Goal: Task Accomplishment & Management: Manage account settings

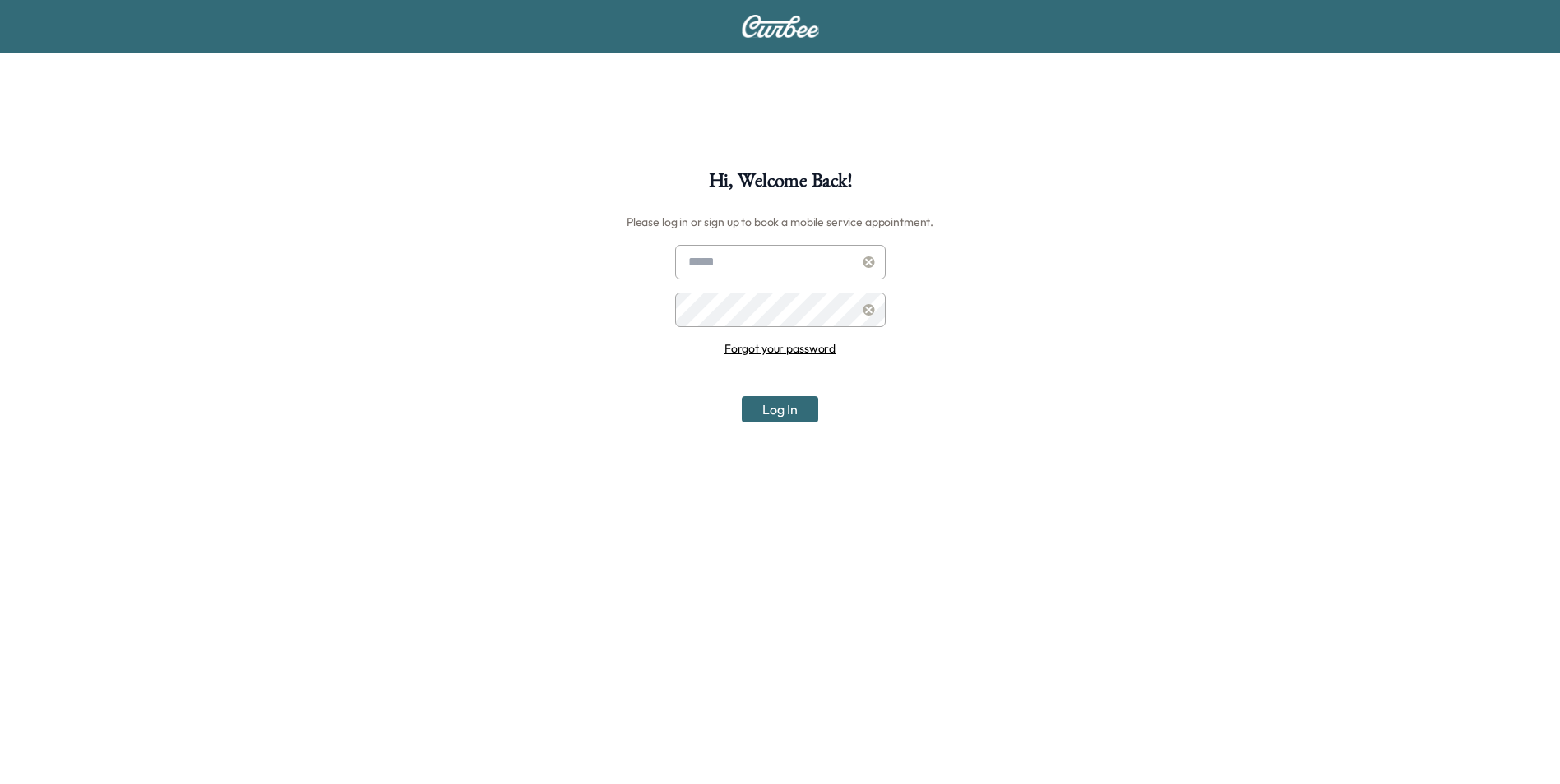
click at [750, 274] on input "text" at bounding box center [780, 262] width 210 height 35
type input "**********"
click at [800, 347] on link "Forgot your password" at bounding box center [780, 348] width 111 height 15
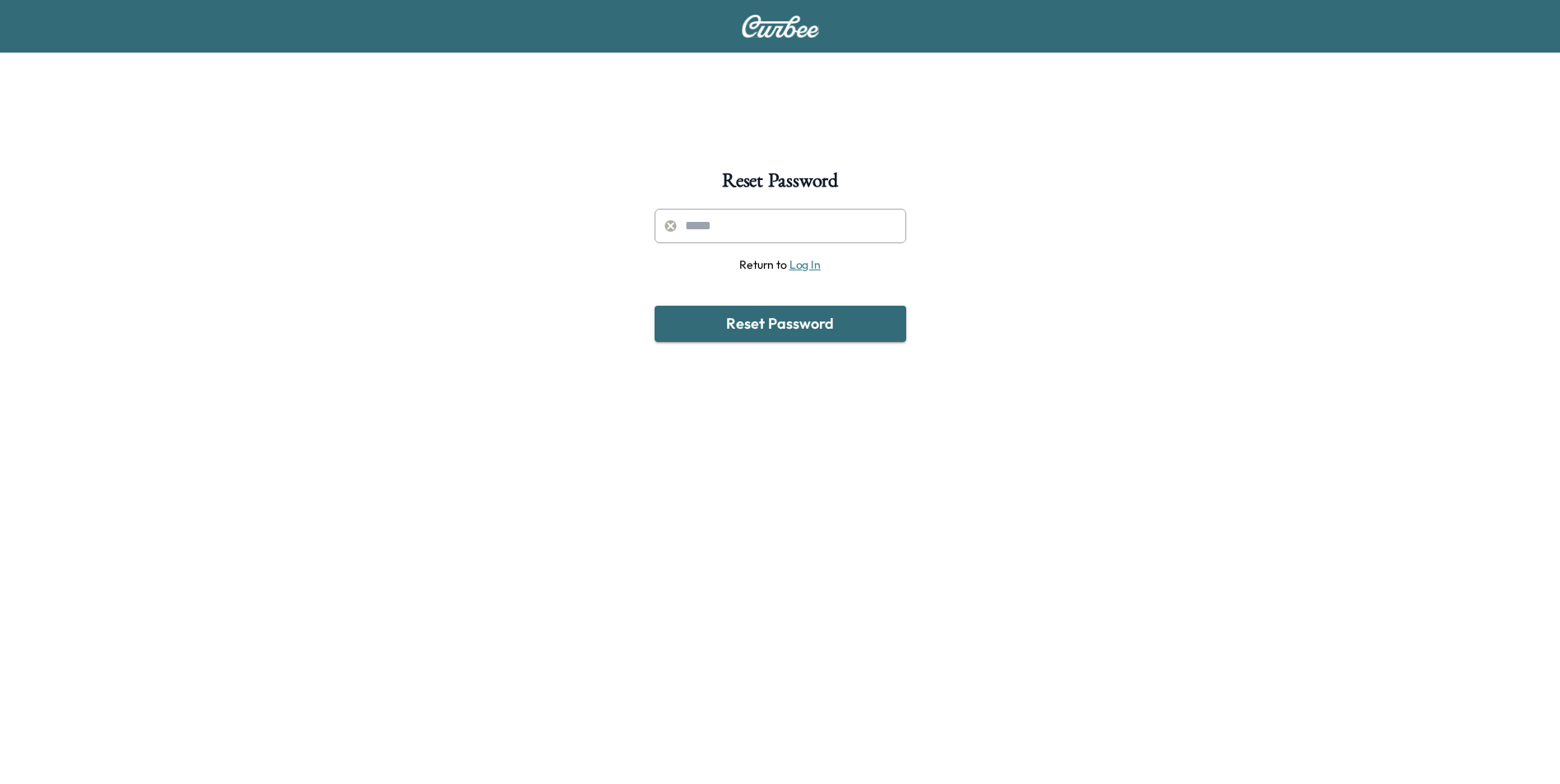
click at [779, 240] on input "text" at bounding box center [780, 226] width 252 height 35
type input "**********"
click at [790, 327] on button "Reset Password" at bounding box center [780, 324] width 252 height 36
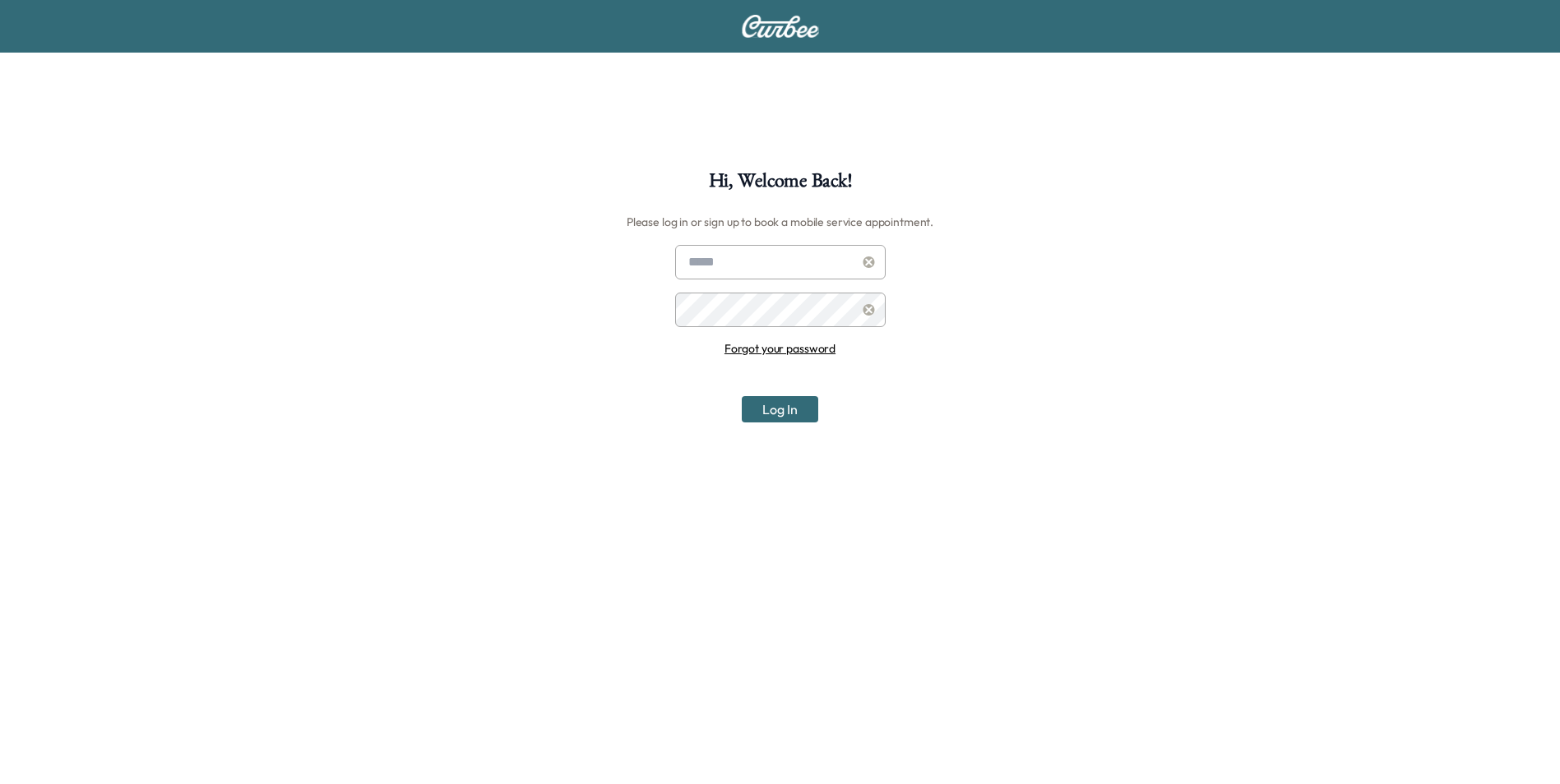
click at [740, 264] on input "text" at bounding box center [780, 262] width 210 height 35
click at [986, 260] on div "Hi, Welcome Back! Please log in or sign up to book a mobile service appointment…" at bounding box center [780, 563] width 1560 height 784
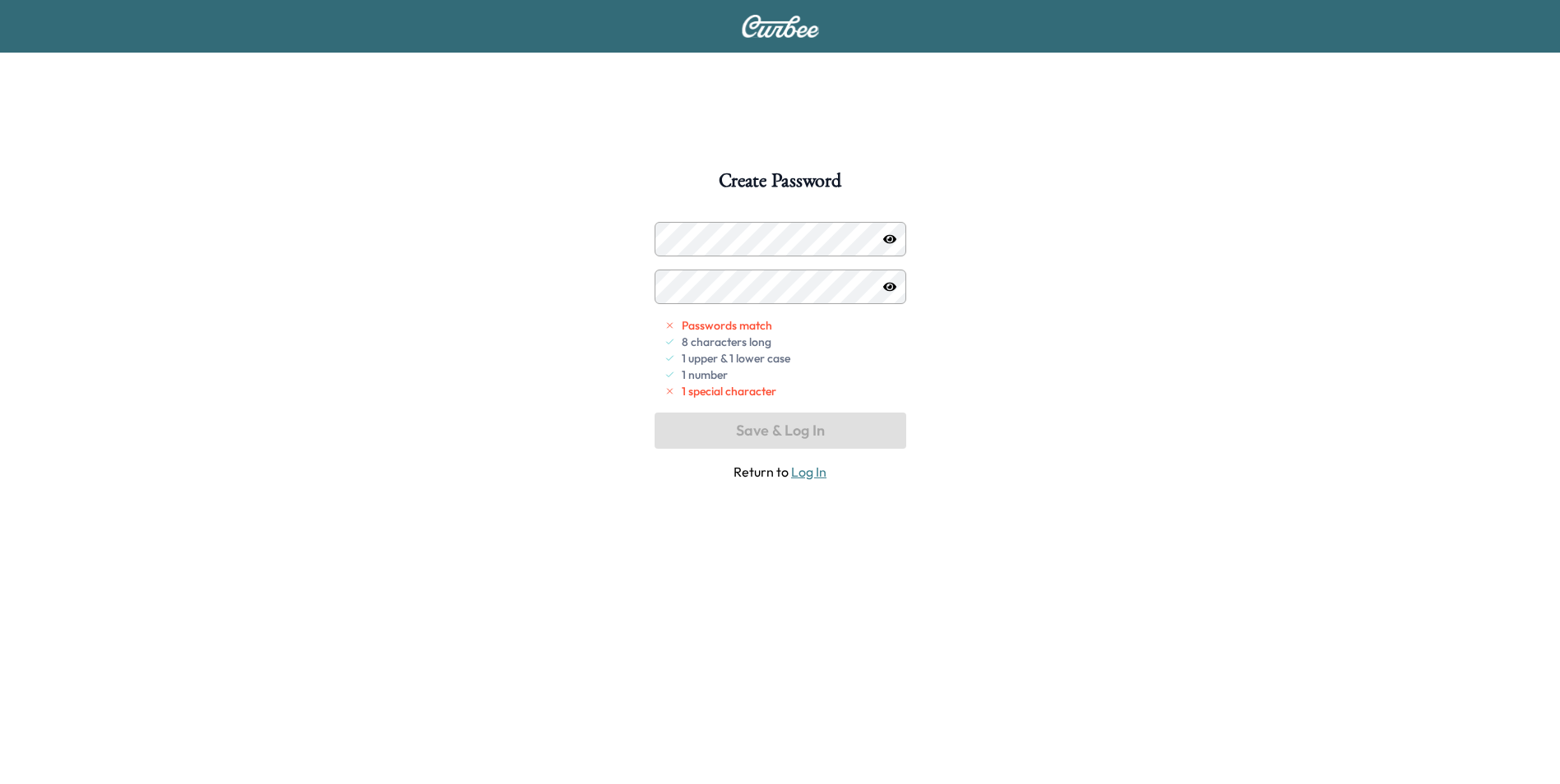
click at [891, 238] on icon "button" at bounding box center [890, 239] width 13 height 9
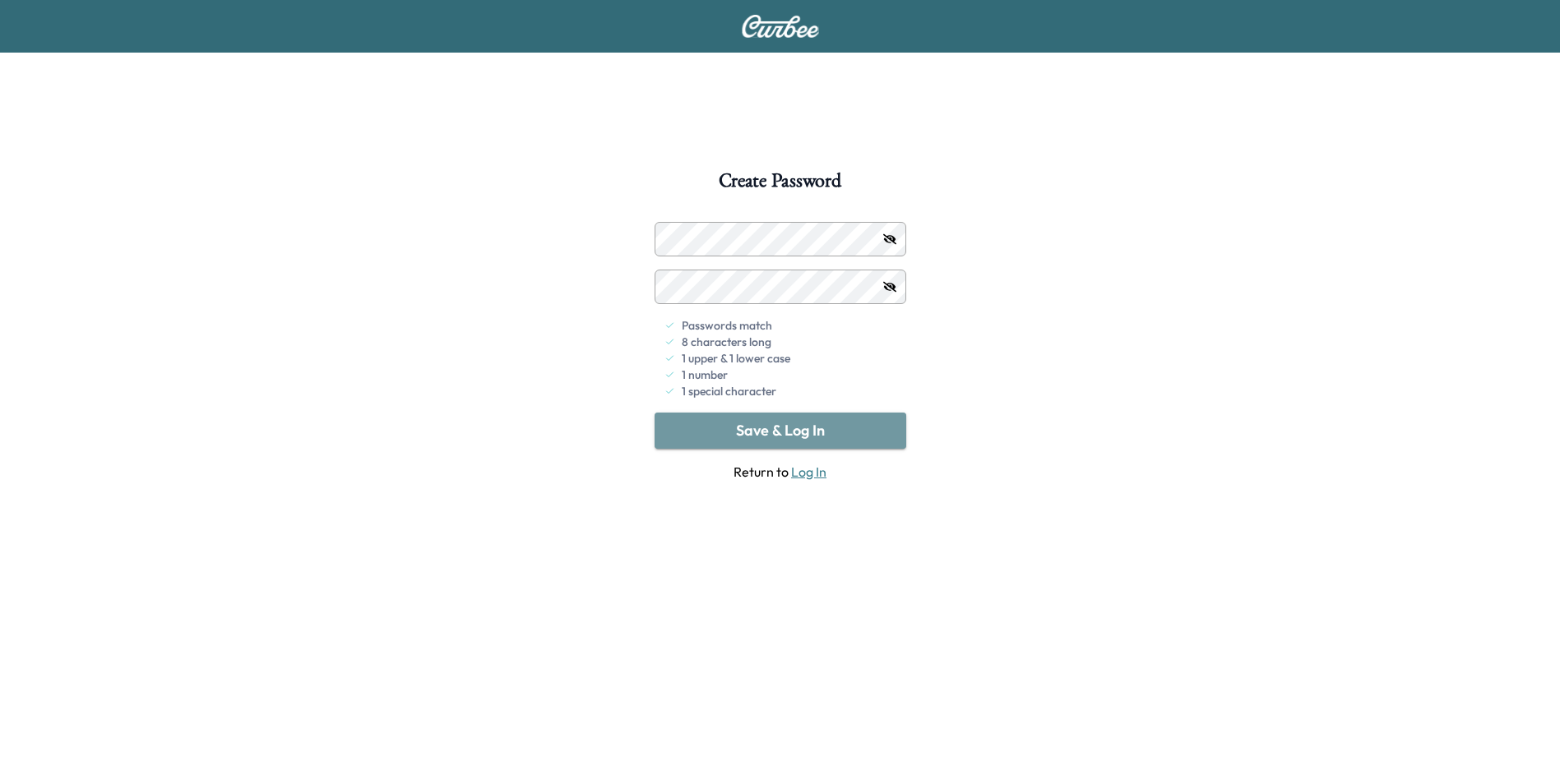
click at [774, 427] on button "Save & Log In" at bounding box center [780, 431] width 252 height 36
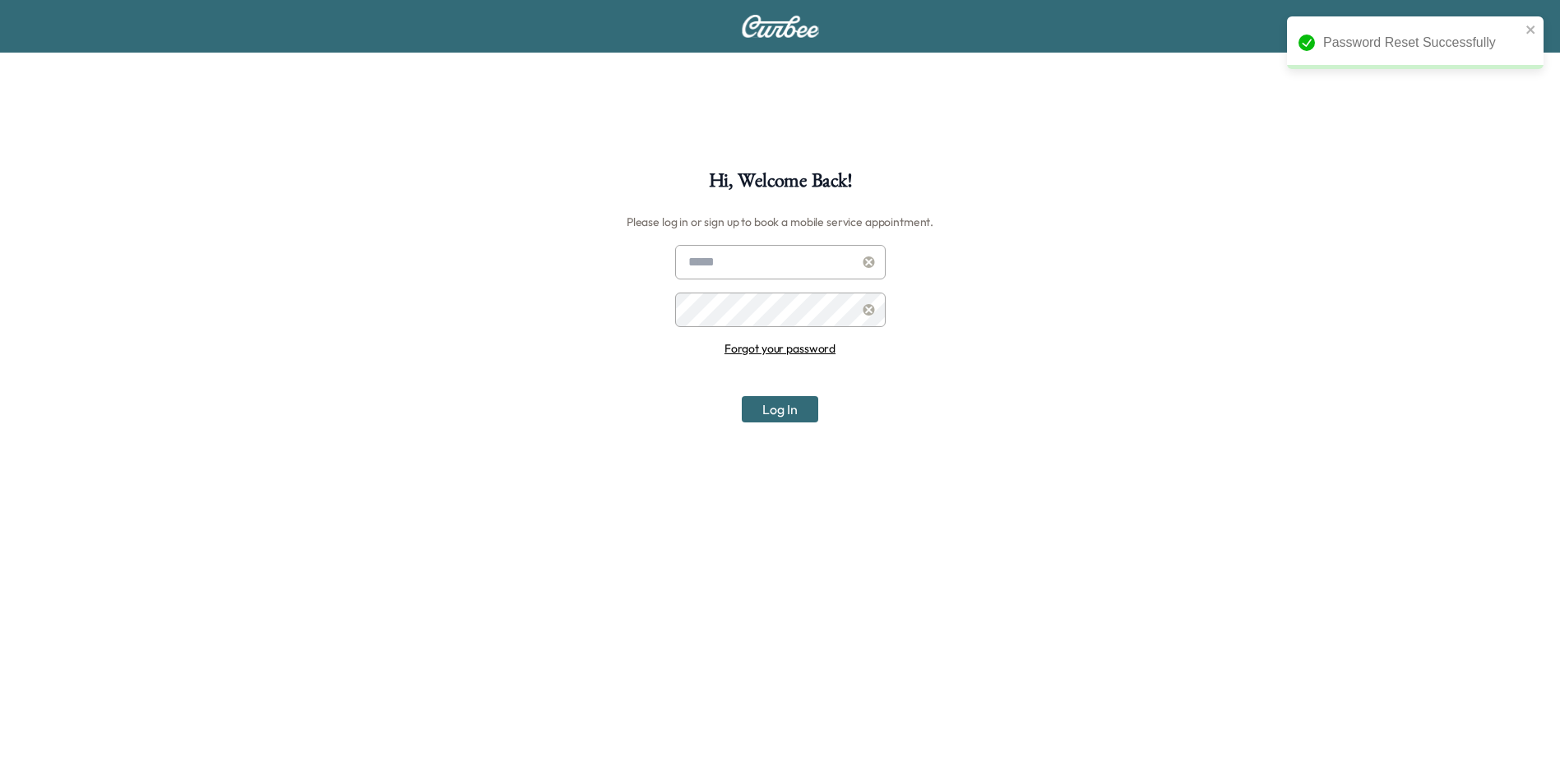
type input "**********"
click at [814, 407] on button "Log In" at bounding box center [780, 409] width 76 height 26
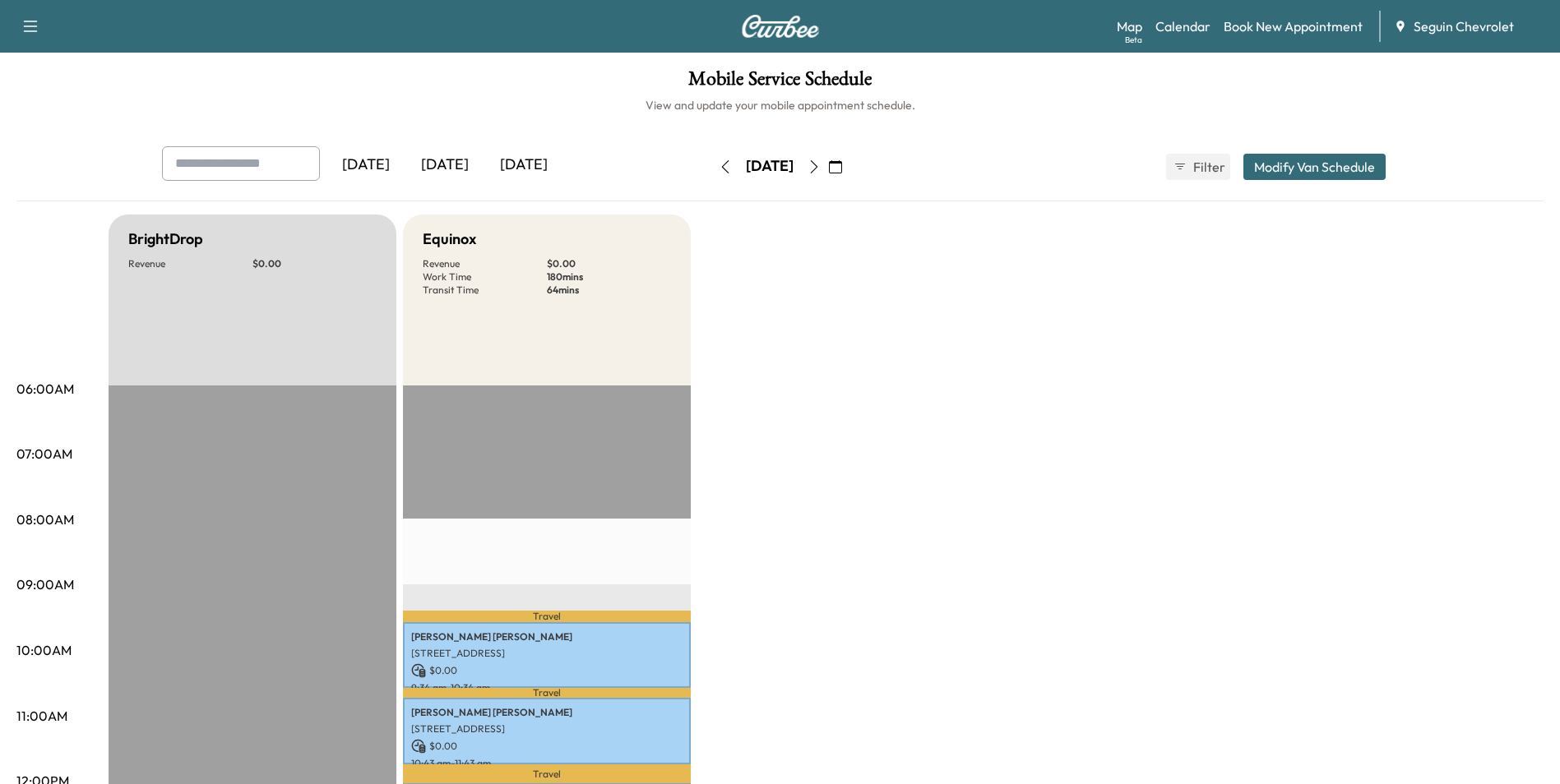
click at [820, 164] on icon "button" at bounding box center [814, 166] width 13 height 13
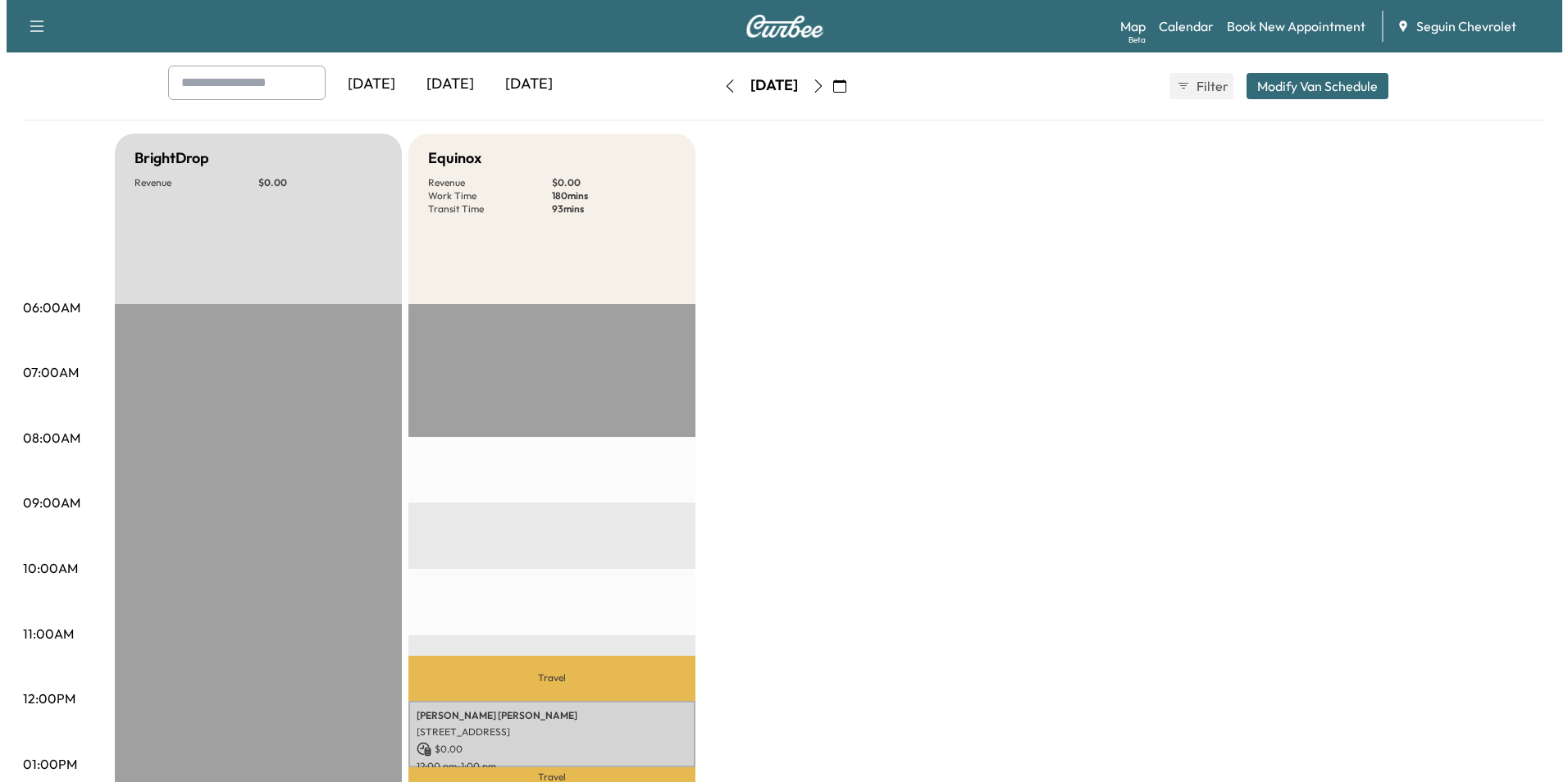
scroll to position [410, 0]
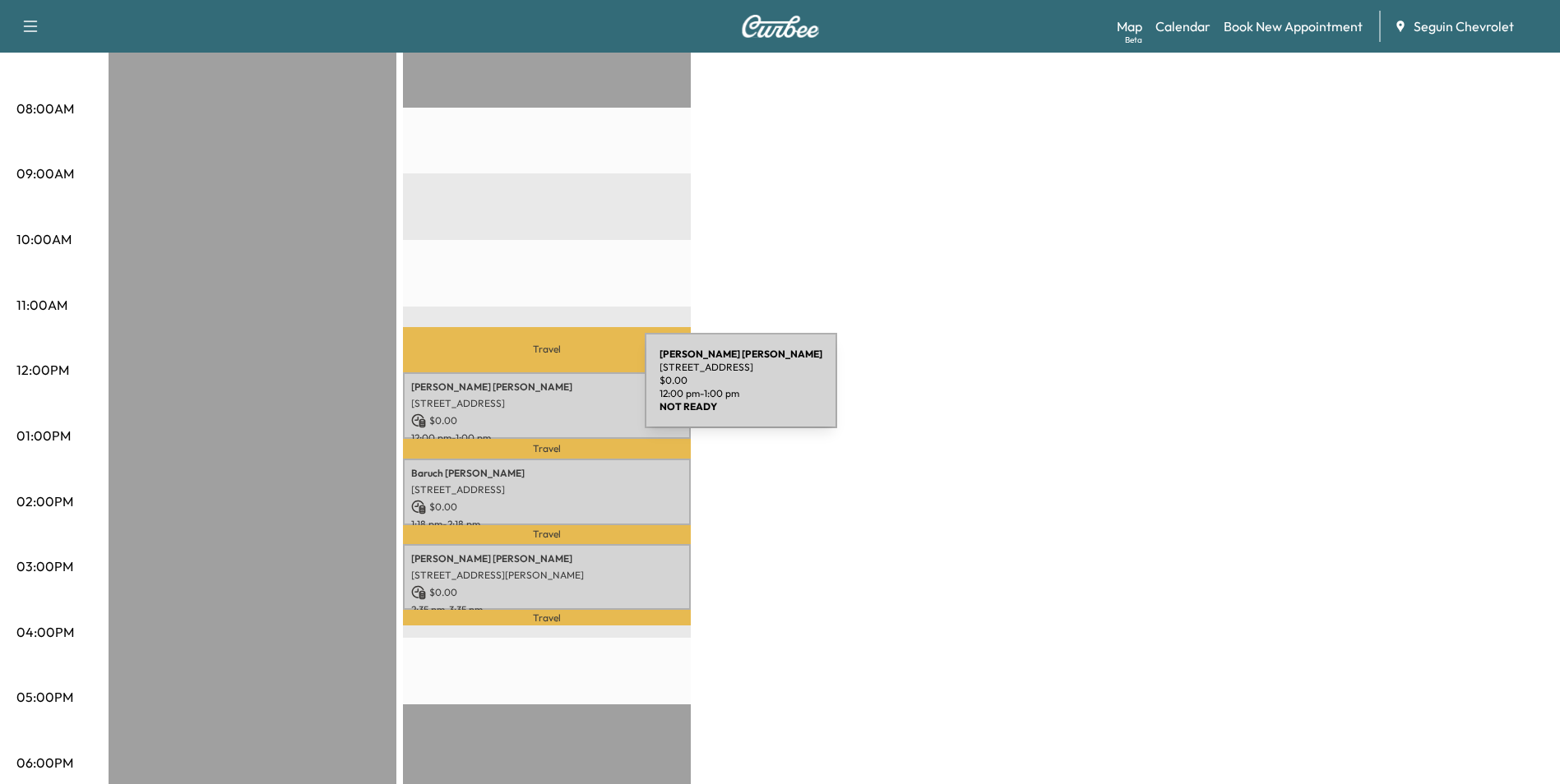
click at [521, 390] on div "[PERSON_NAME] [STREET_ADDRESS] $ 0.00 12:00 pm - 1:00 pm" at bounding box center [547, 405] width 287 height 66
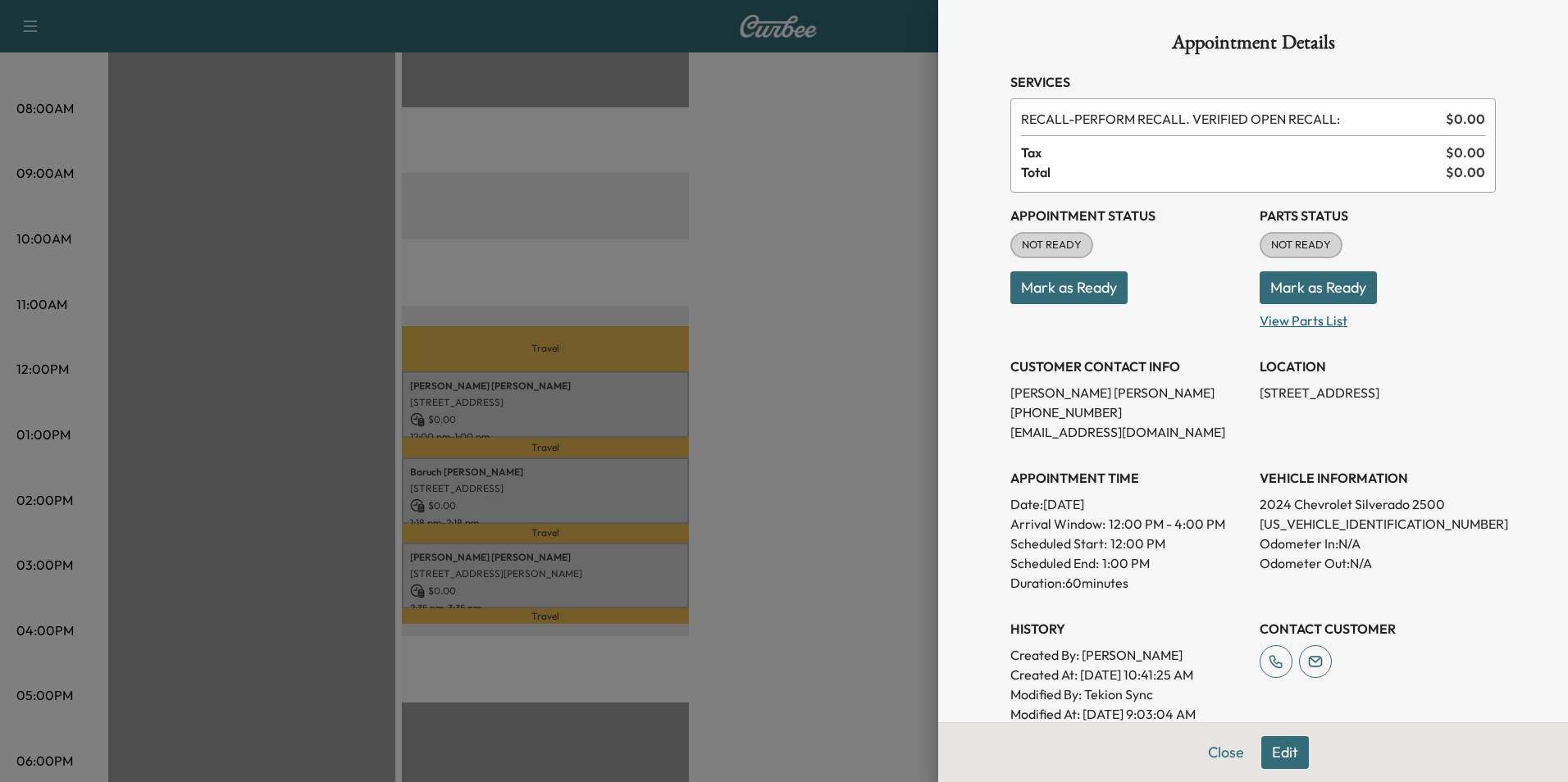
click at [1307, 322] on p "View Parts List" at bounding box center [1377, 317] width 236 height 26
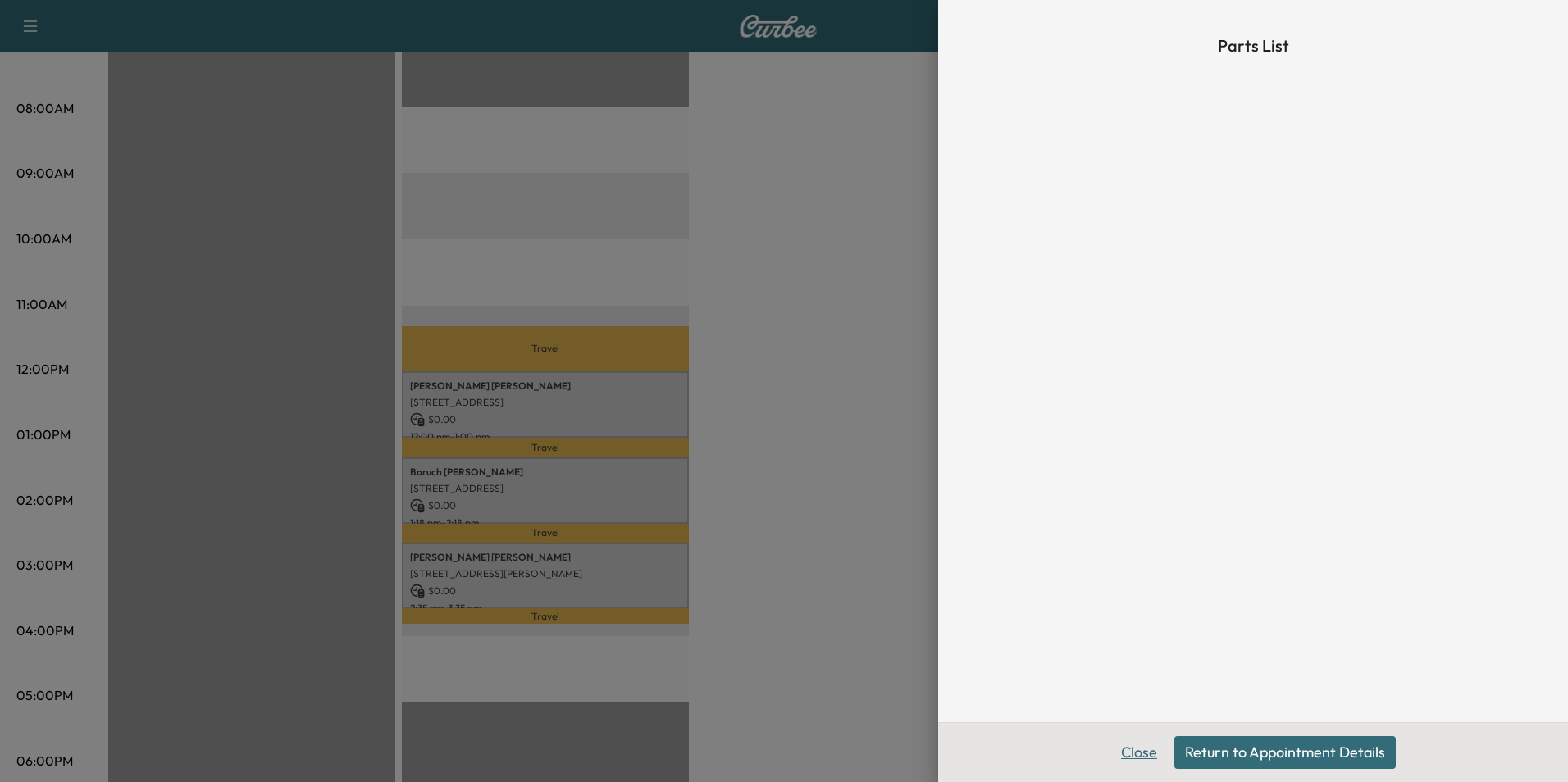
click at [1154, 757] on button "Close" at bounding box center [1139, 753] width 57 height 33
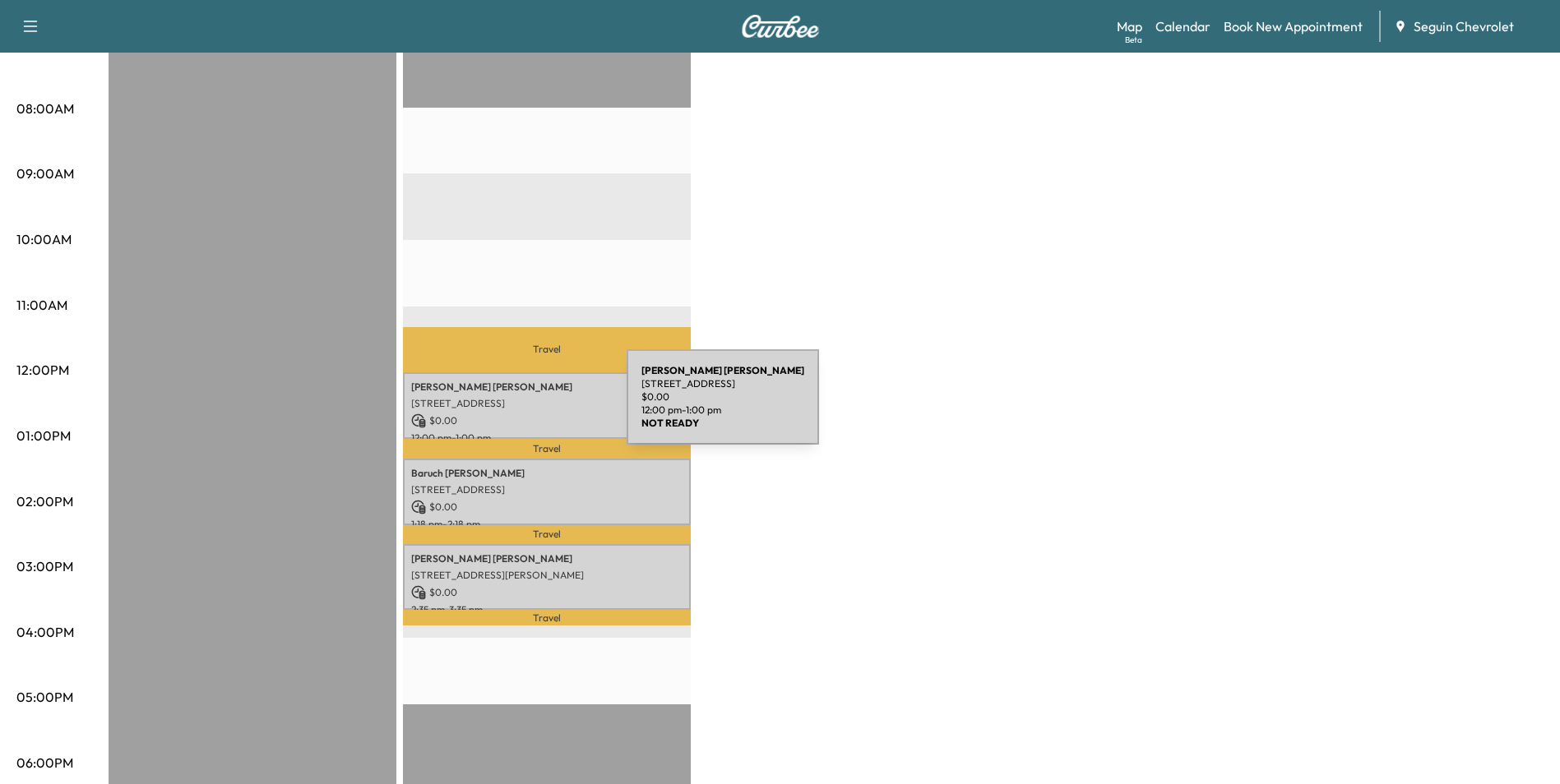
click at [503, 407] on div "Chadwick Stahlman 5511 FM 2722, NEW BRAUNFELS, TX 78132, US $ 0.00 12:00 pm - 1…" at bounding box center [547, 405] width 287 height 66
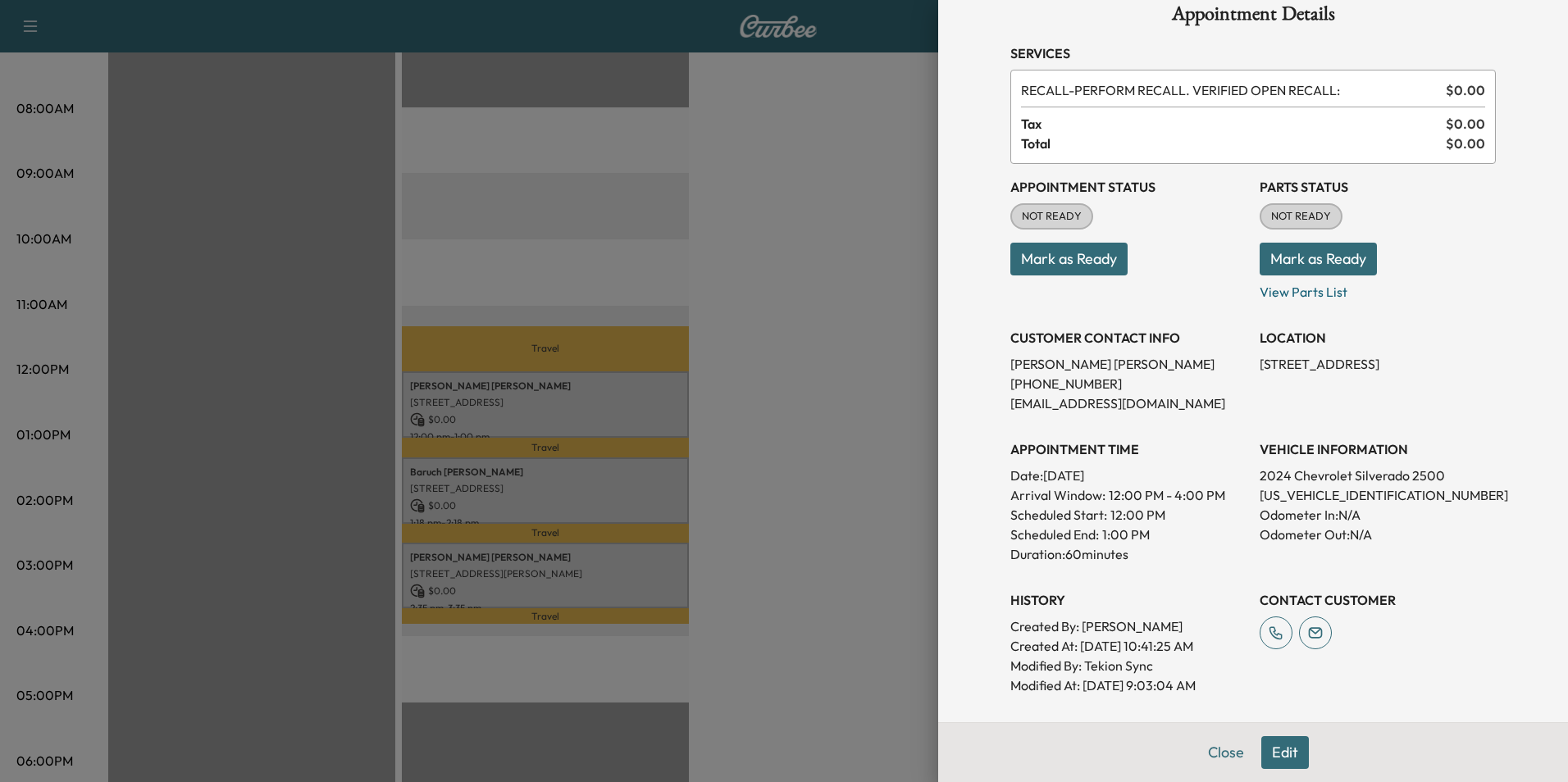
scroll to position [0, 0]
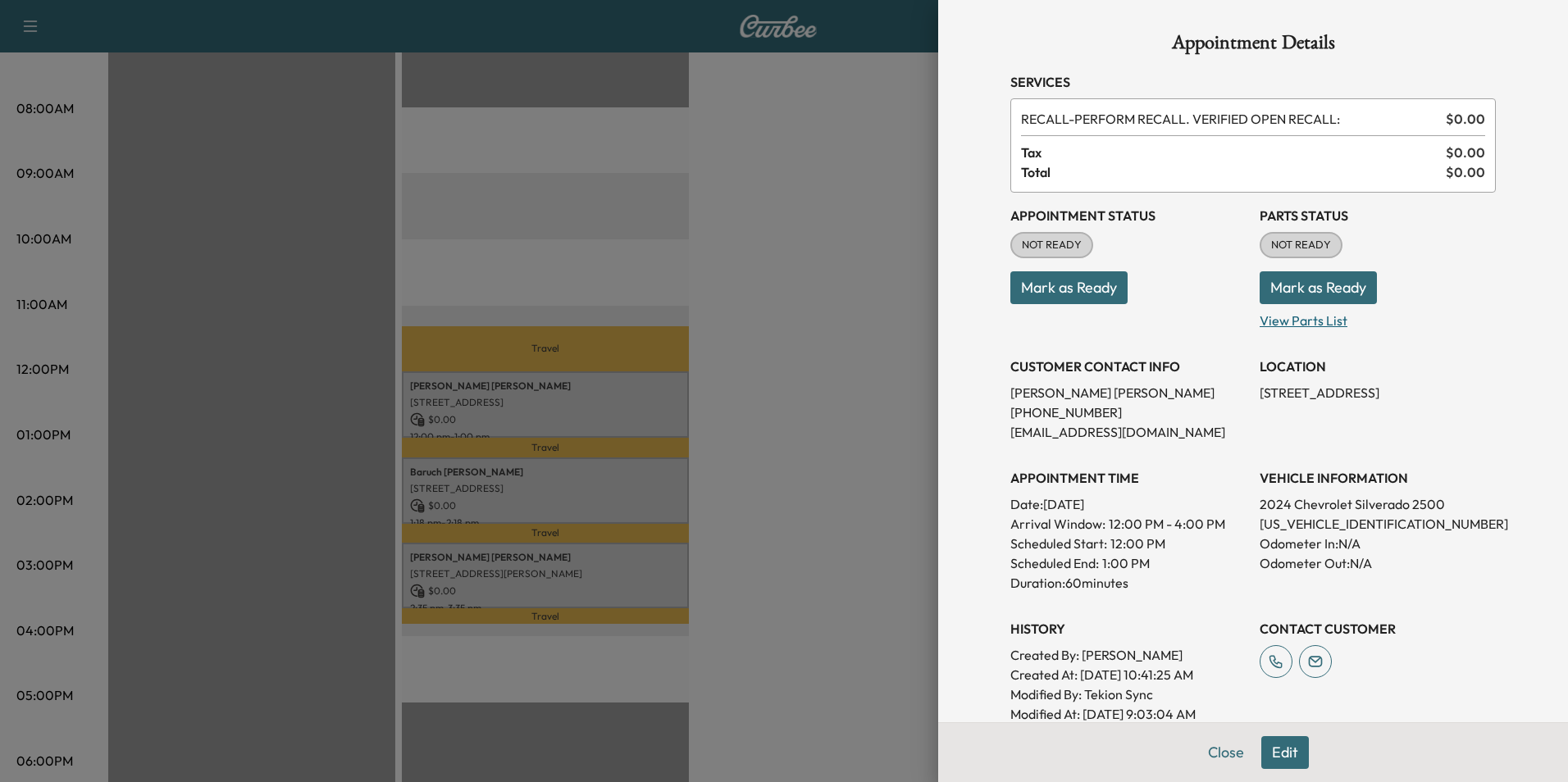
click at [1308, 315] on p "View Parts List" at bounding box center [1377, 317] width 236 height 26
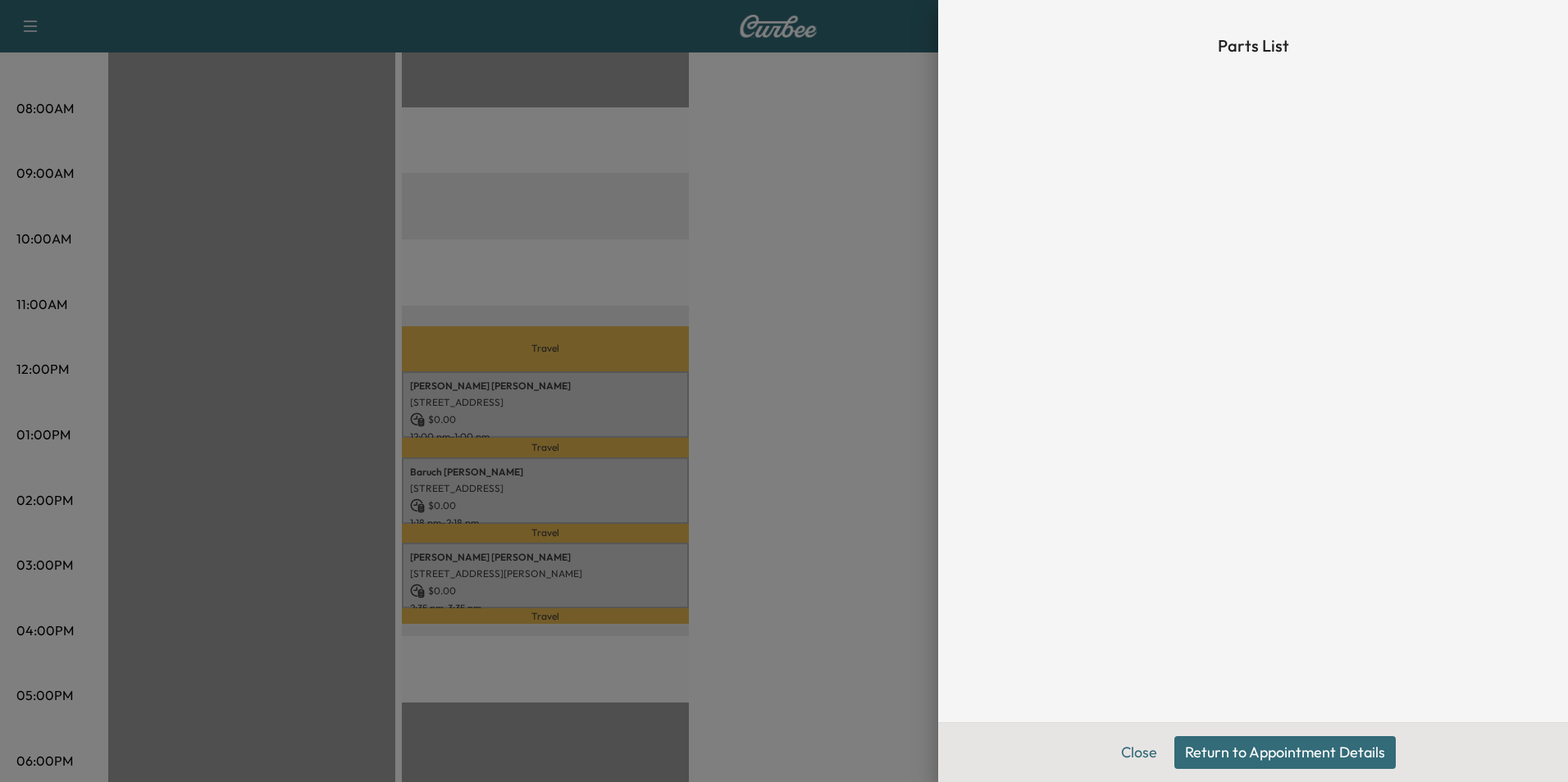
click at [784, 559] on div at bounding box center [784, 391] width 1568 height 782
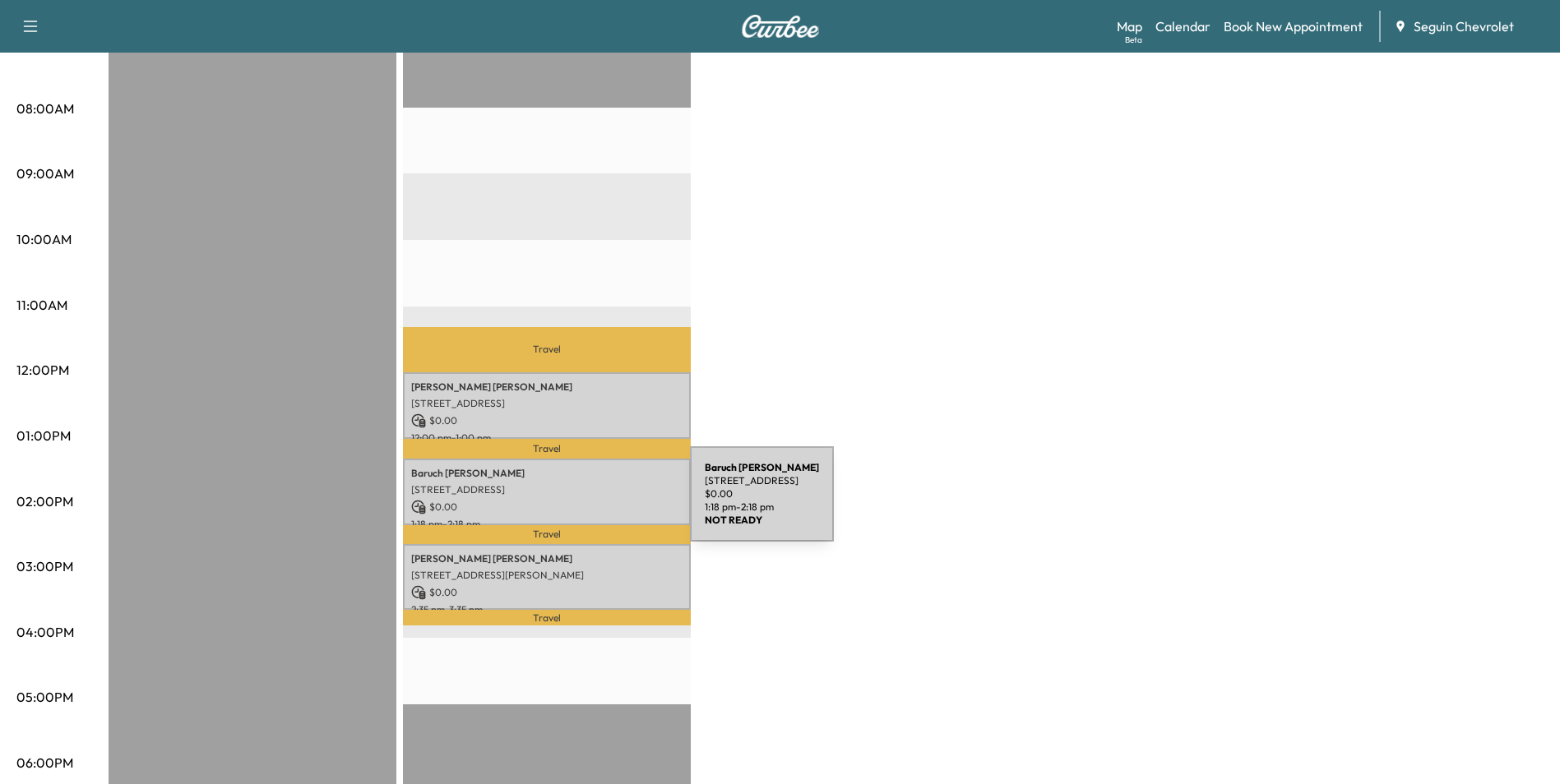
click at [566, 502] on p "$ 0.00" at bounding box center [547, 508] width 271 height 15
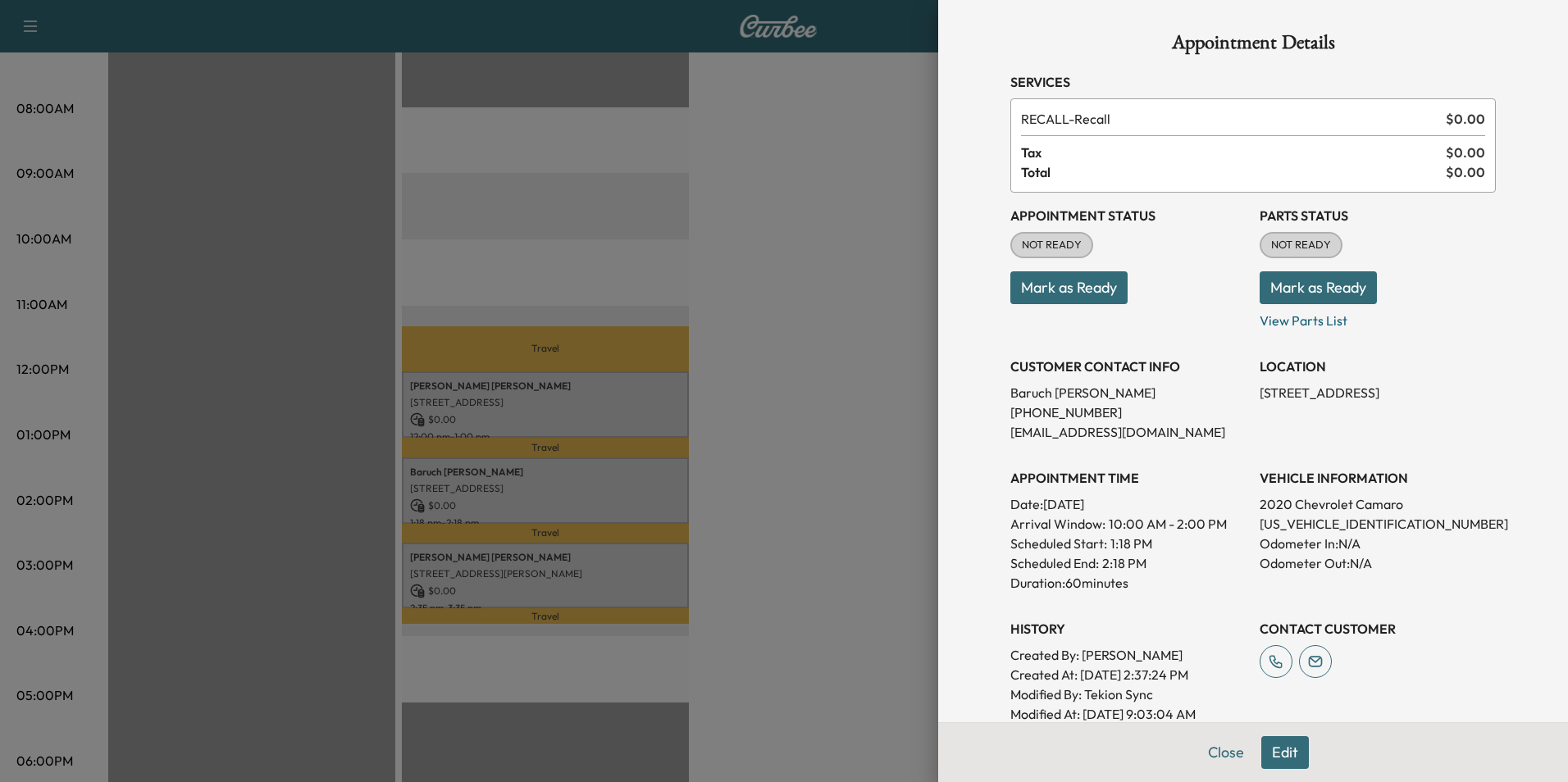
click at [1304, 283] on button "Mark as Ready" at bounding box center [1318, 288] width 117 height 33
click at [1307, 289] on button "Mark as Not Ready" at bounding box center [1332, 288] width 145 height 33
click at [1314, 321] on p "View Parts List" at bounding box center [1377, 317] width 236 height 26
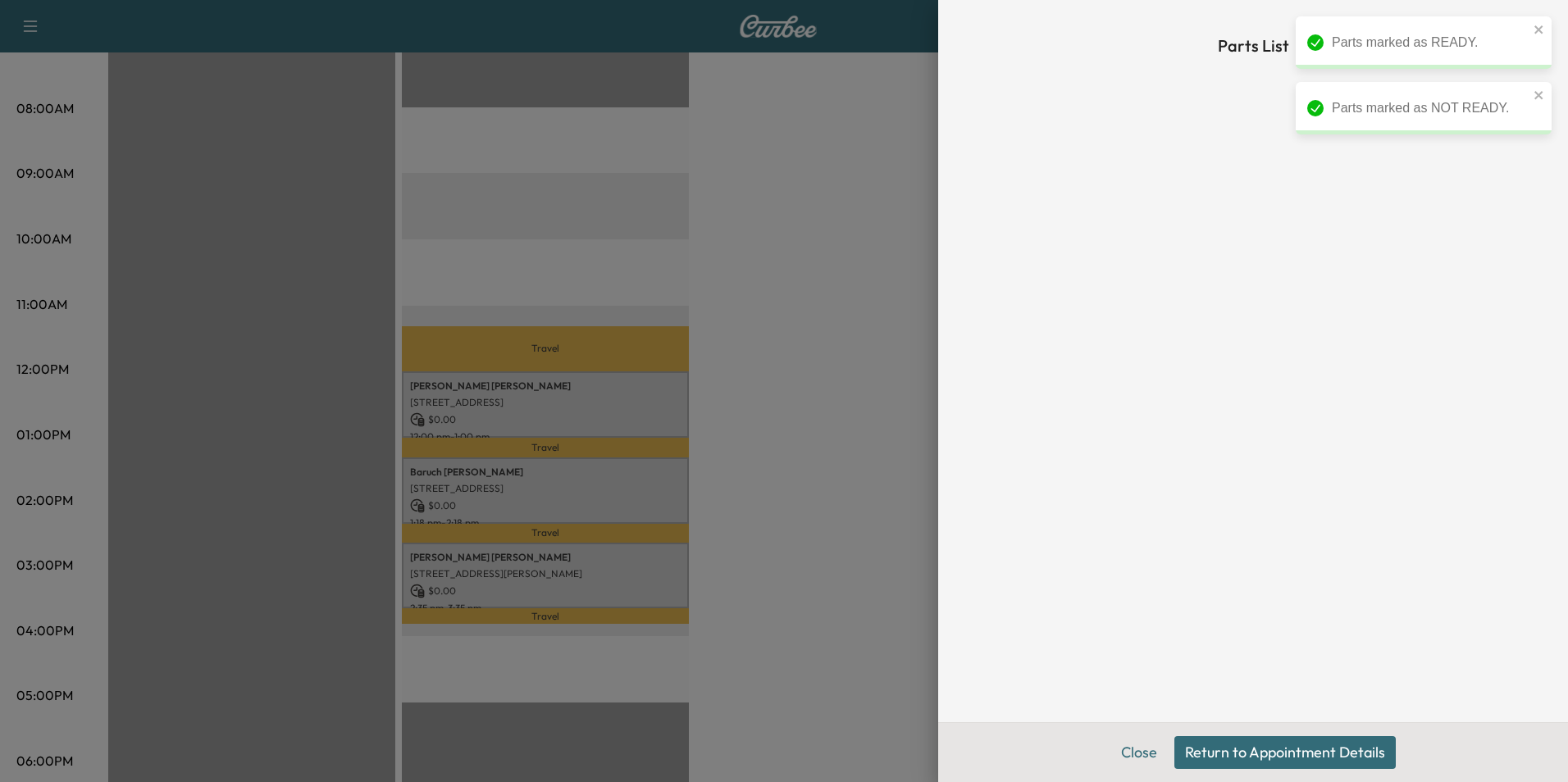
click at [883, 357] on div at bounding box center [784, 391] width 1568 height 782
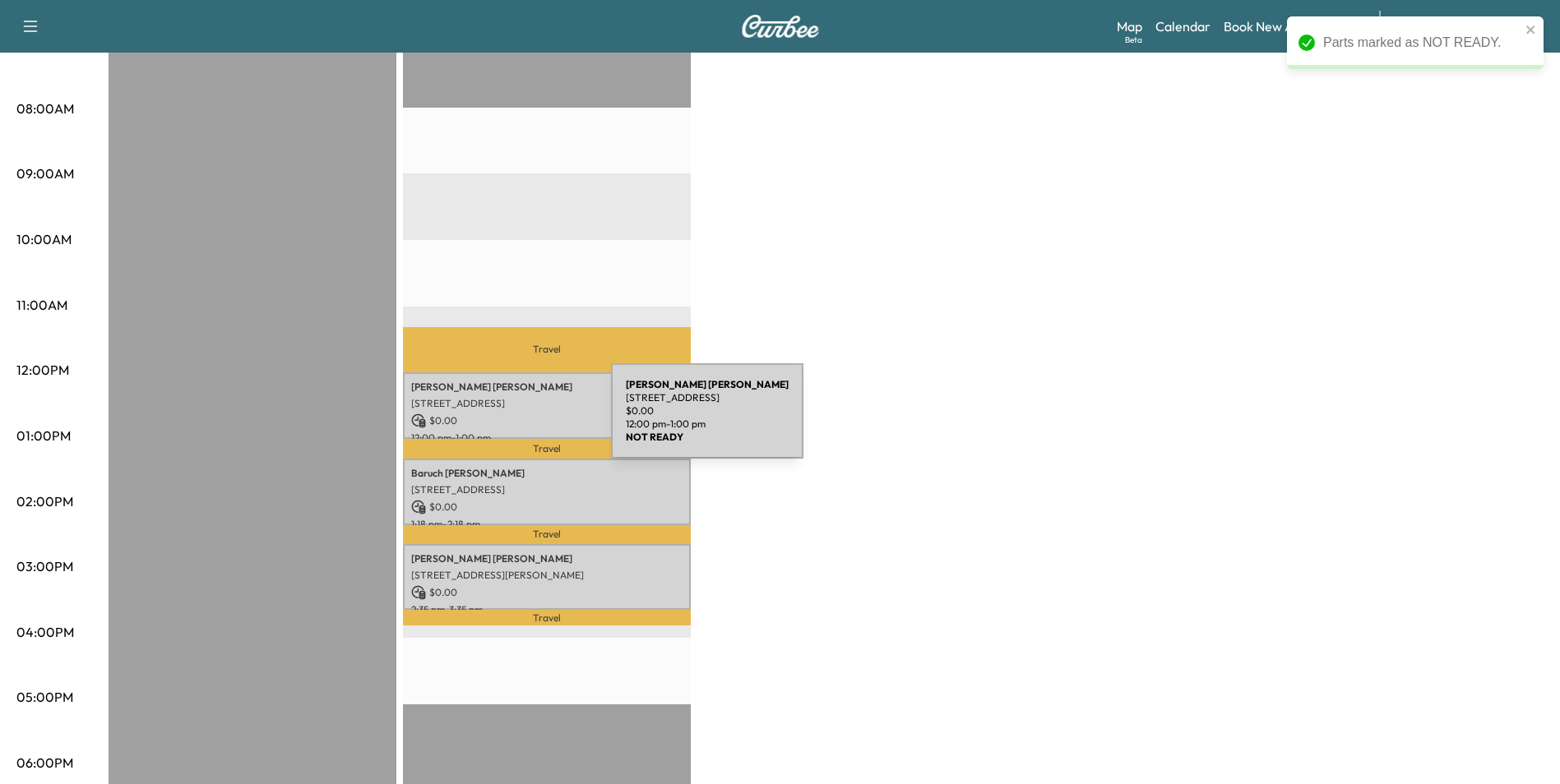
click at [492, 414] on p "$ 0.00" at bounding box center [547, 421] width 271 height 15
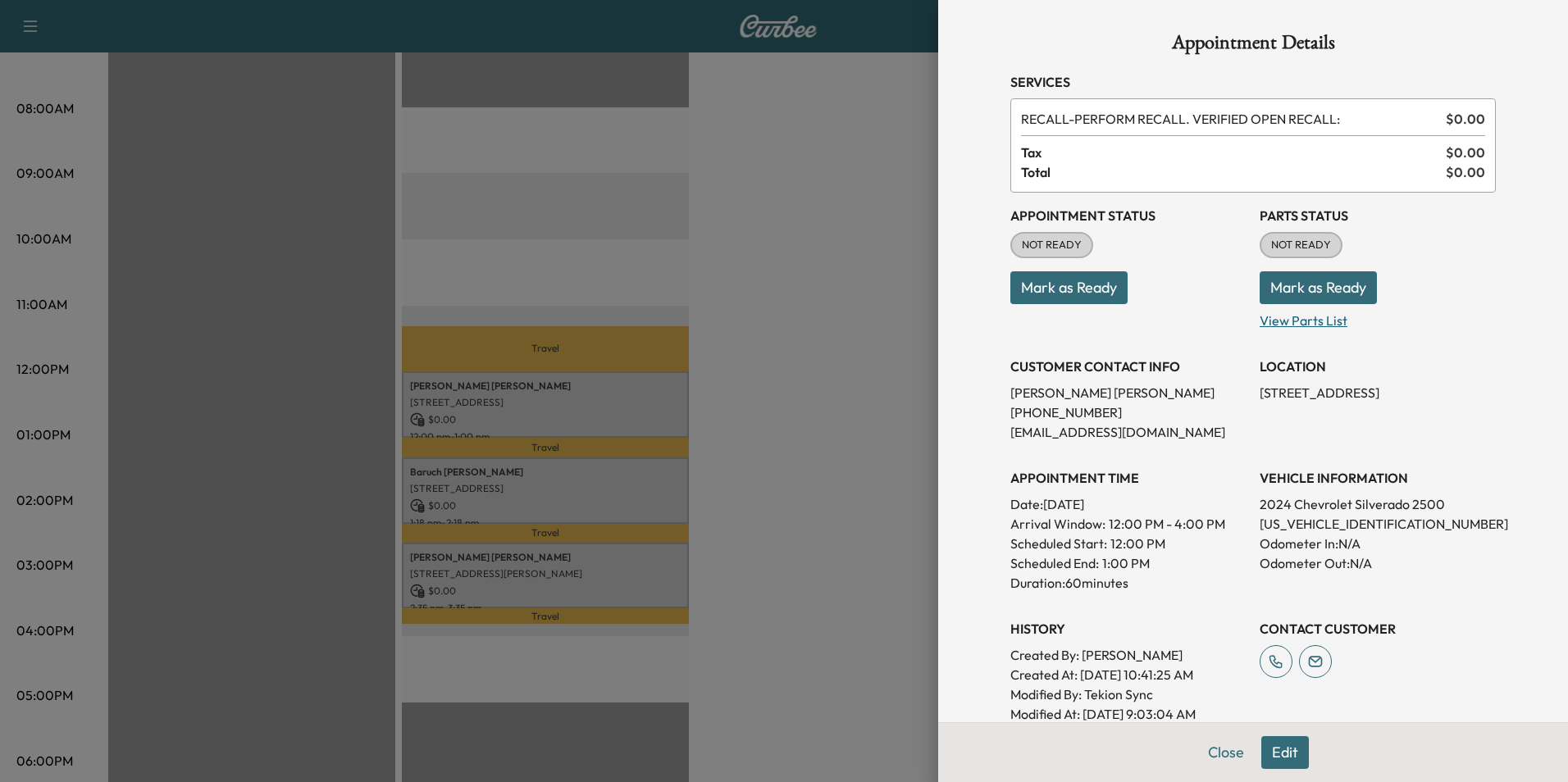
click at [1295, 318] on p "View Parts List" at bounding box center [1377, 317] width 236 height 26
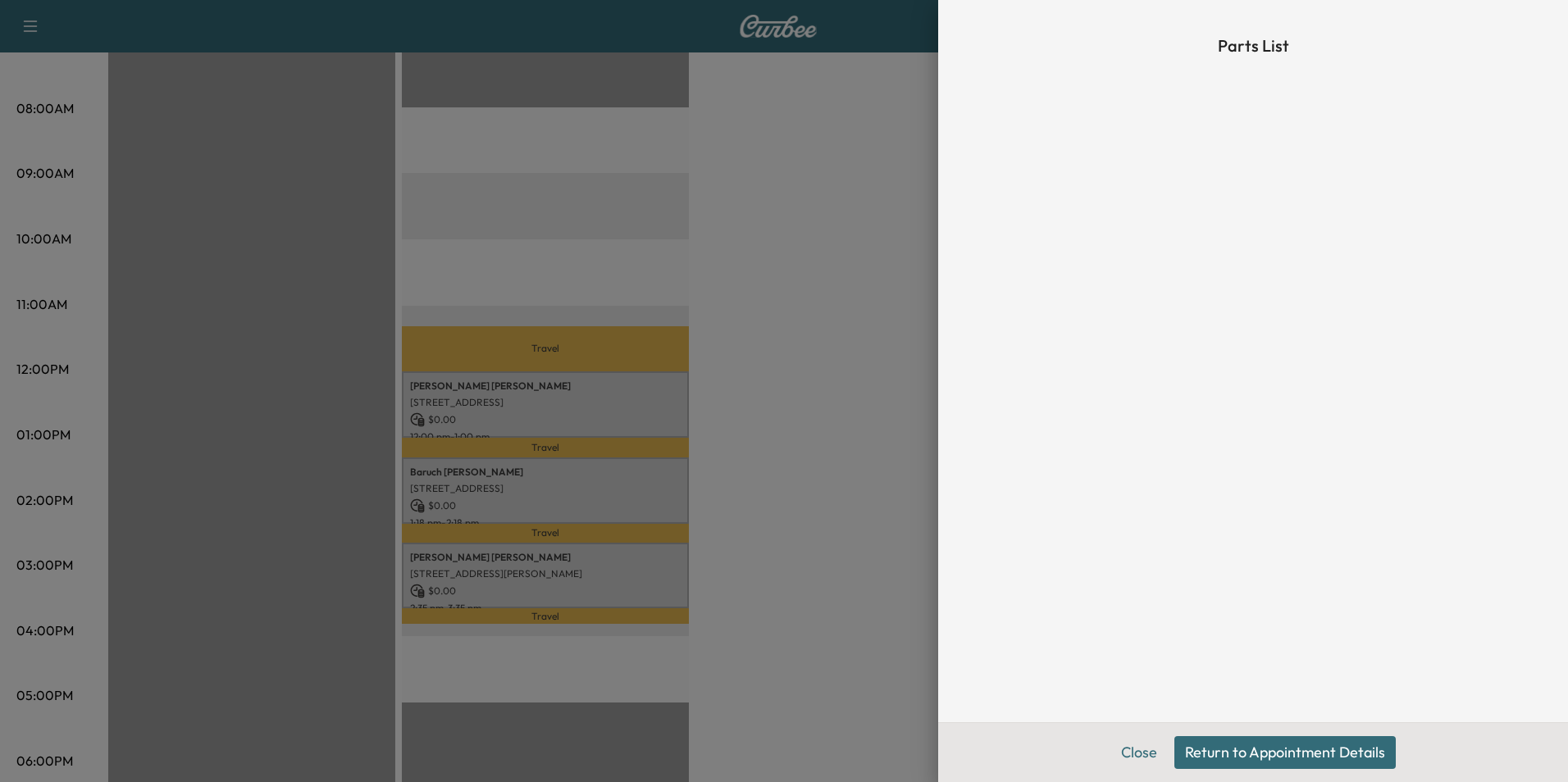
click at [755, 388] on div at bounding box center [784, 391] width 1568 height 782
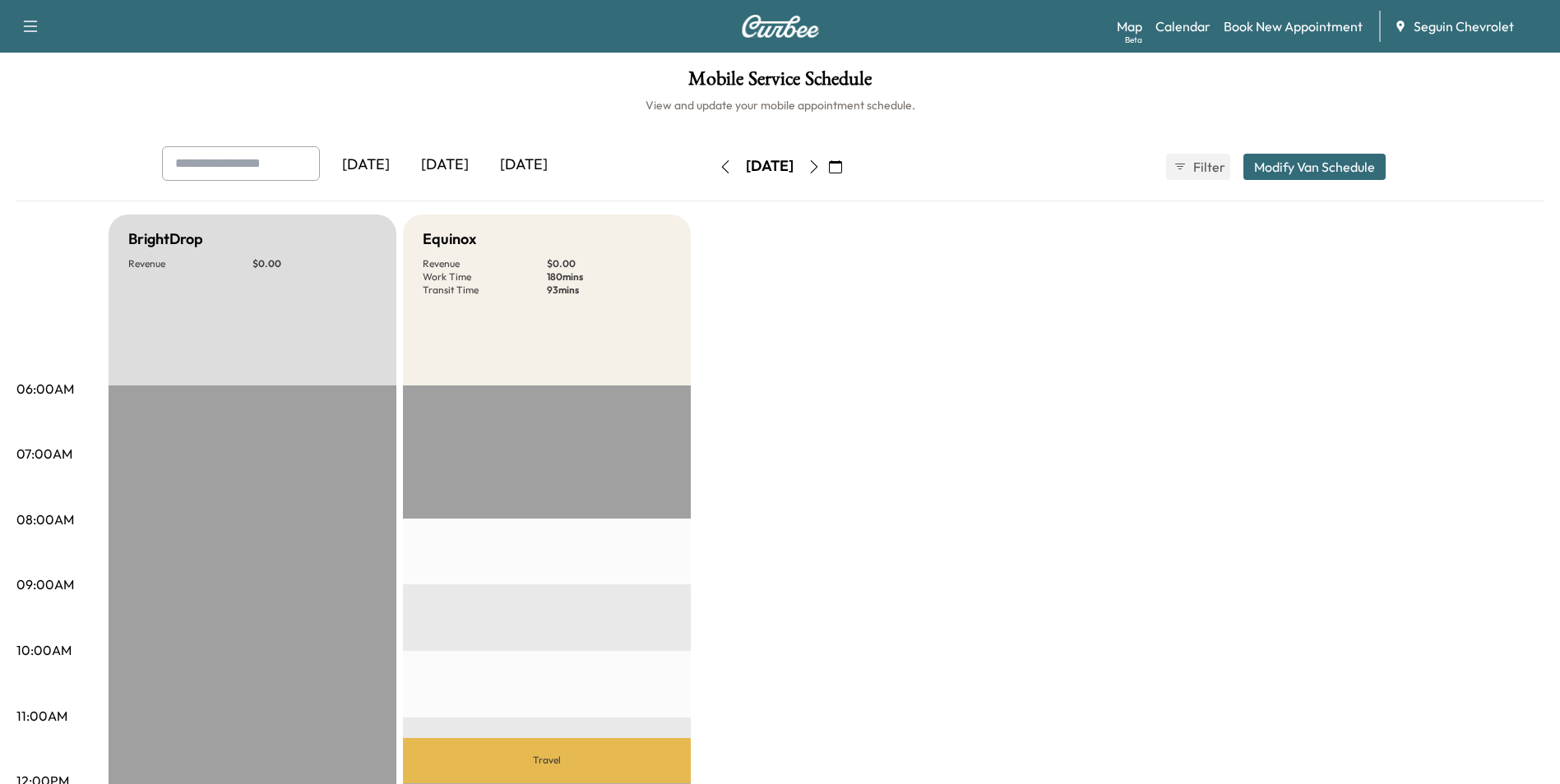
click at [721, 167] on icon "button" at bounding box center [725, 166] width 7 height 13
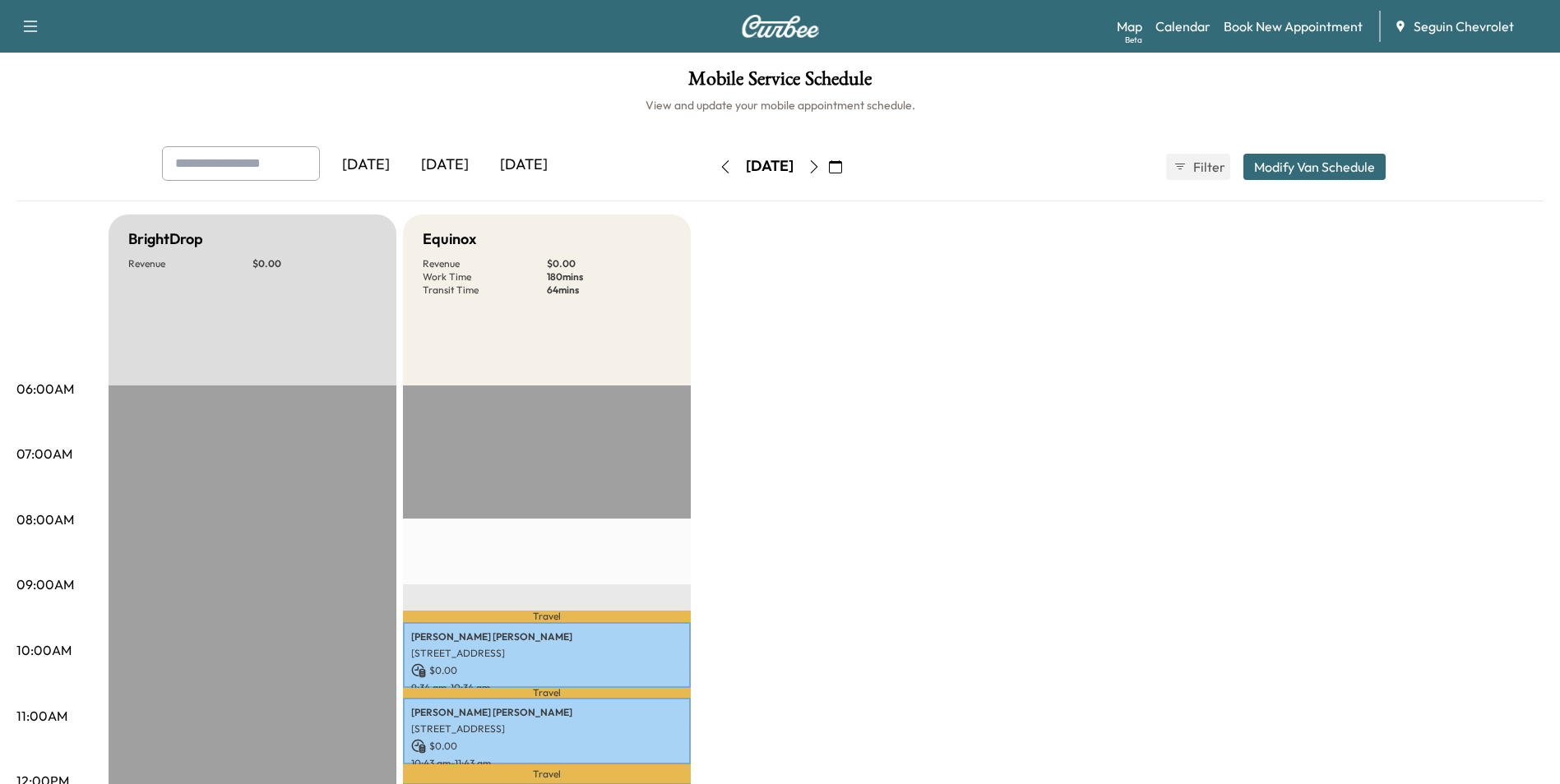
click at [820, 169] on icon "button" at bounding box center [814, 166] width 13 height 13
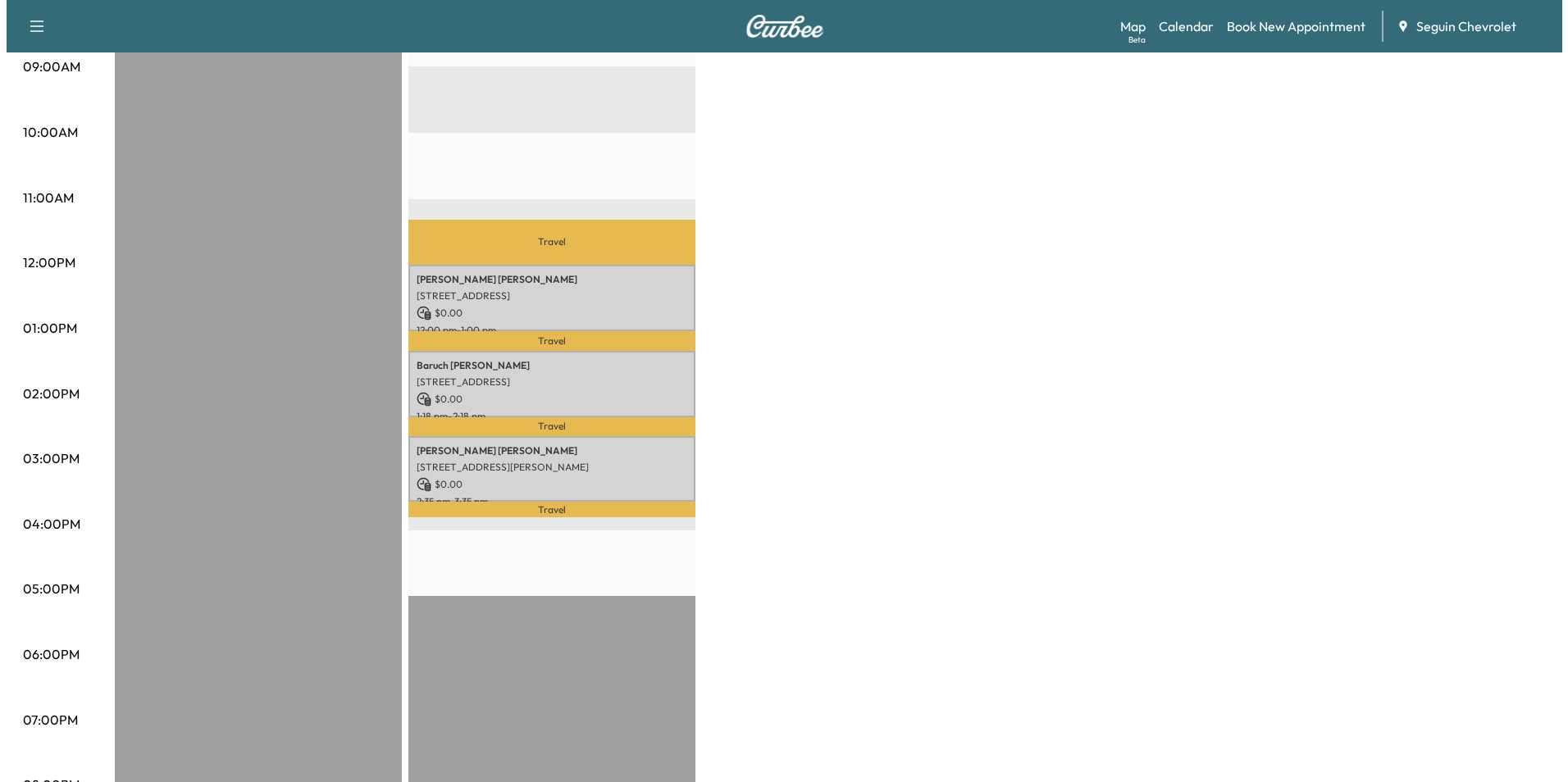
scroll to position [514, 0]
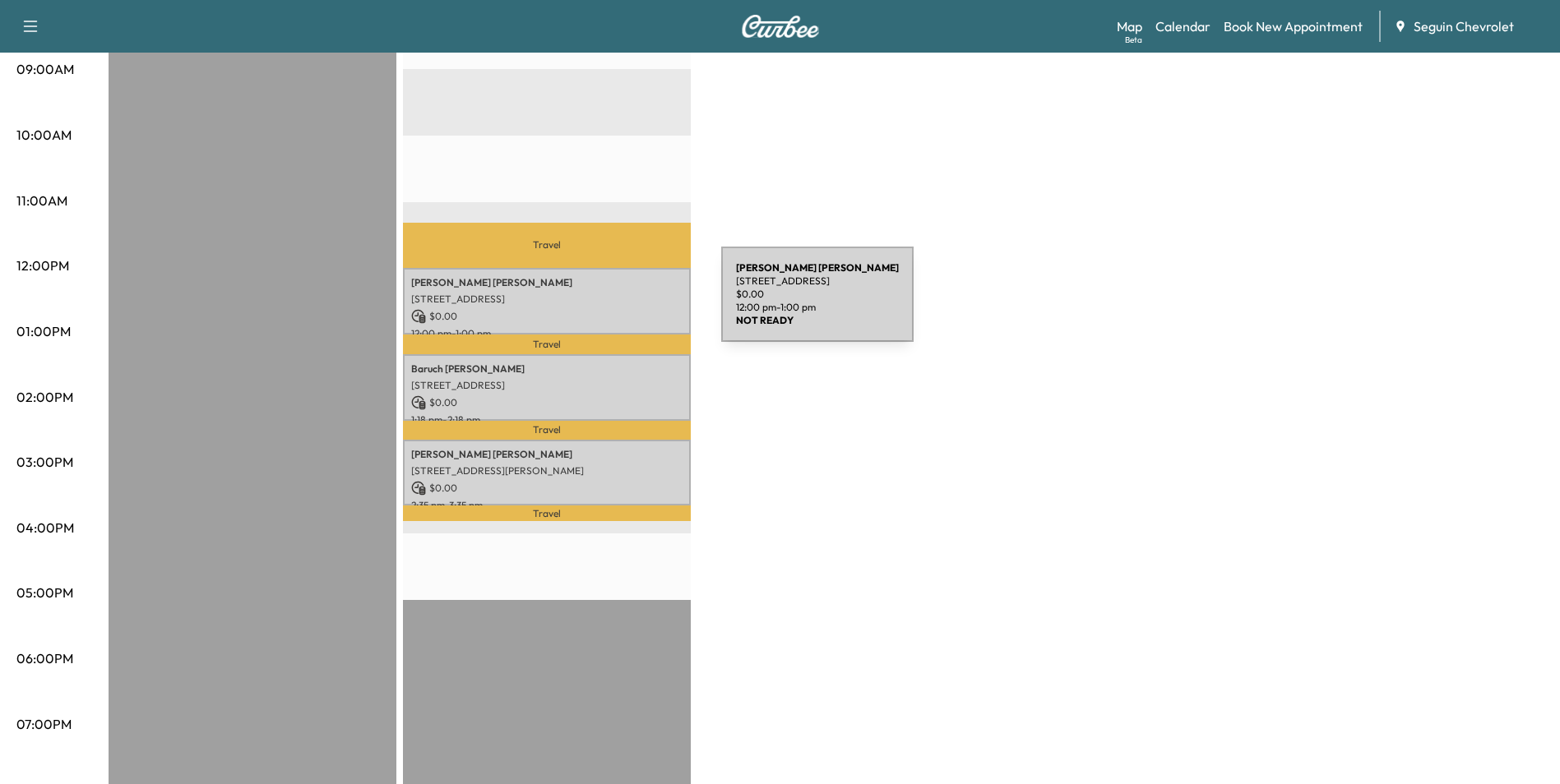
click at [599, 309] on p "$ 0.00" at bounding box center [547, 317] width 271 height 15
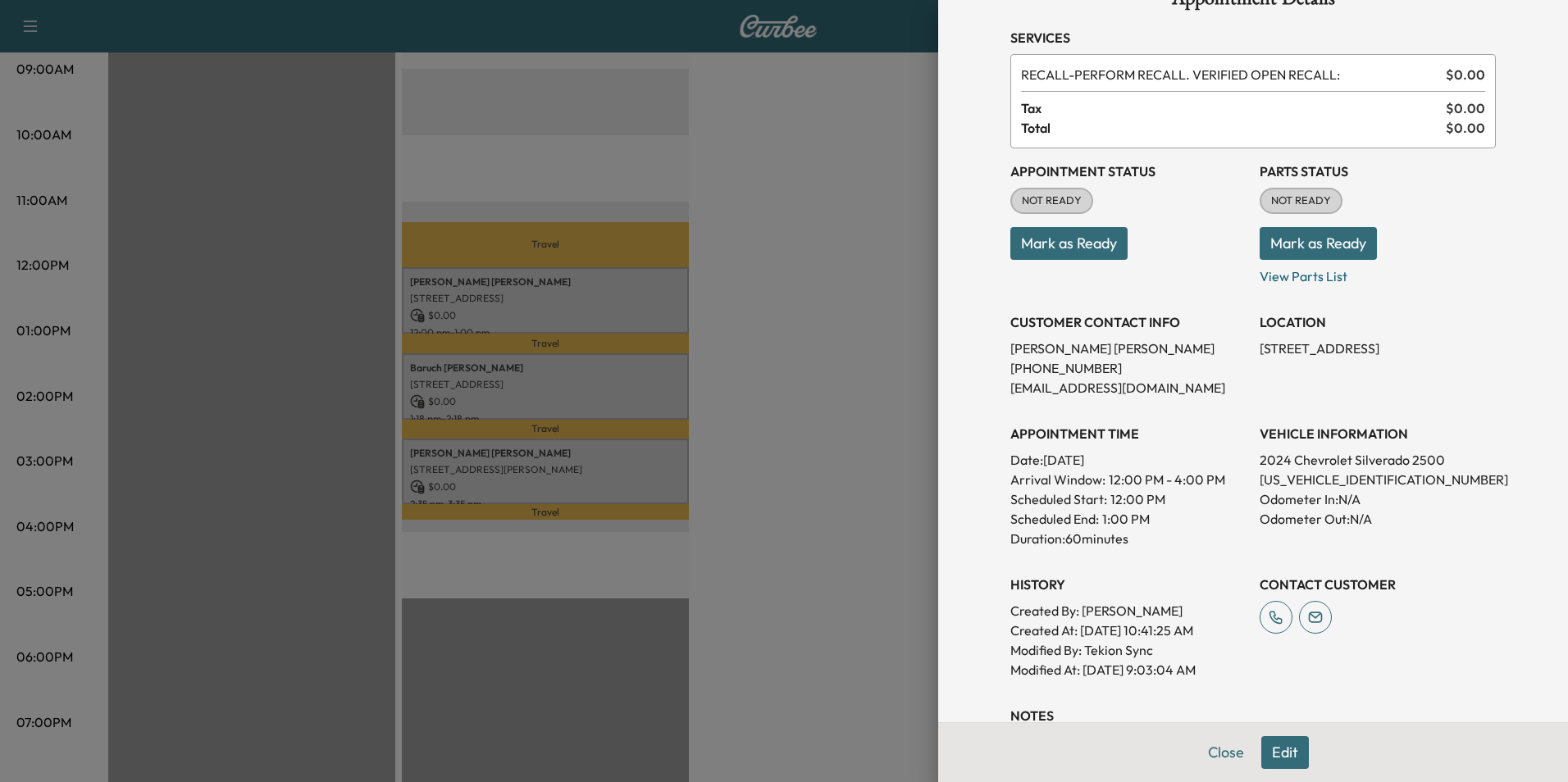
scroll to position [82, 0]
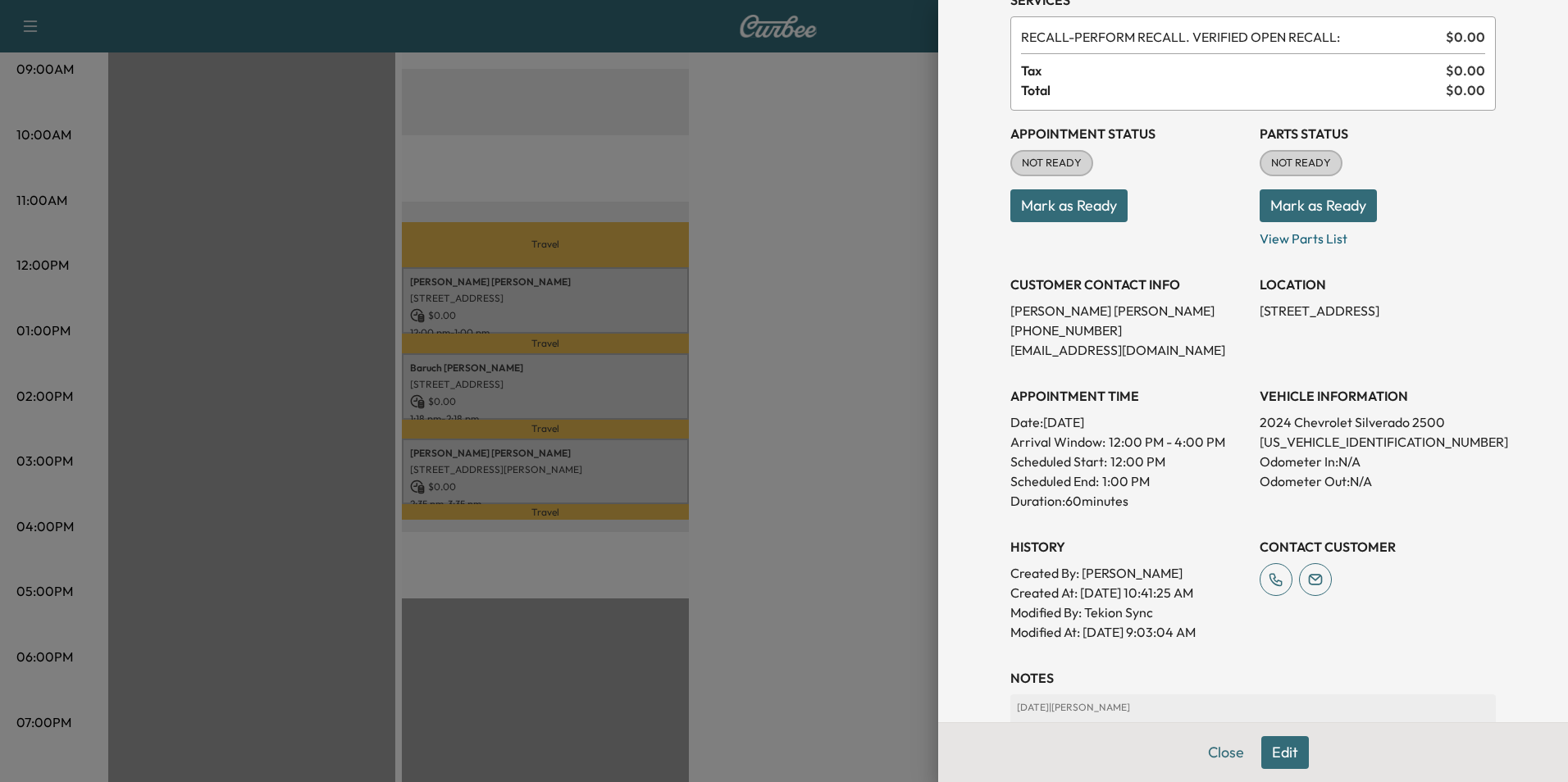
click at [857, 567] on div at bounding box center [784, 391] width 1568 height 782
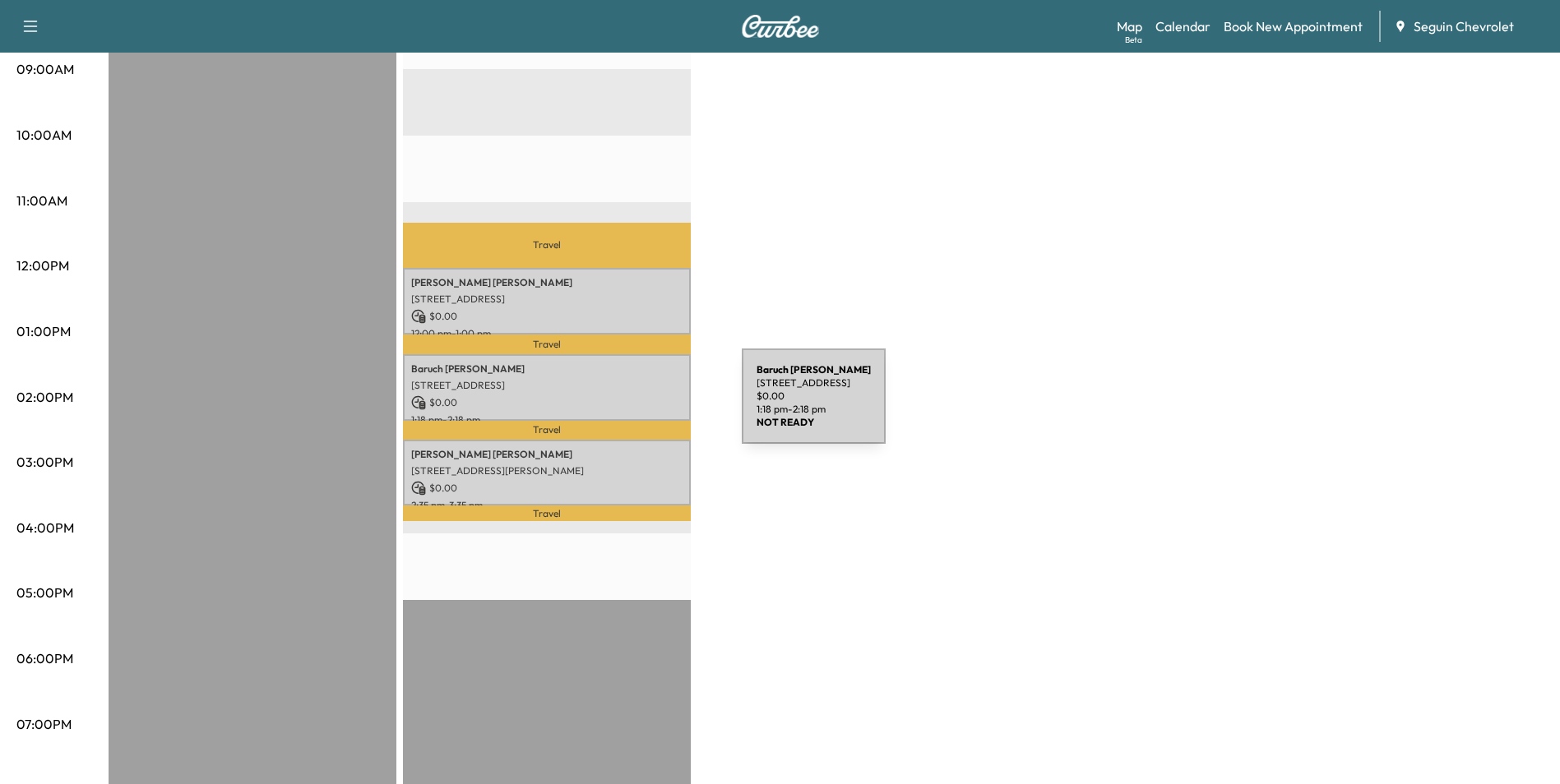
click at [619, 407] on div "Baruch Almonte Roman 2551 KATY ST, NEW BRAUNFELS, TX 78130, US $ 0.00 1:18 pm -…" at bounding box center [547, 387] width 287 height 66
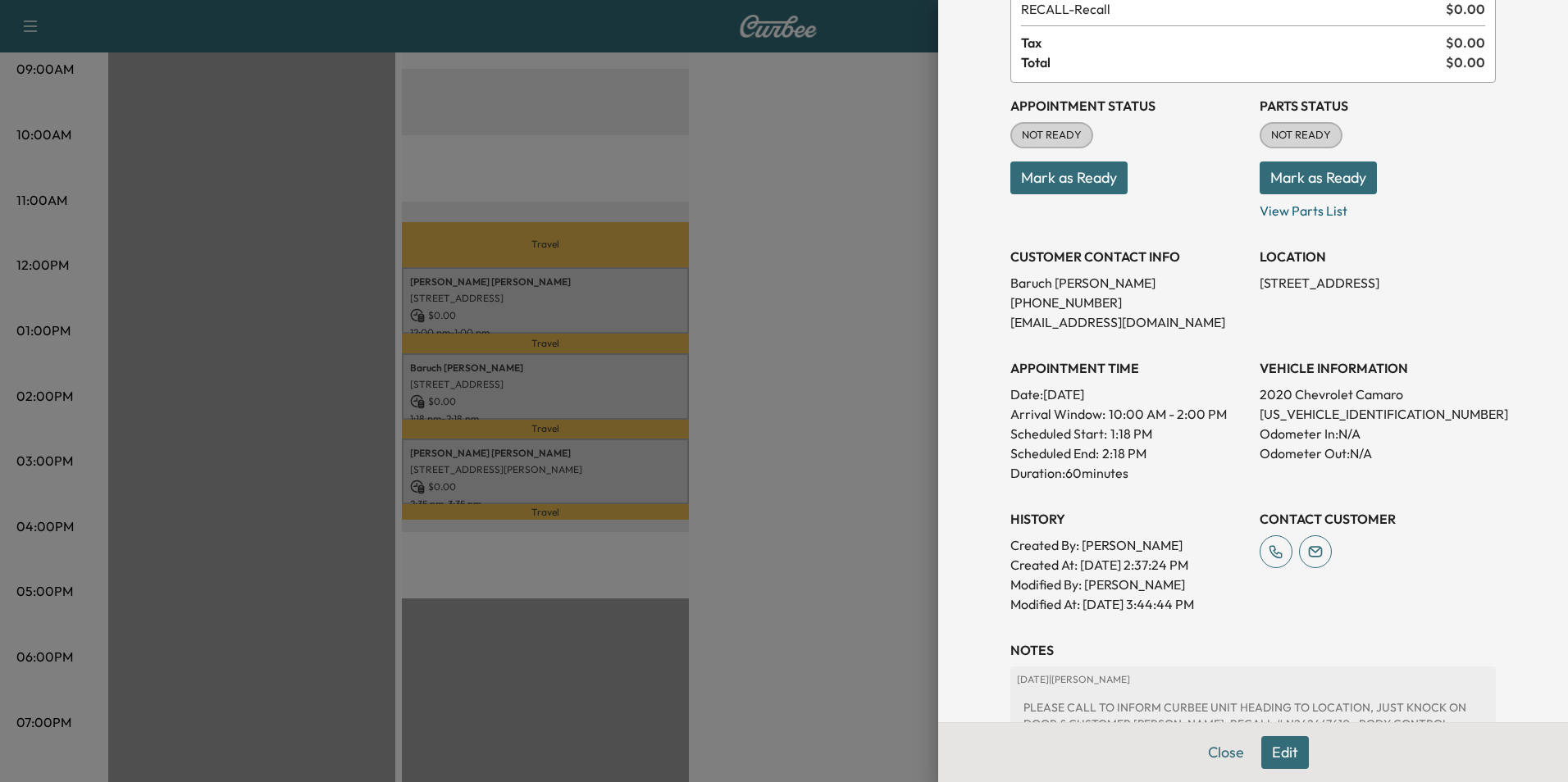
scroll to position [0, 0]
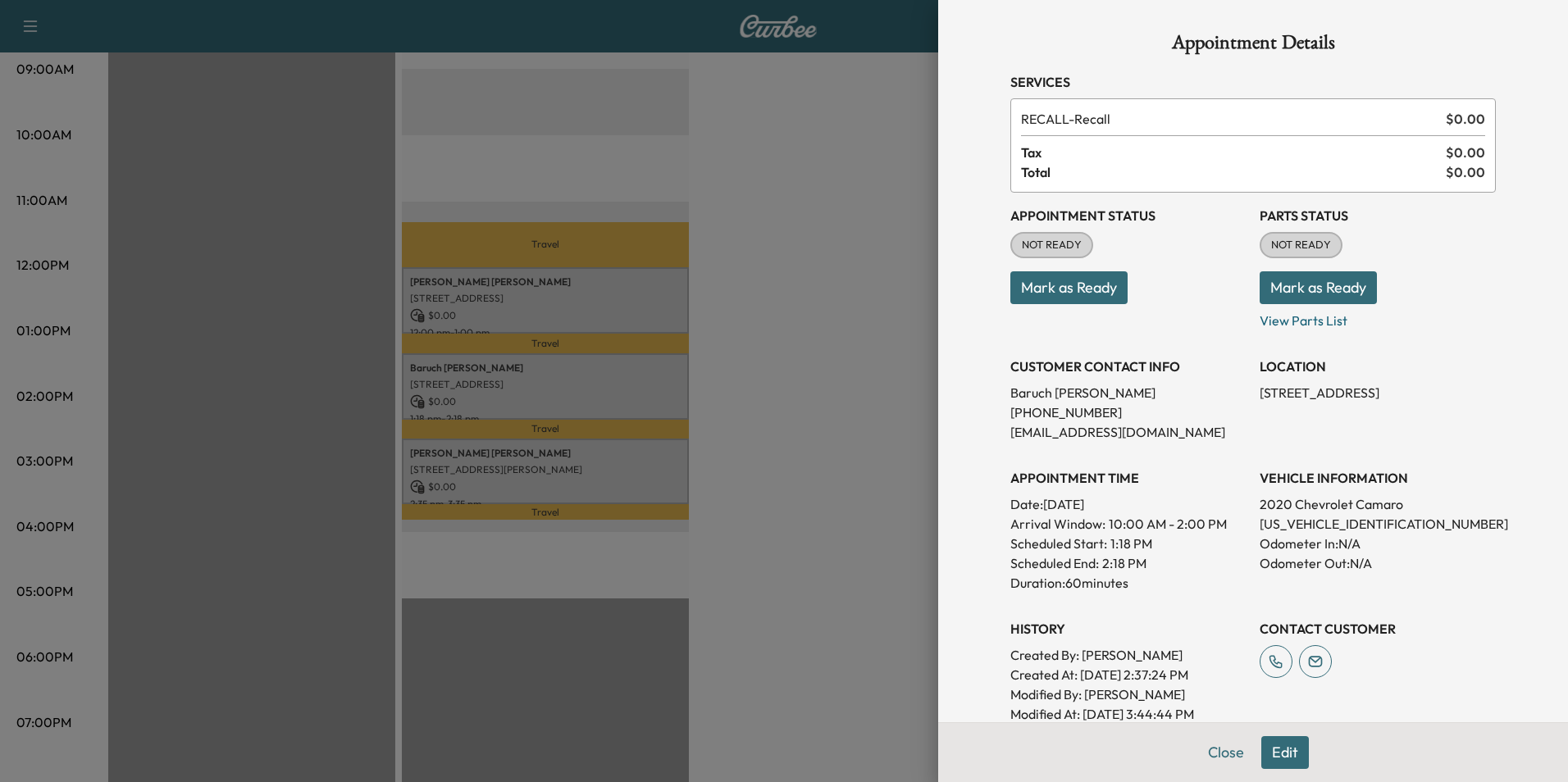
click at [655, 417] on div at bounding box center [784, 391] width 1568 height 782
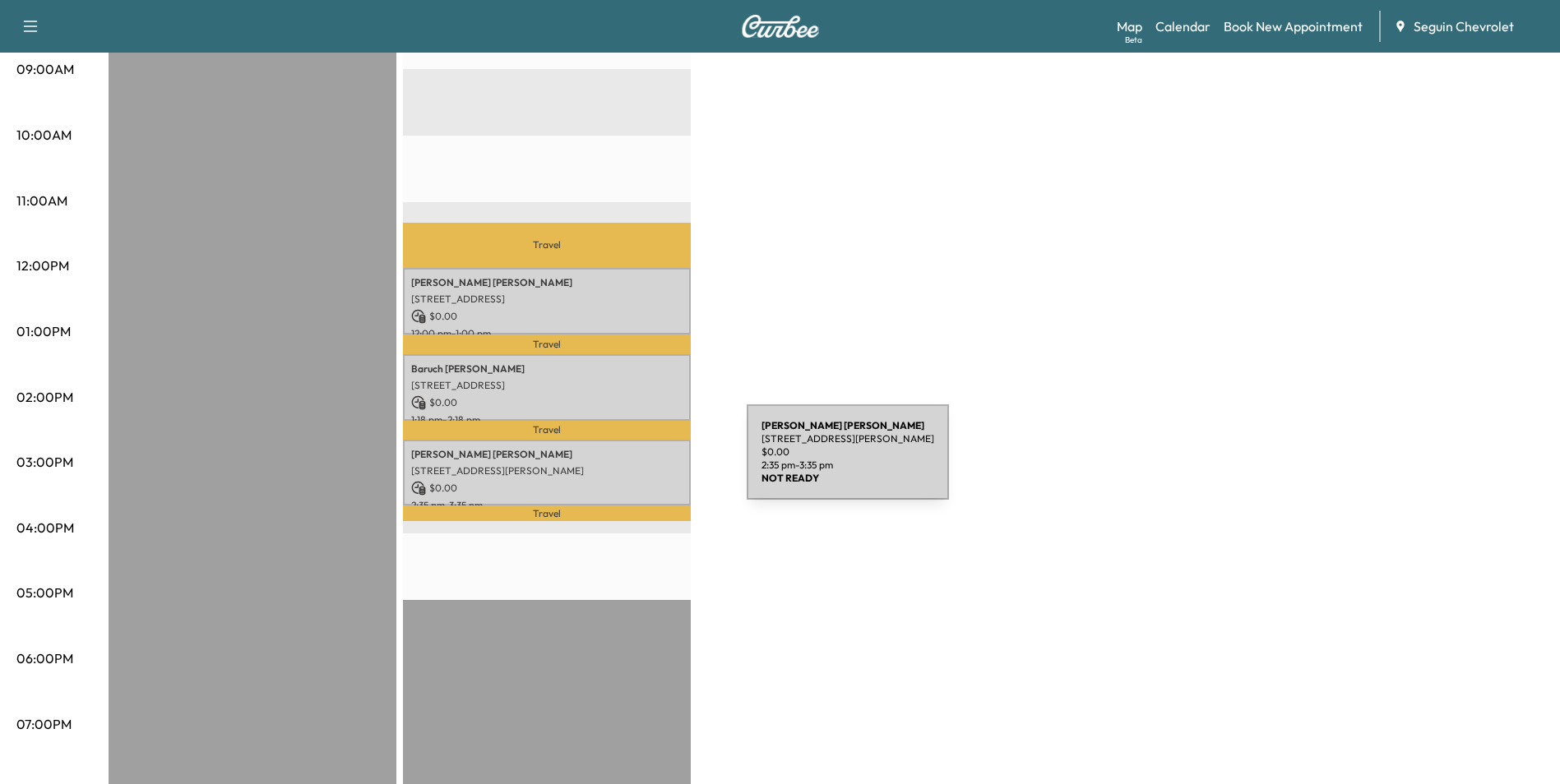
click at [623, 465] on p "1348 Krause Ln, New Braunfels, TX 78130, USA" at bounding box center [547, 471] width 271 height 13
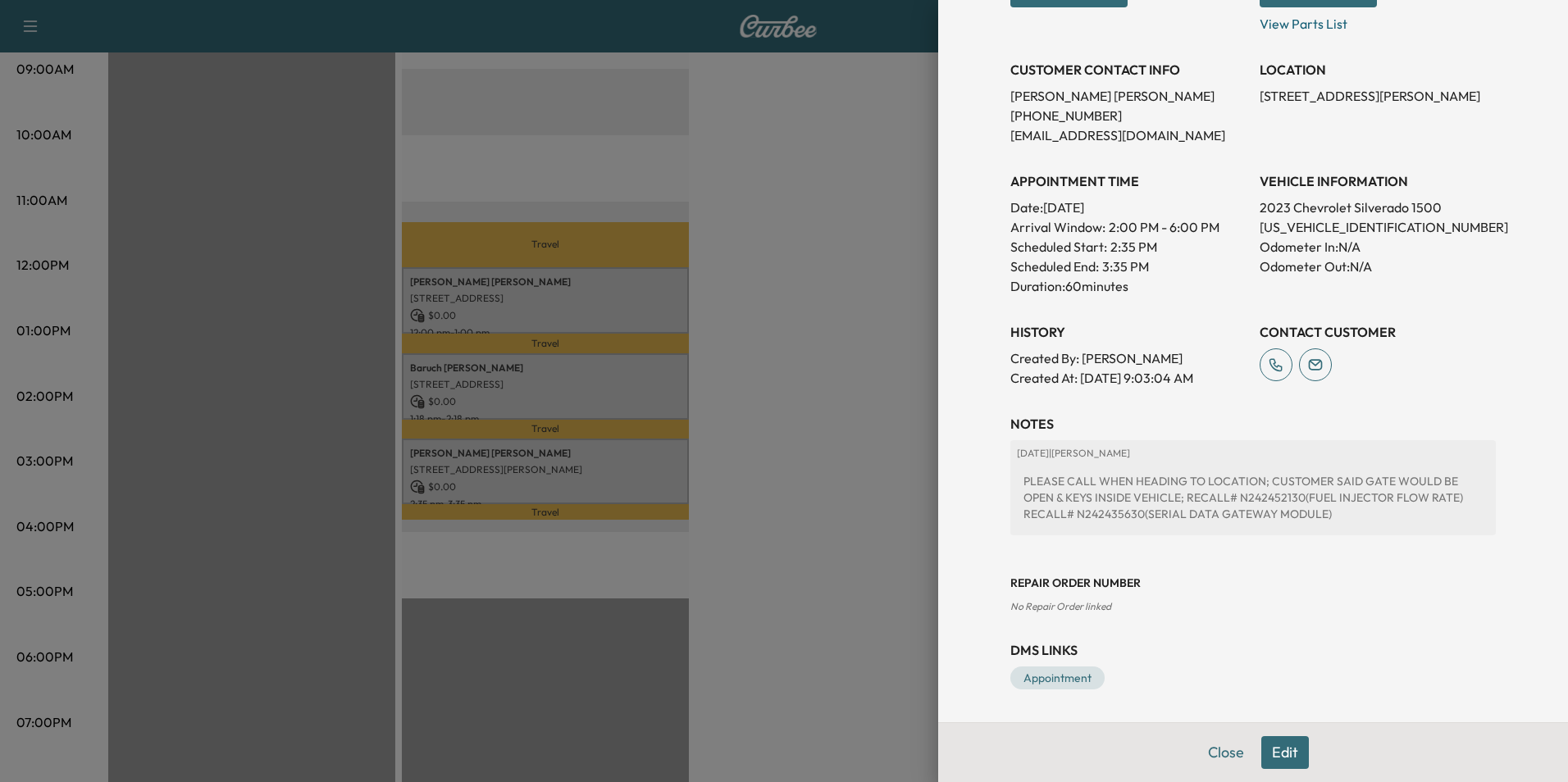
scroll to position [132, 0]
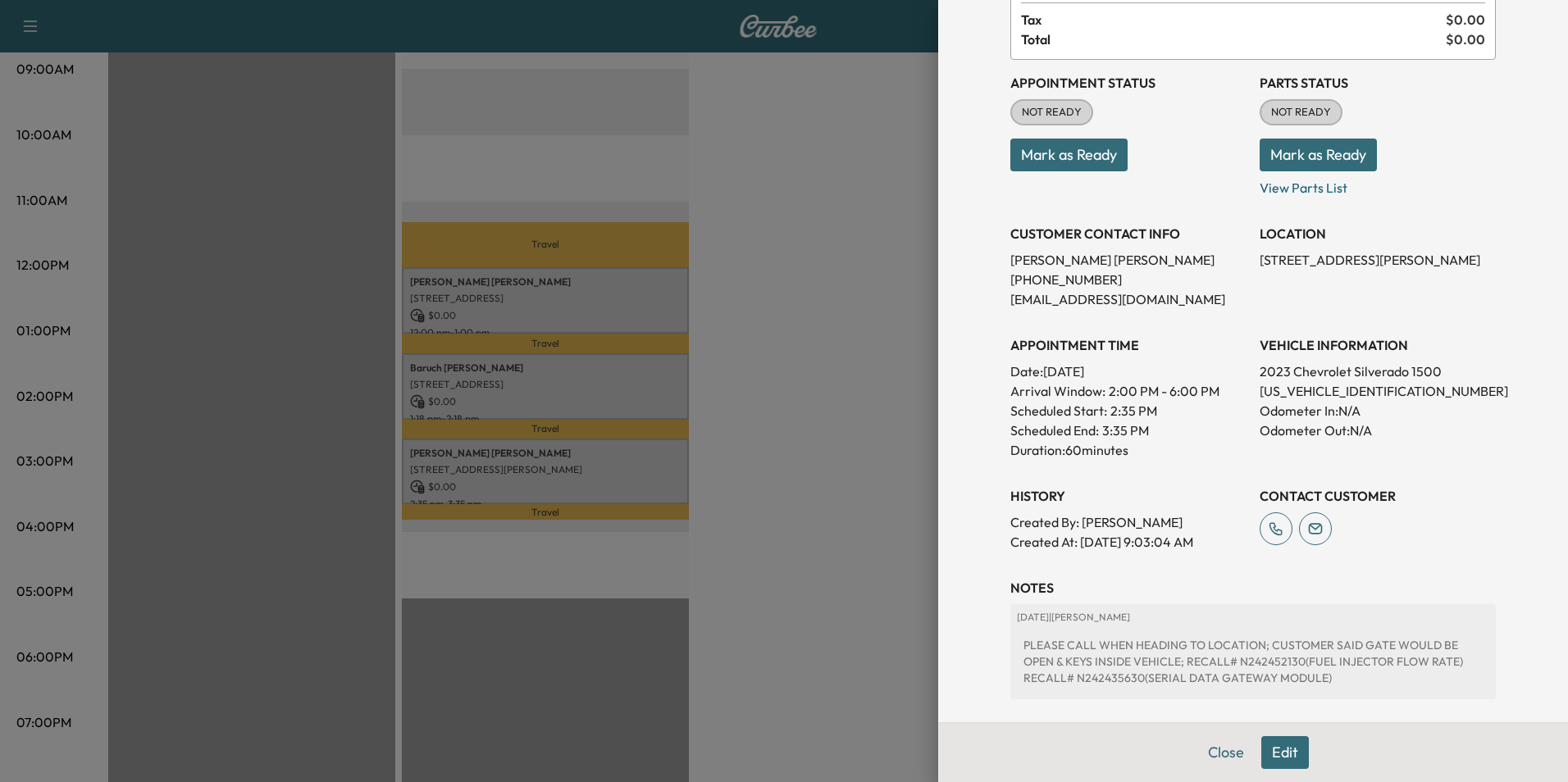
click at [739, 353] on div at bounding box center [784, 391] width 1568 height 782
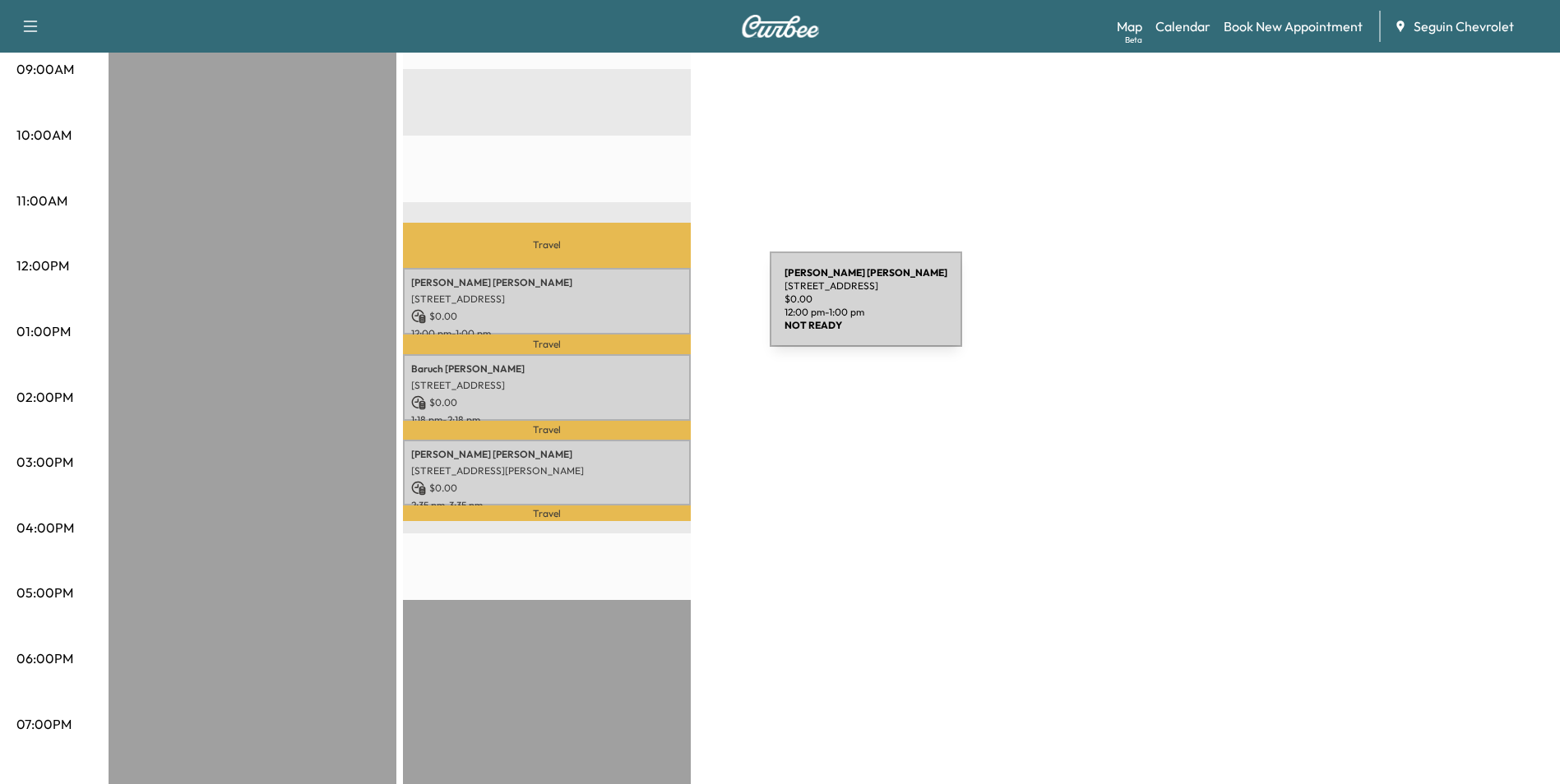
click at [646, 309] on p "$ 0.00" at bounding box center [547, 317] width 271 height 15
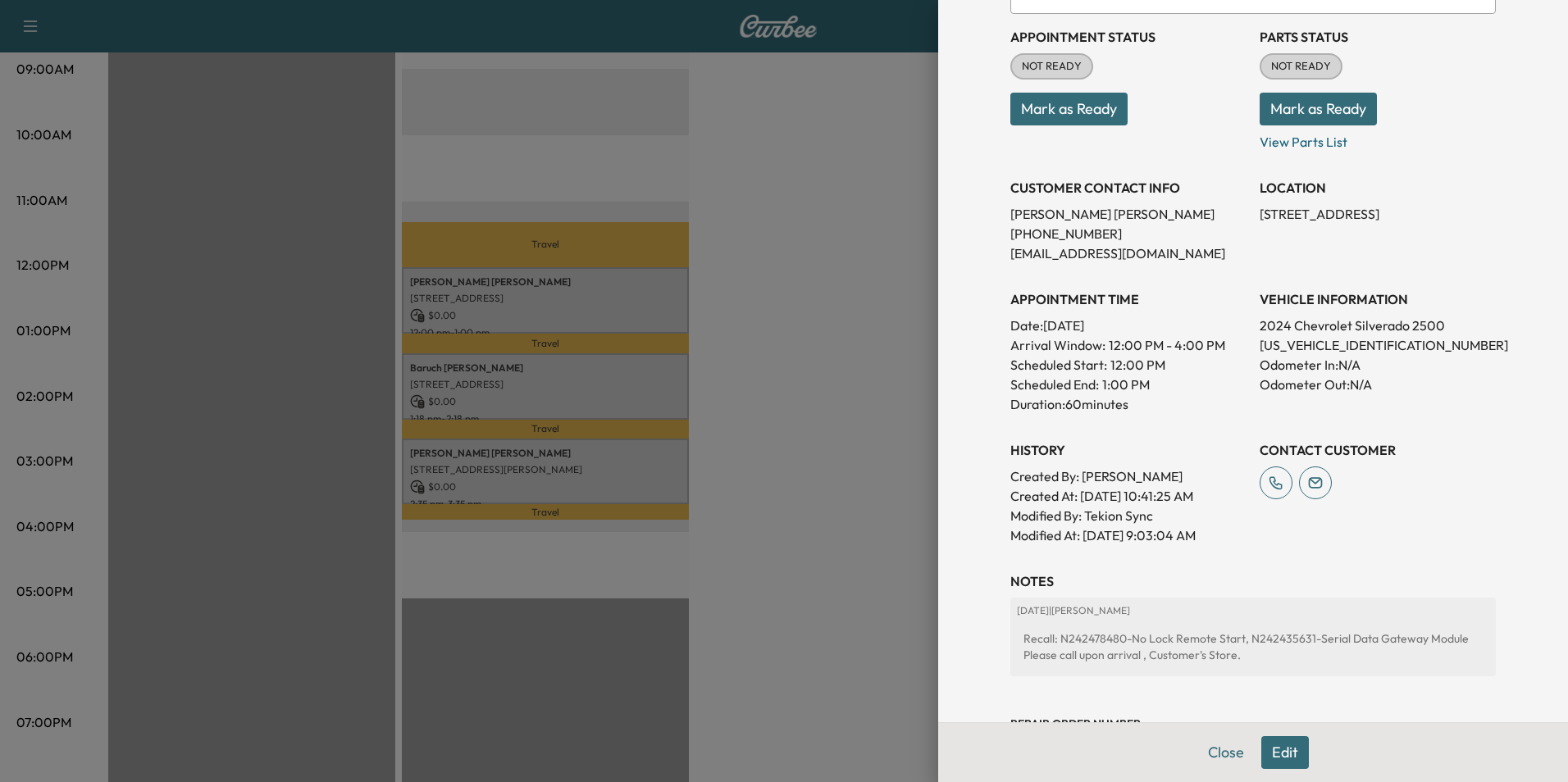
scroll to position [156, 0]
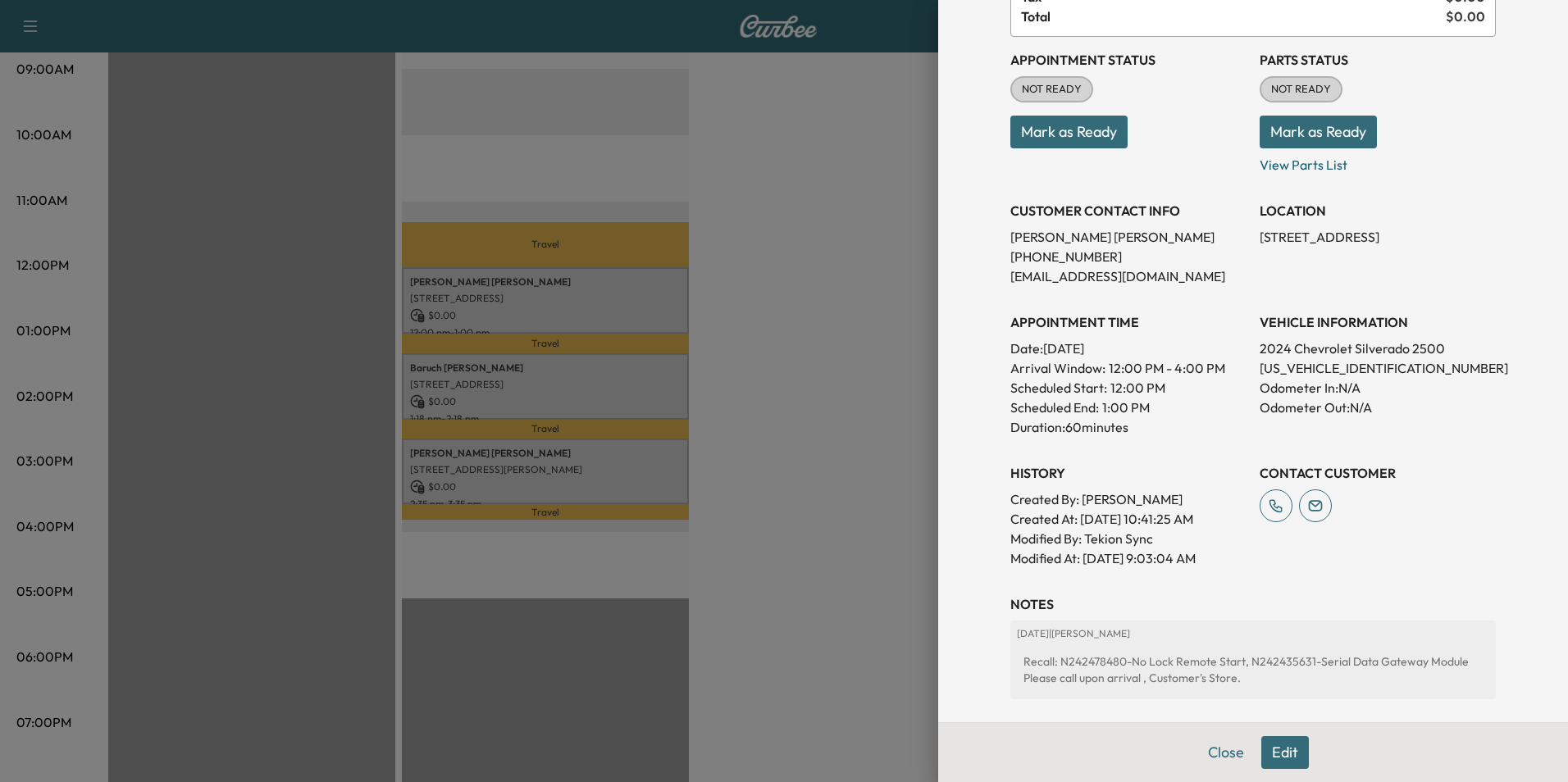
click at [1177, 259] on p "(651) 398-0169" at bounding box center [1129, 257] width 236 height 20
click at [1267, 167] on p "View Parts List" at bounding box center [1377, 161] width 236 height 26
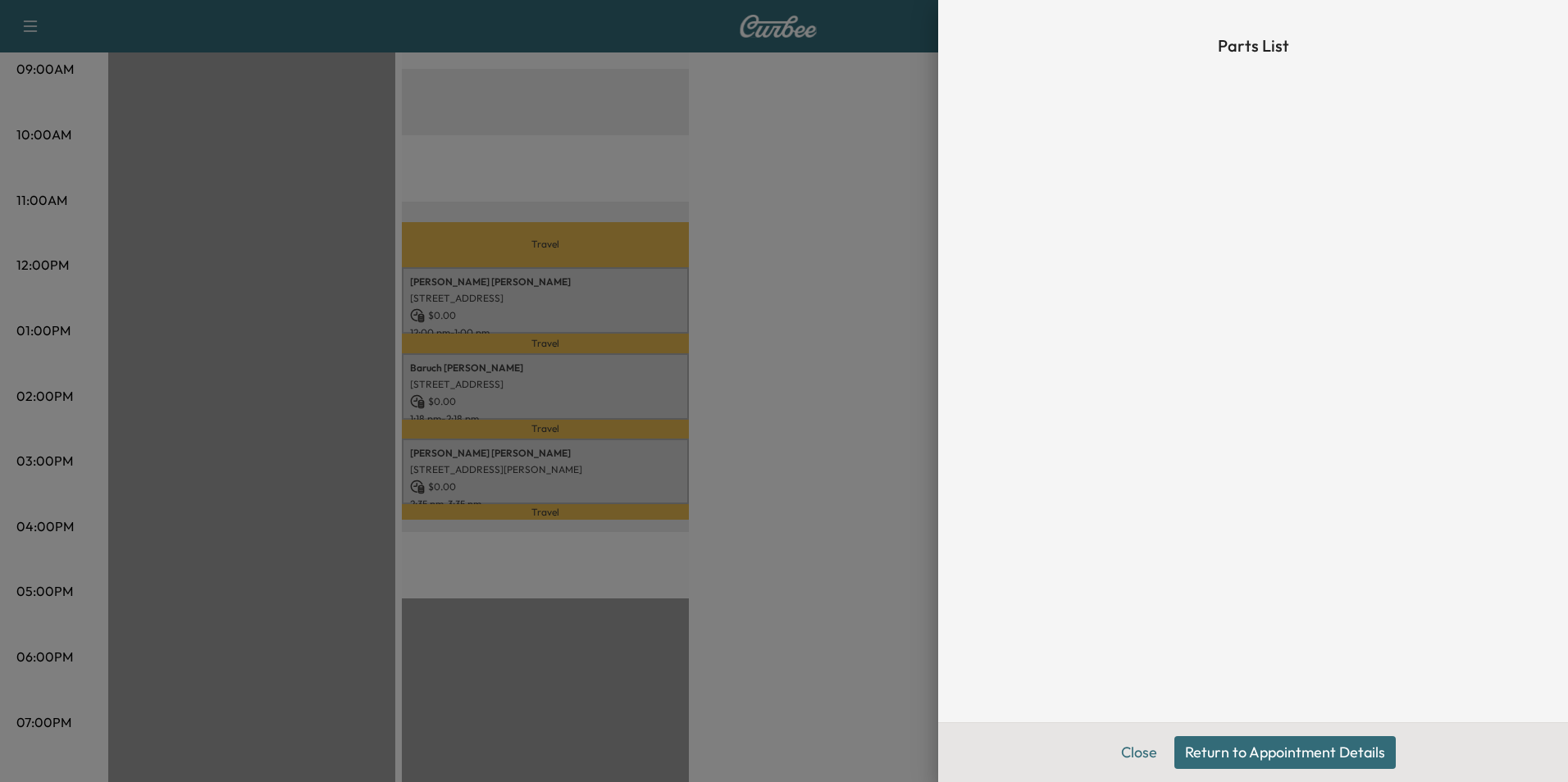
click at [855, 364] on div at bounding box center [784, 391] width 1568 height 782
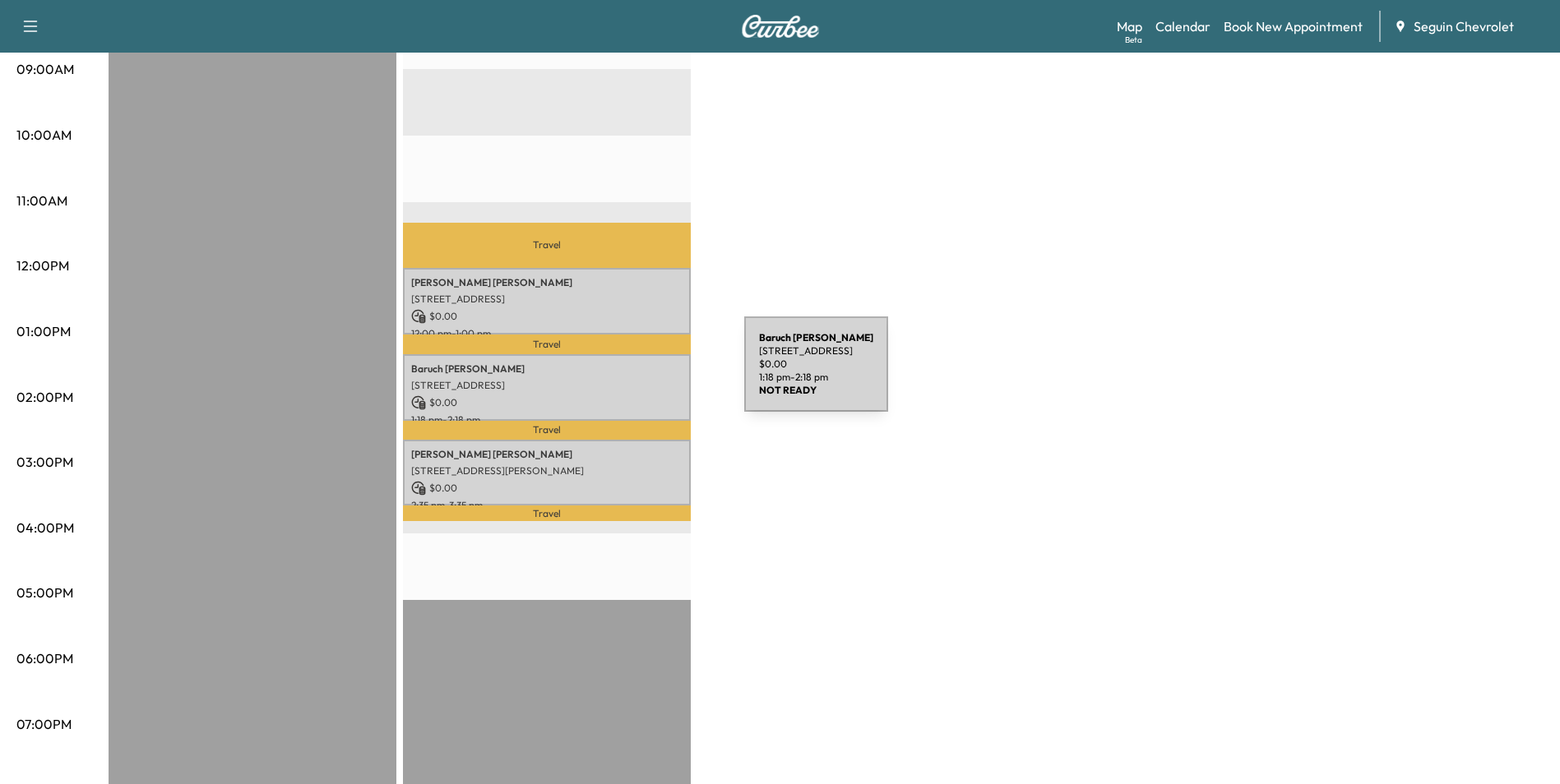
click at [621, 379] on p "2551 KATY ST, NEW BRAUNFELS, TX 78130, US" at bounding box center [547, 386] width 271 height 13
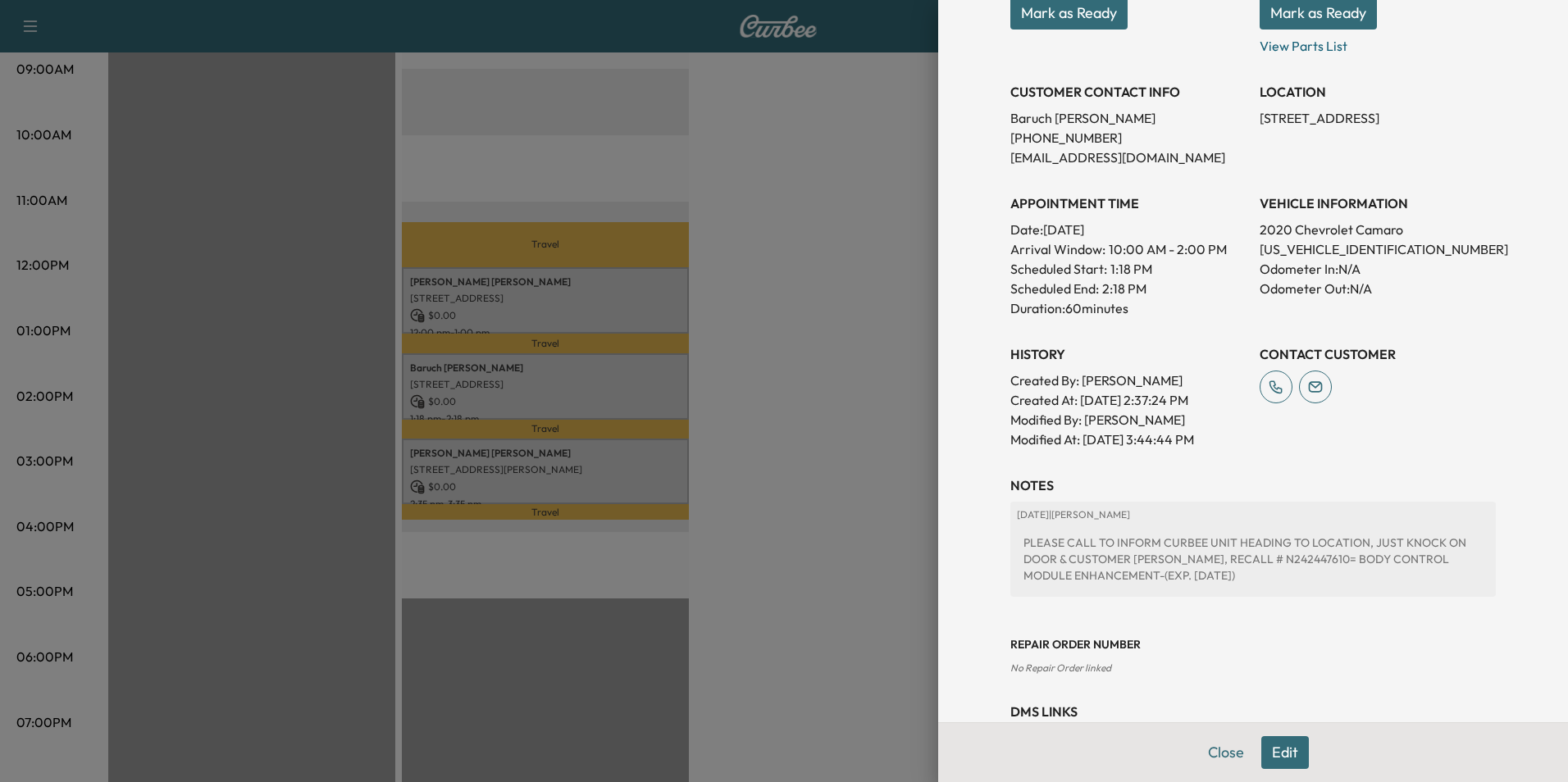
scroll to position [246, 0]
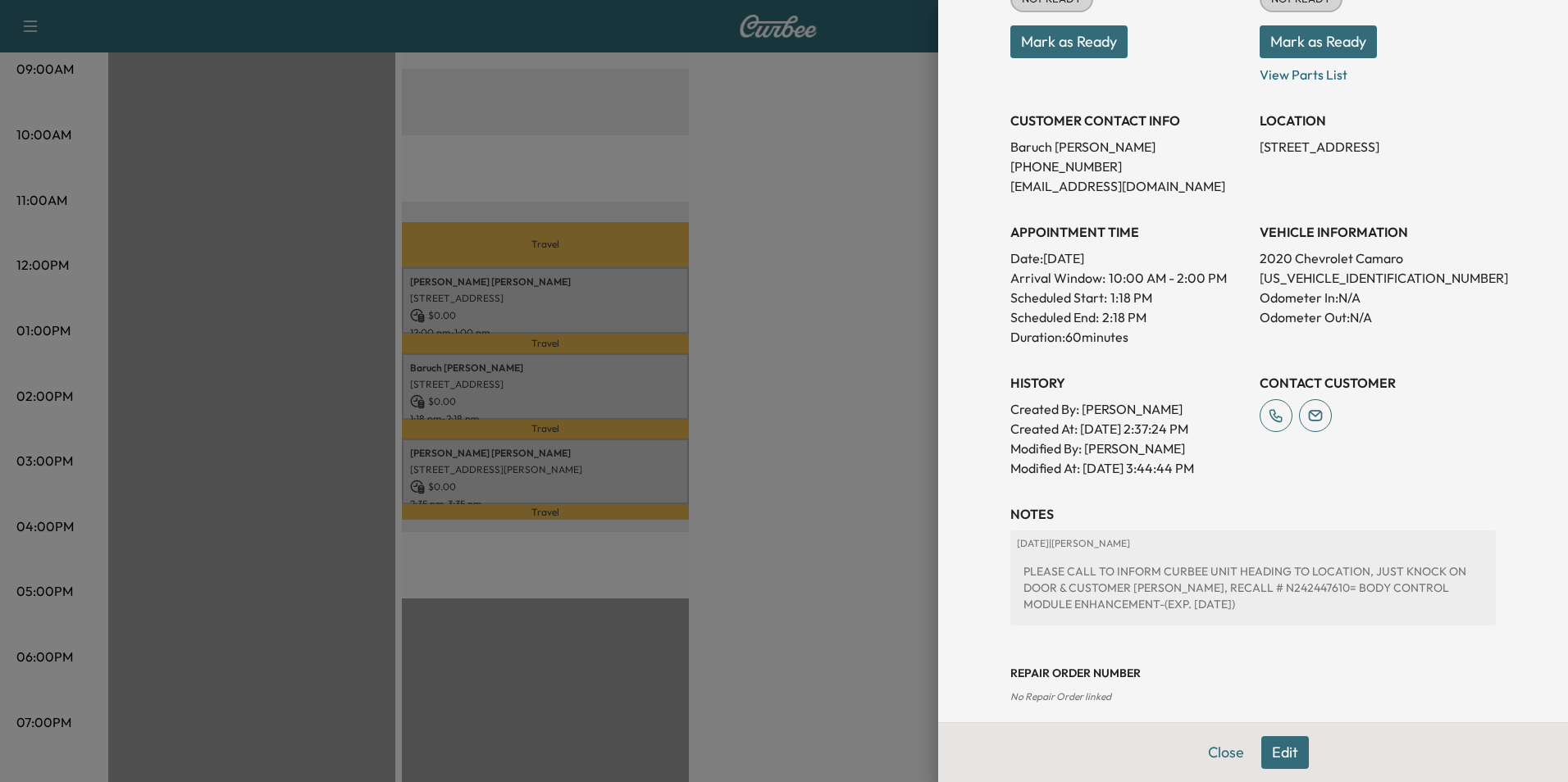
click at [861, 402] on div at bounding box center [784, 391] width 1568 height 782
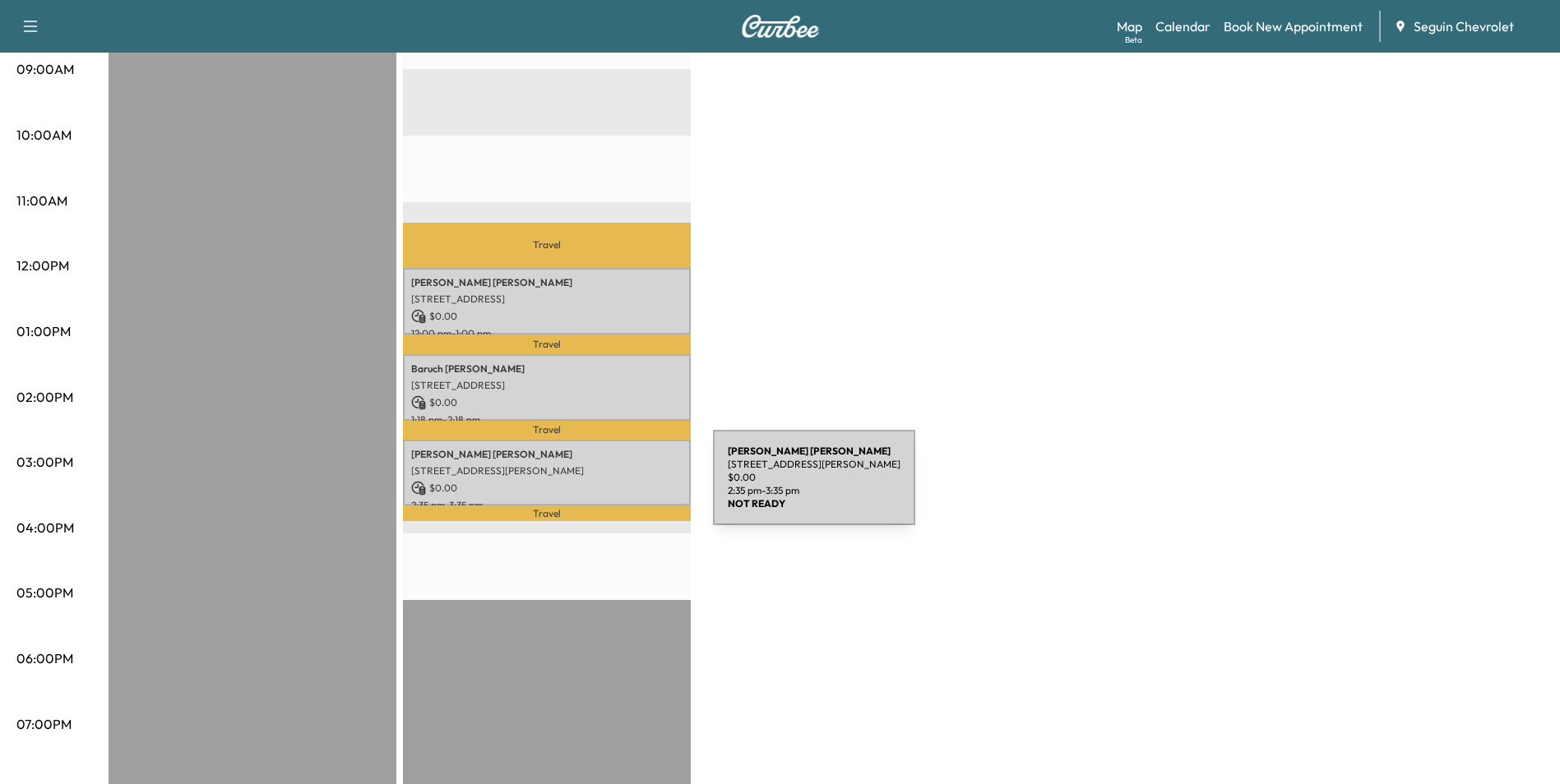
click at [589, 487] on p "$ 0.00" at bounding box center [547, 488] width 271 height 15
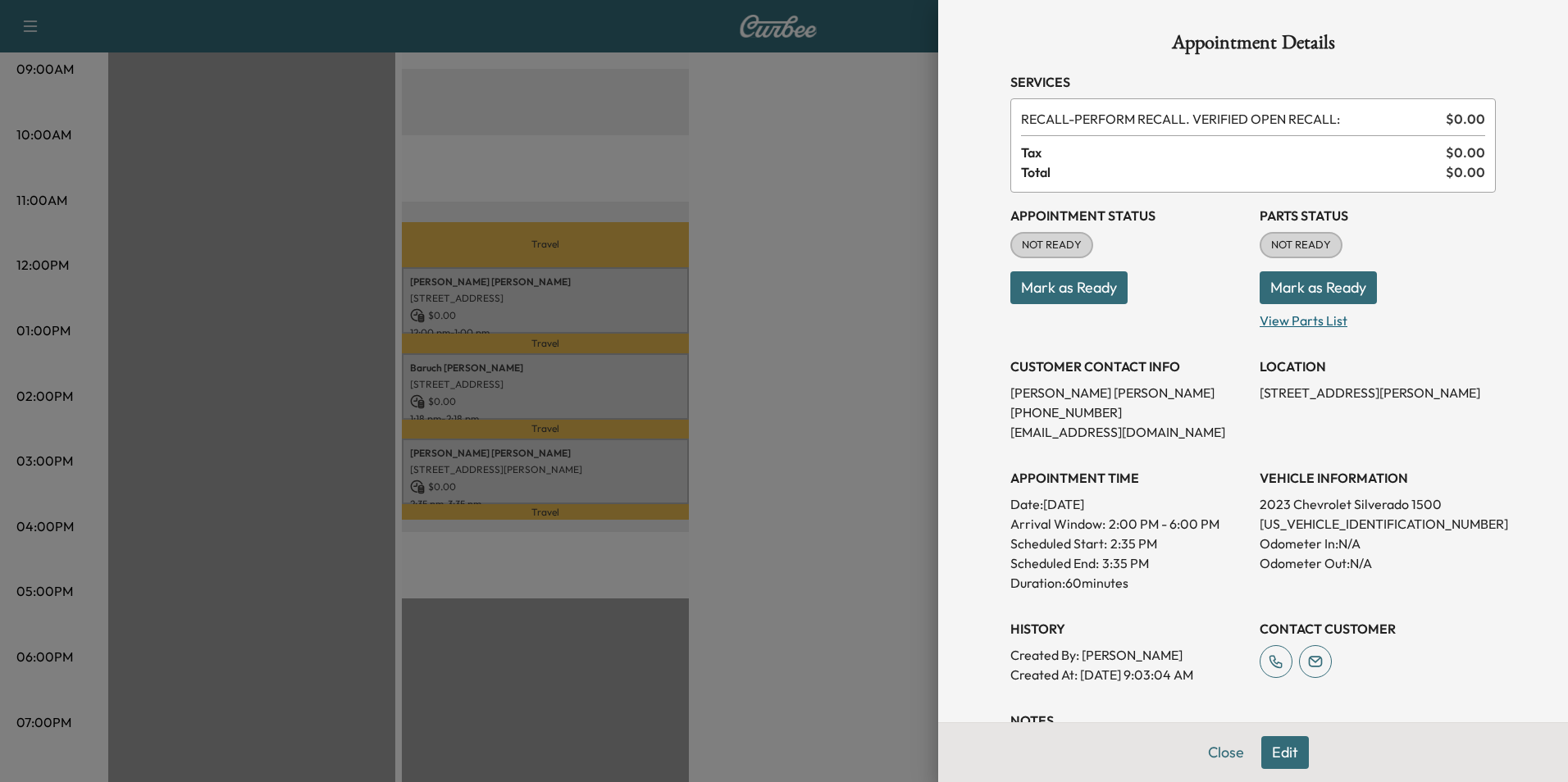
click at [1283, 320] on p "View Parts List" at bounding box center [1377, 317] width 236 height 26
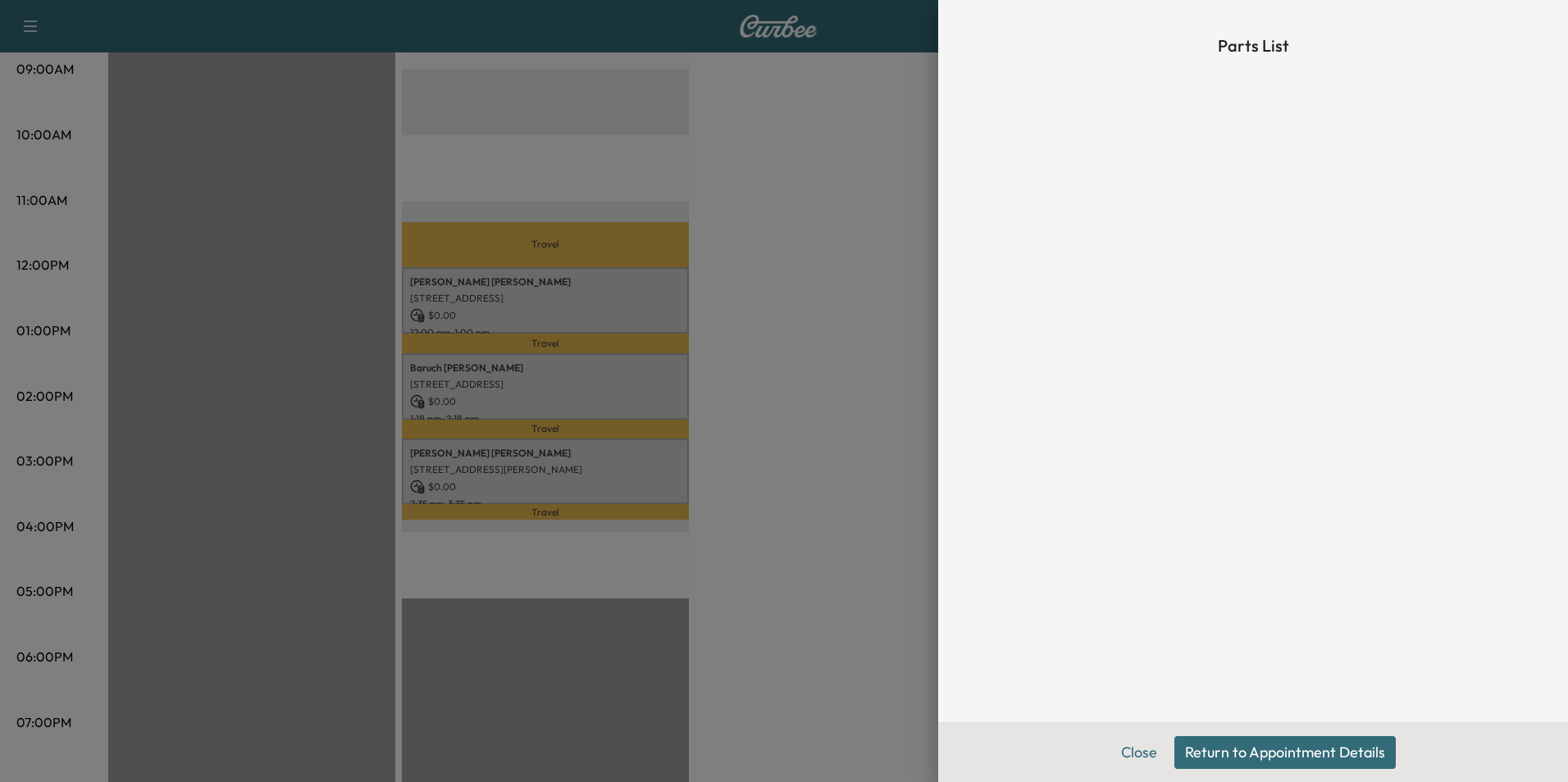
click at [842, 269] on div at bounding box center [784, 391] width 1568 height 782
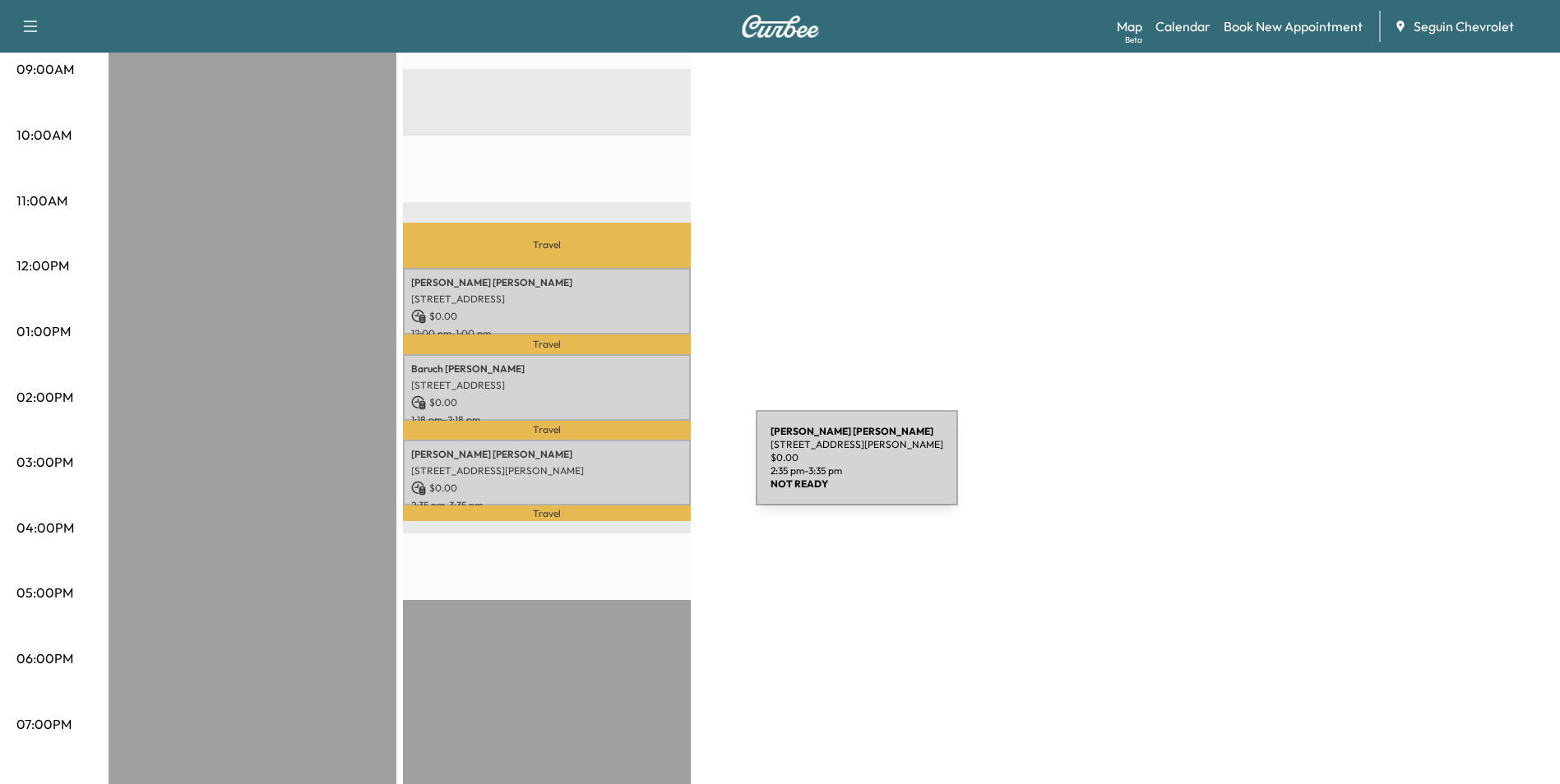
click at [632, 467] on p "1348 Krause Ln, New Braunfels, TX 78130, USA" at bounding box center [547, 471] width 271 height 13
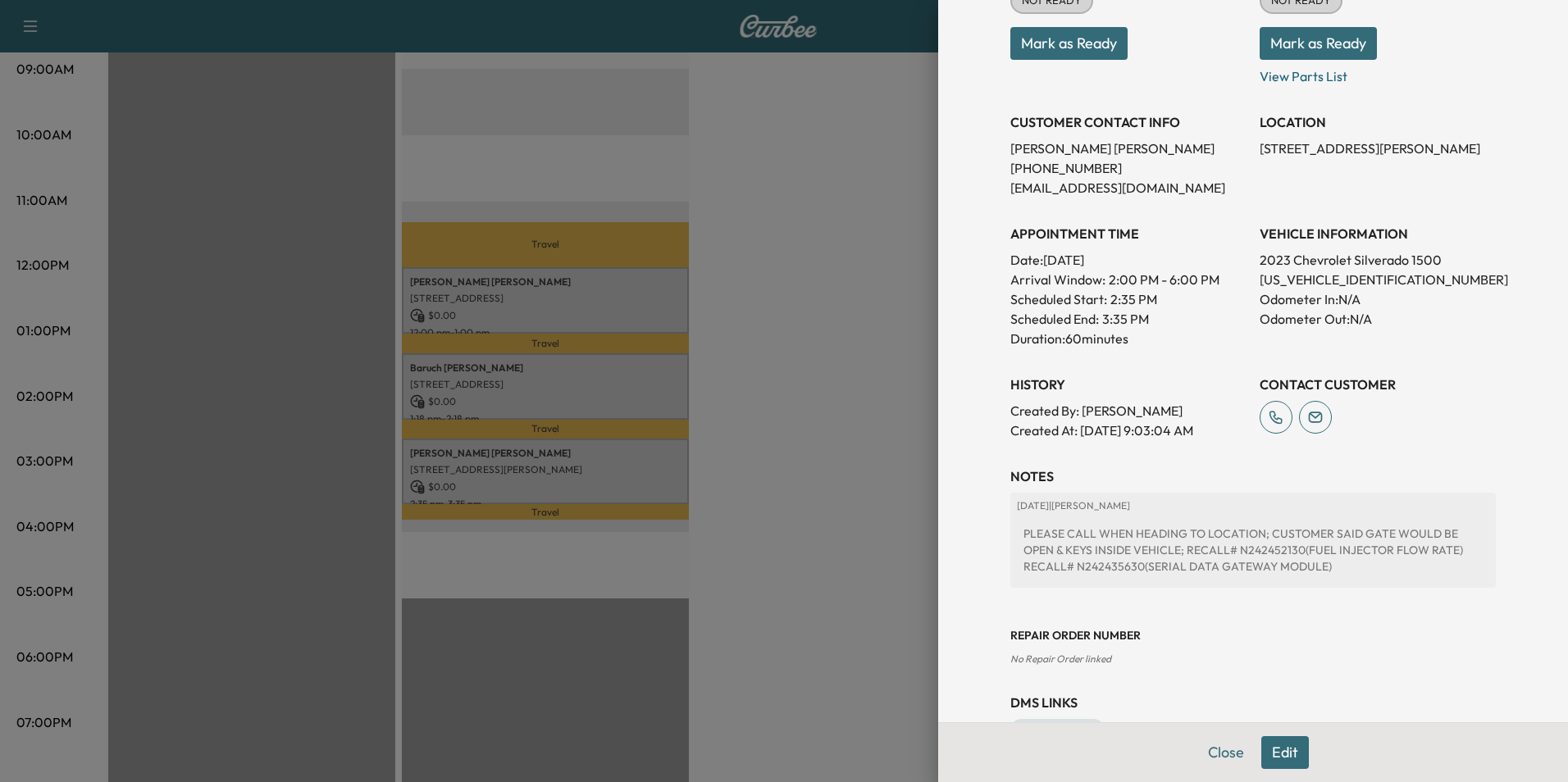
scroll to position [297, 0]
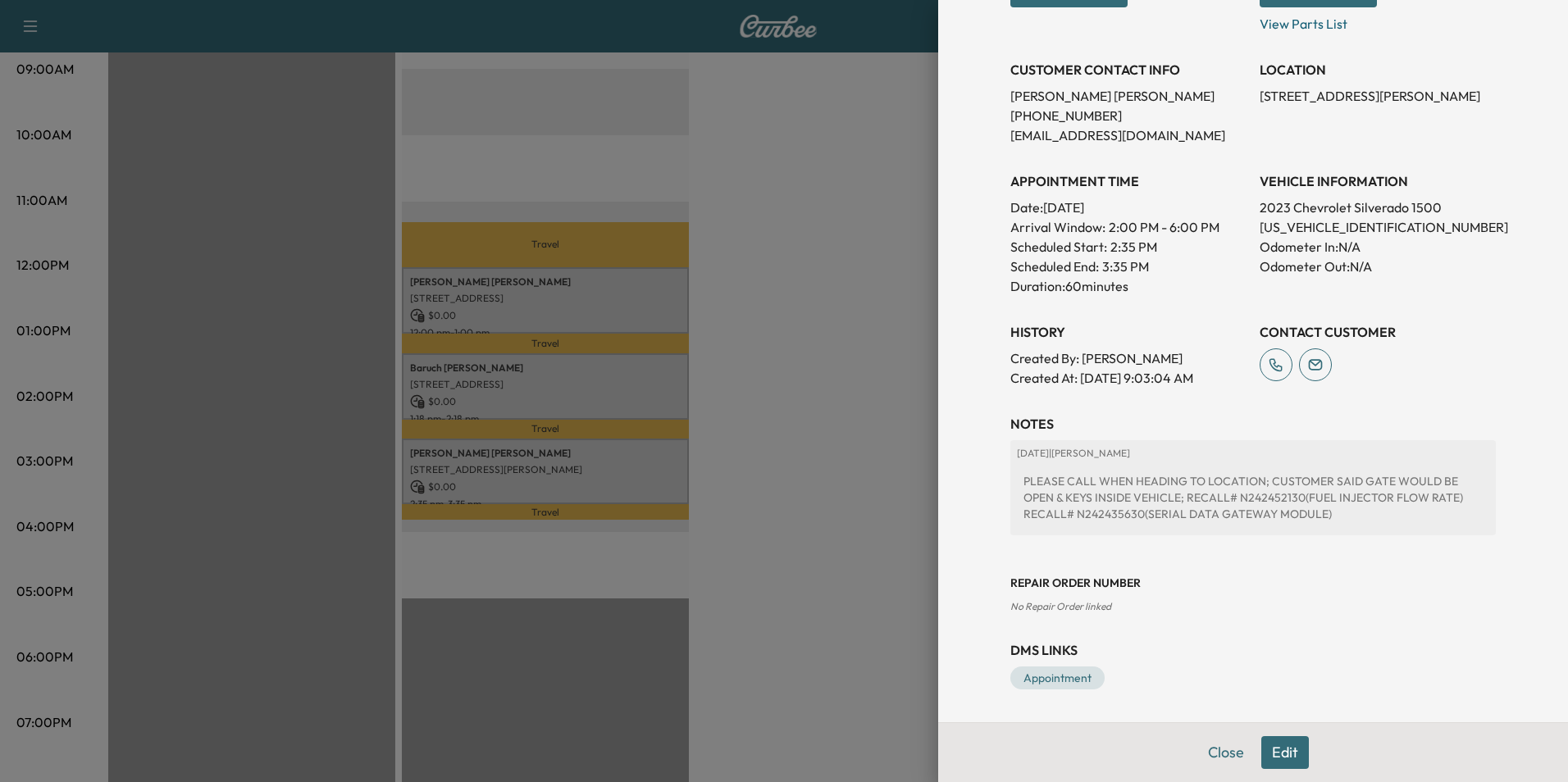
click at [773, 386] on div at bounding box center [784, 391] width 1568 height 782
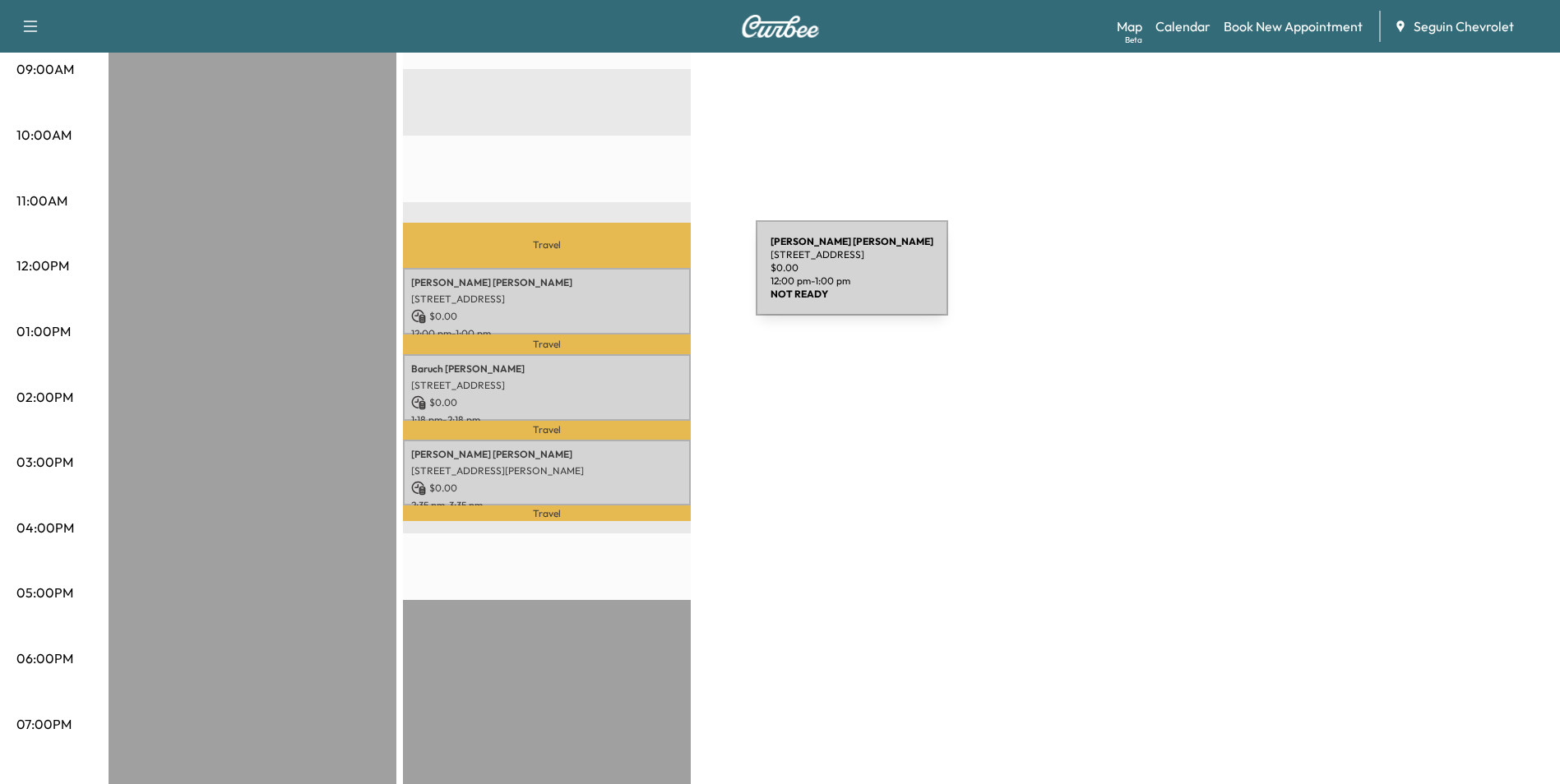
click at [632, 278] on p "Chadwick Stahlman" at bounding box center [547, 283] width 271 height 13
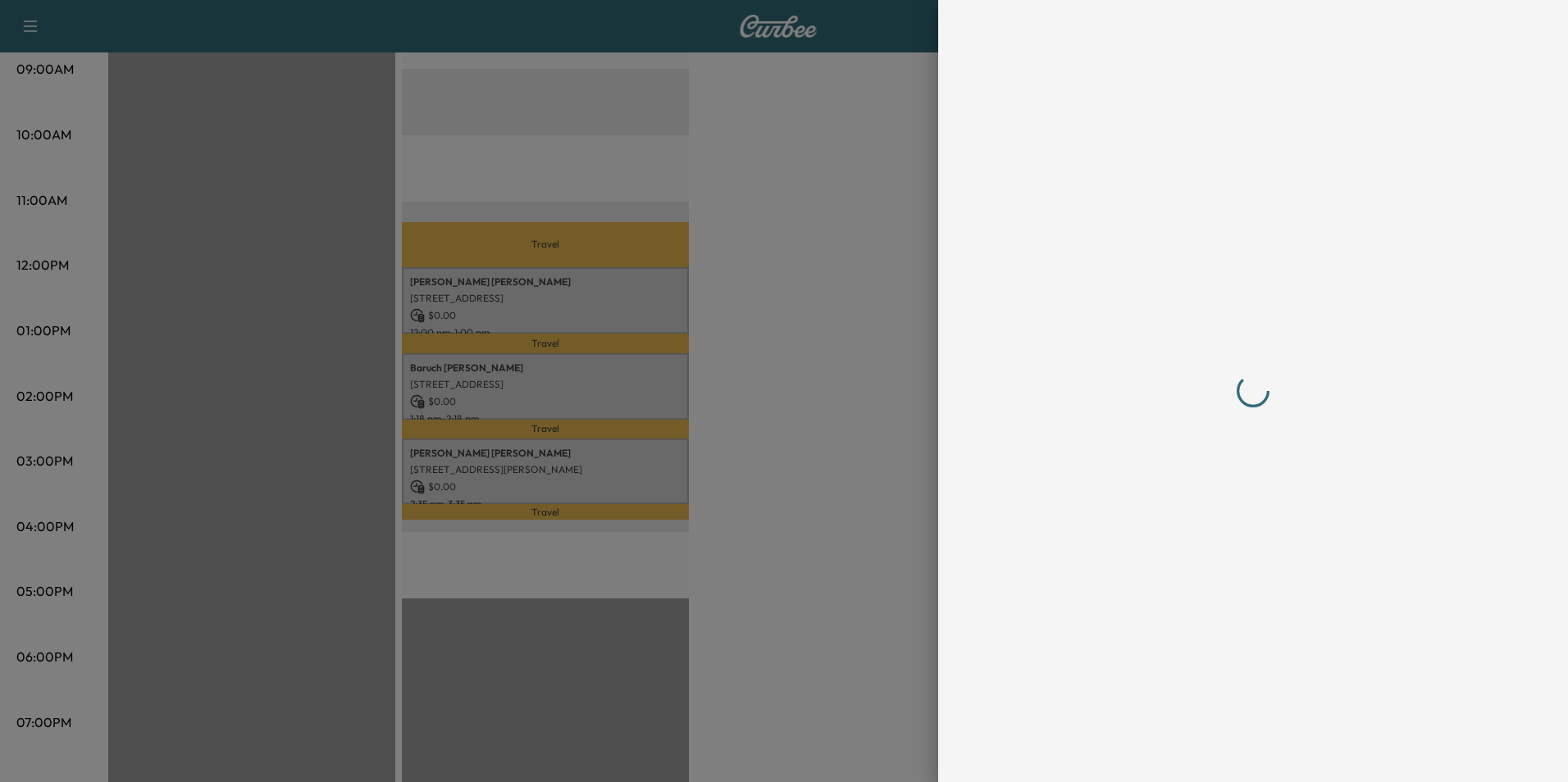
scroll to position [0, 0]
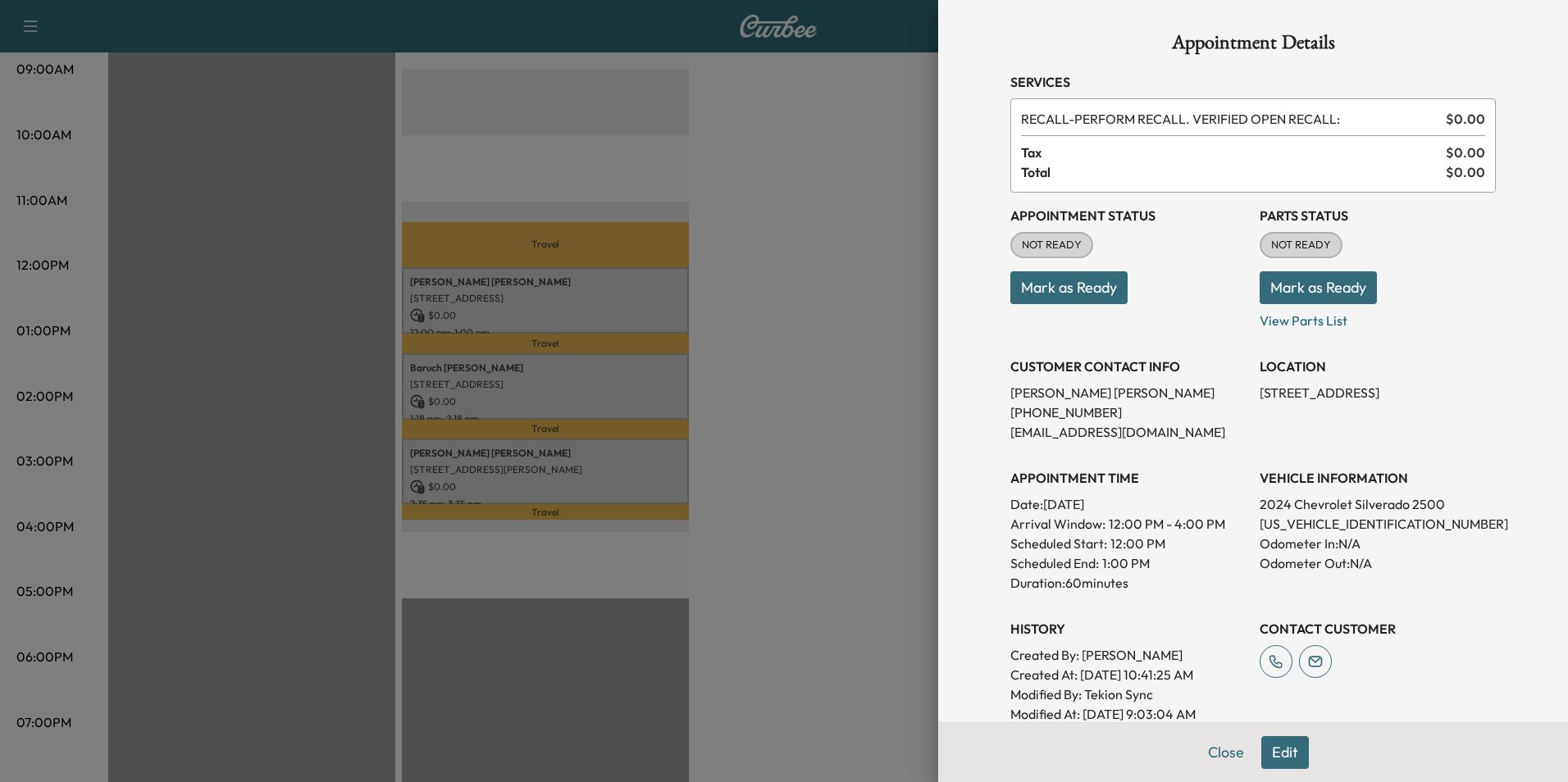
drag, startPoint x: 803, startPoint y: 328, endPoint x: 815, endPoint y: 333, distance: 13.0
click at [815, 333] on div at bounding box center [784, 391] width 1568 height 782
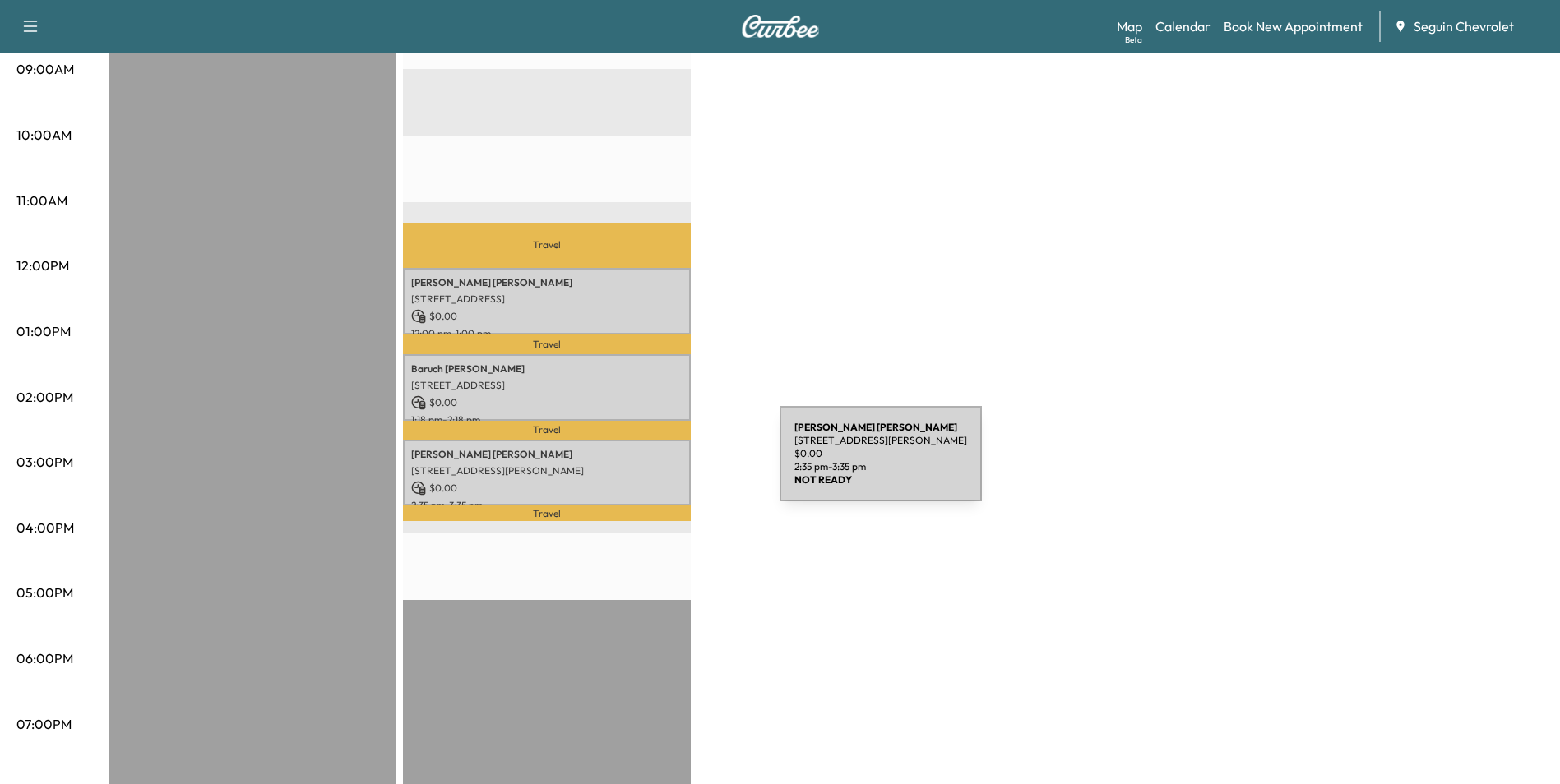
click at [656, 465] on p "1348 Krause Ln, New Braunfels, TX 78130, USA" at bounding box center [547, 471] width 271 height 13
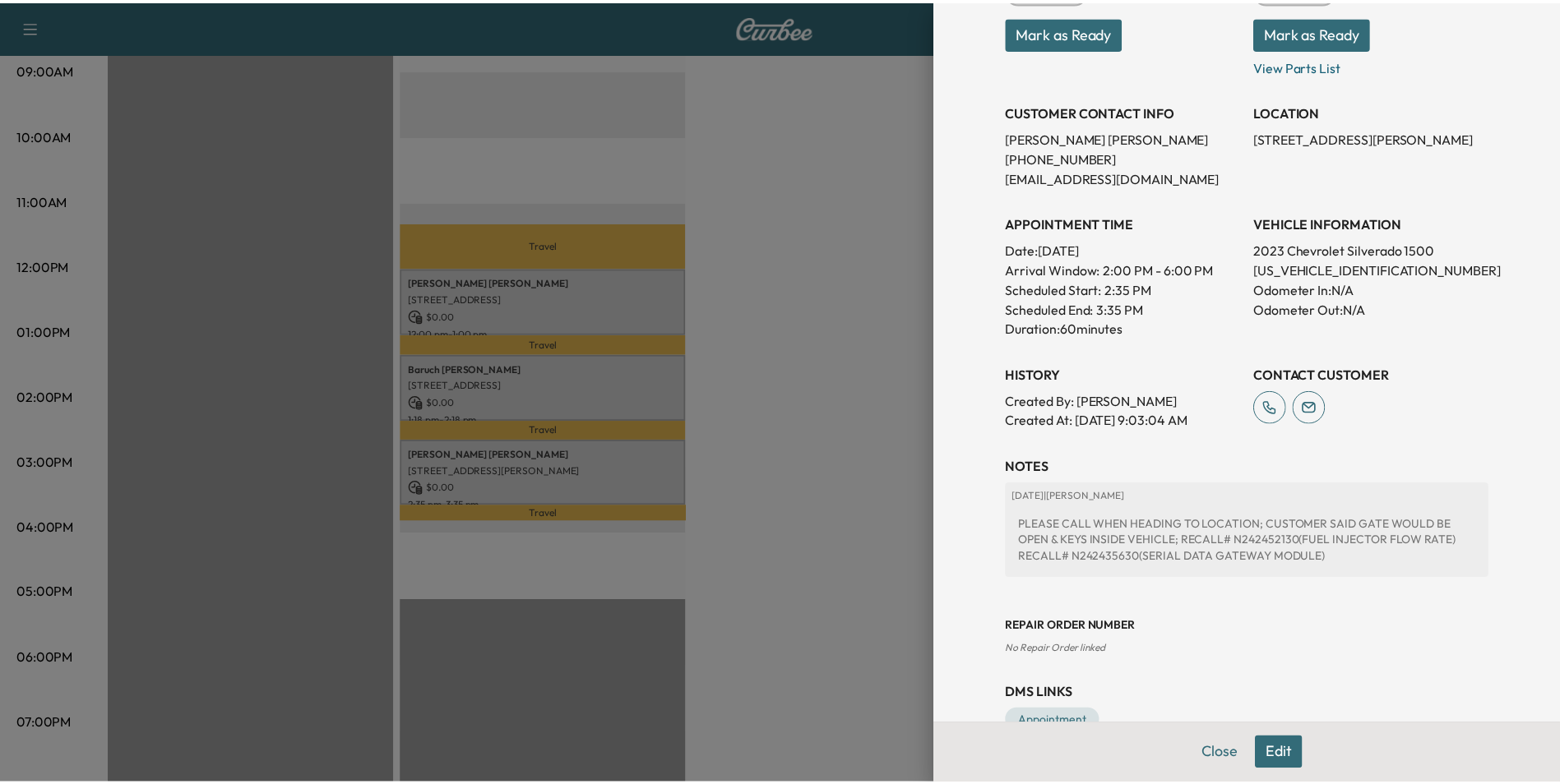
scroll to position [297, 0]
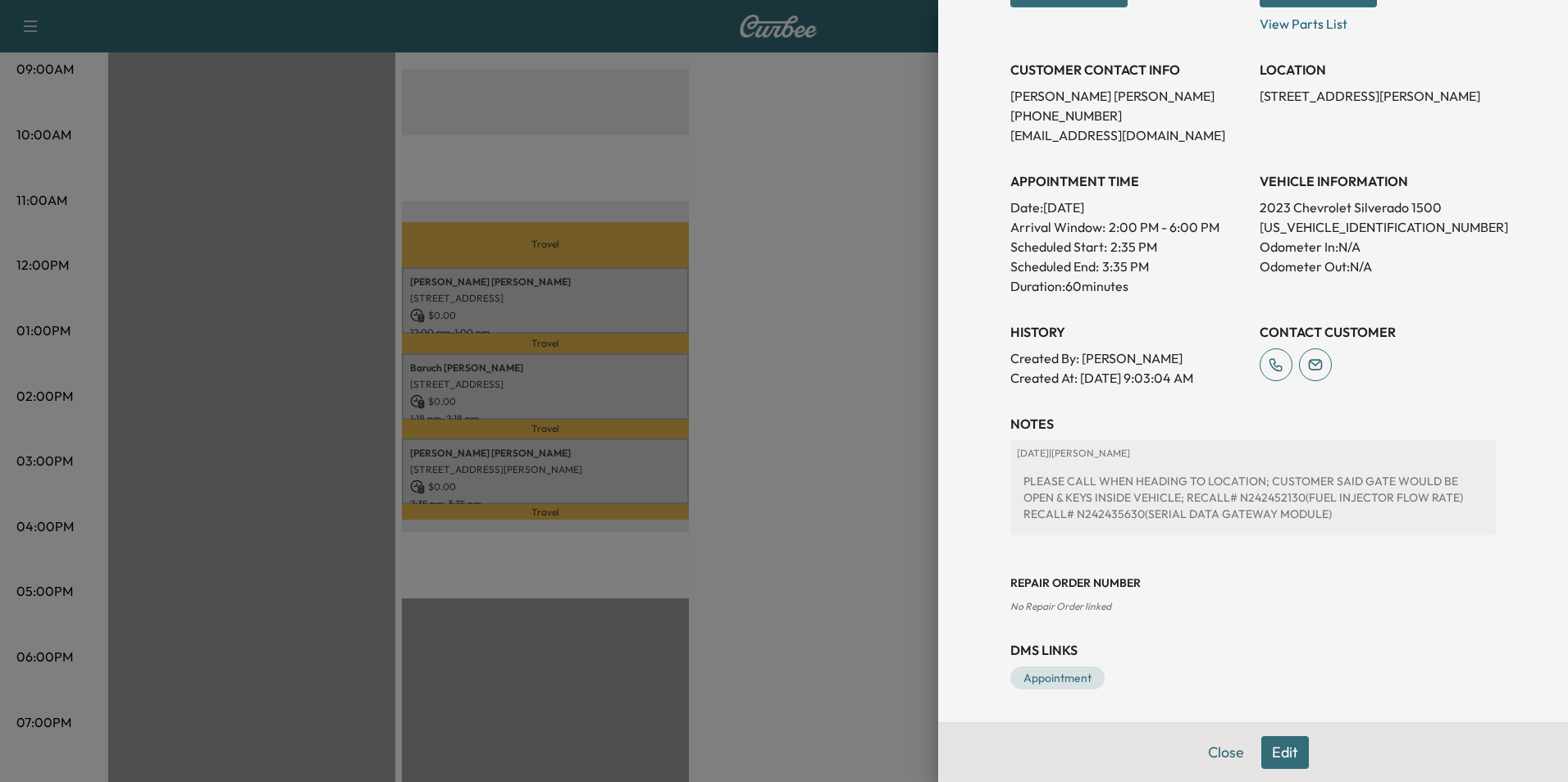
click at [810, 474] on div at bounding box center [784, 391] width 1568 height 782
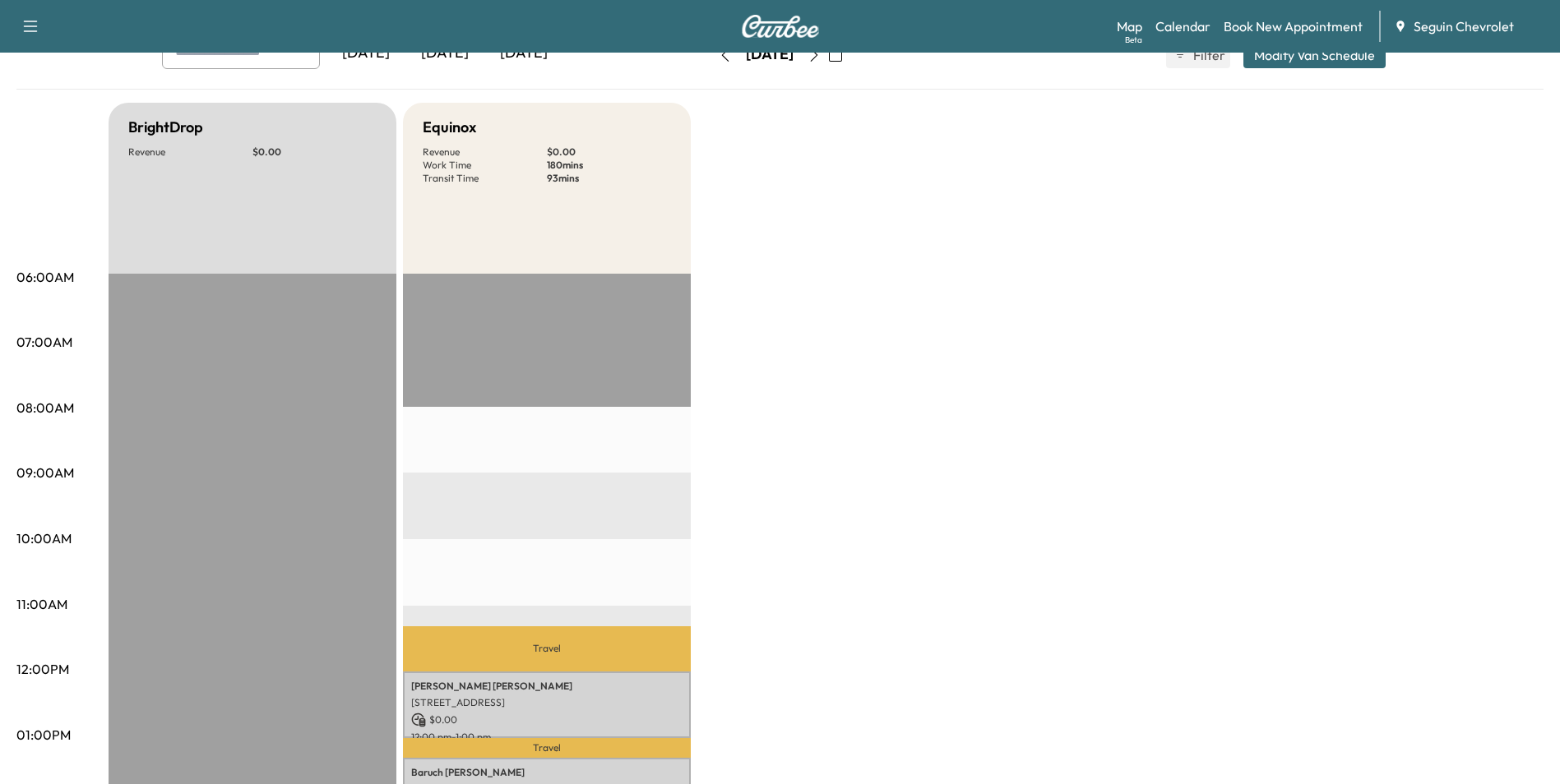
scroll to position [22, 0]
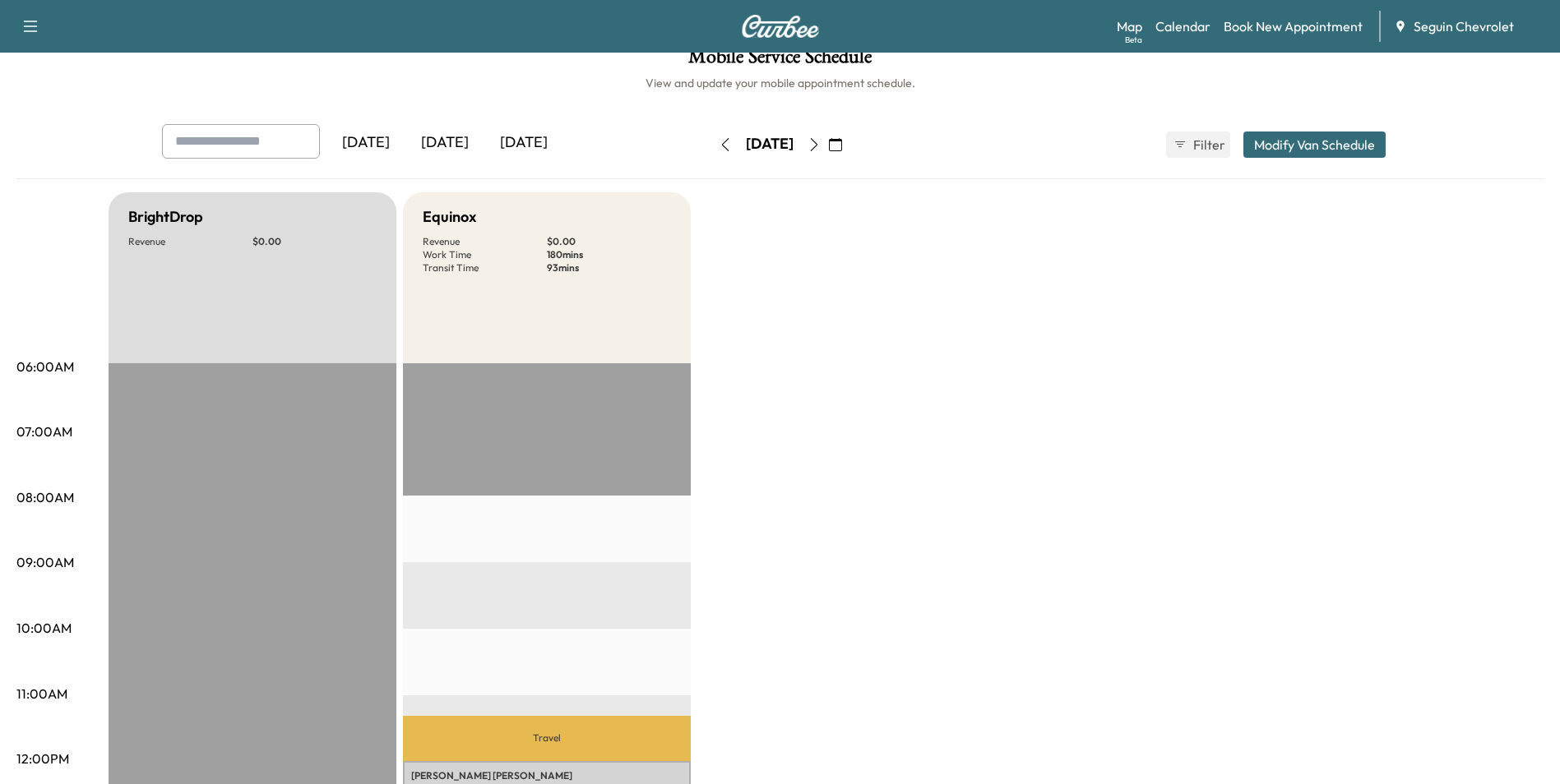
click at [820, 139] on icon "button" at bounding box center [814, 145] width 13 height 13
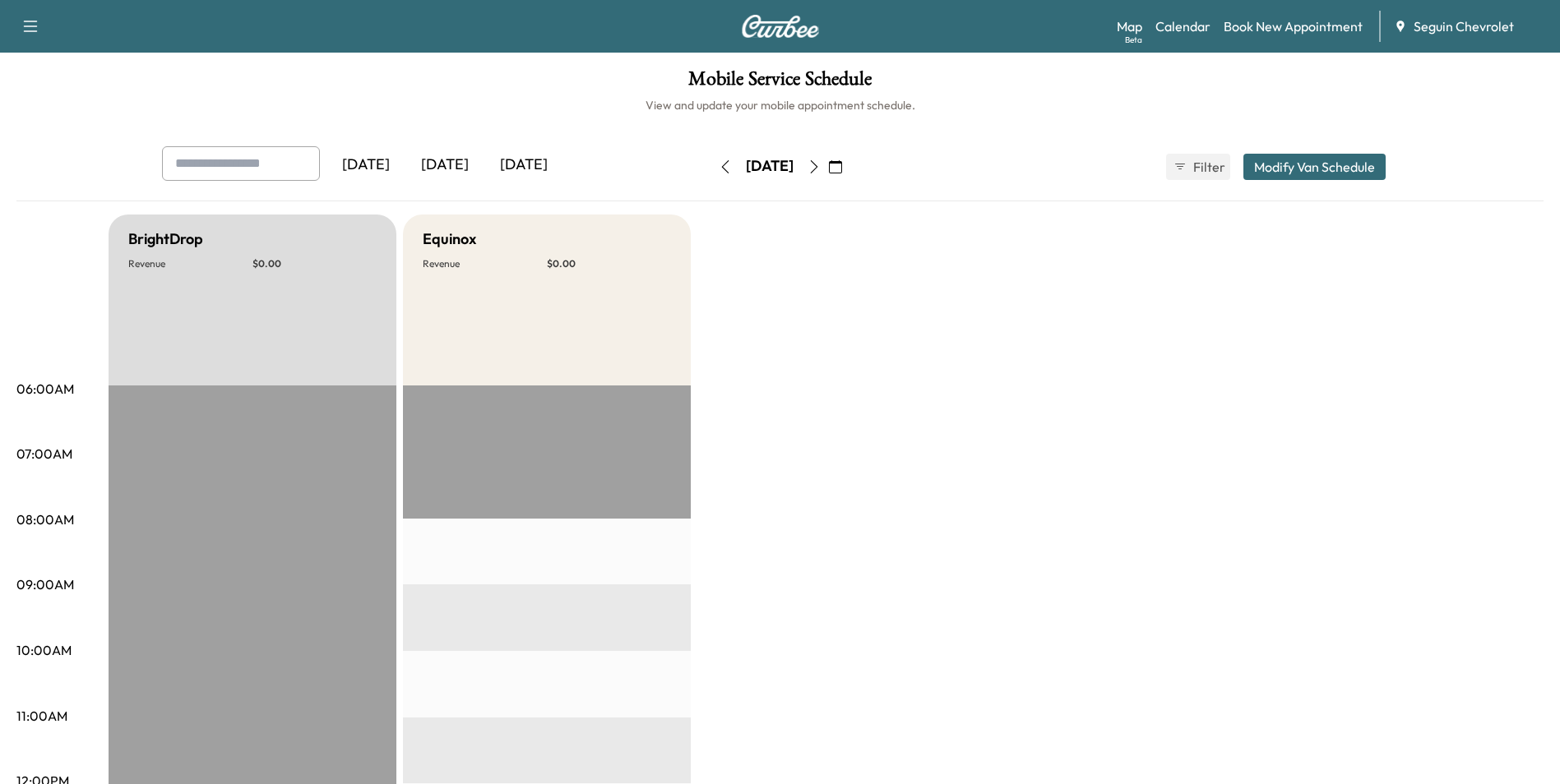
click at [817, 166] on icon "button" at bounding box center [813, 166] width 7 height 13
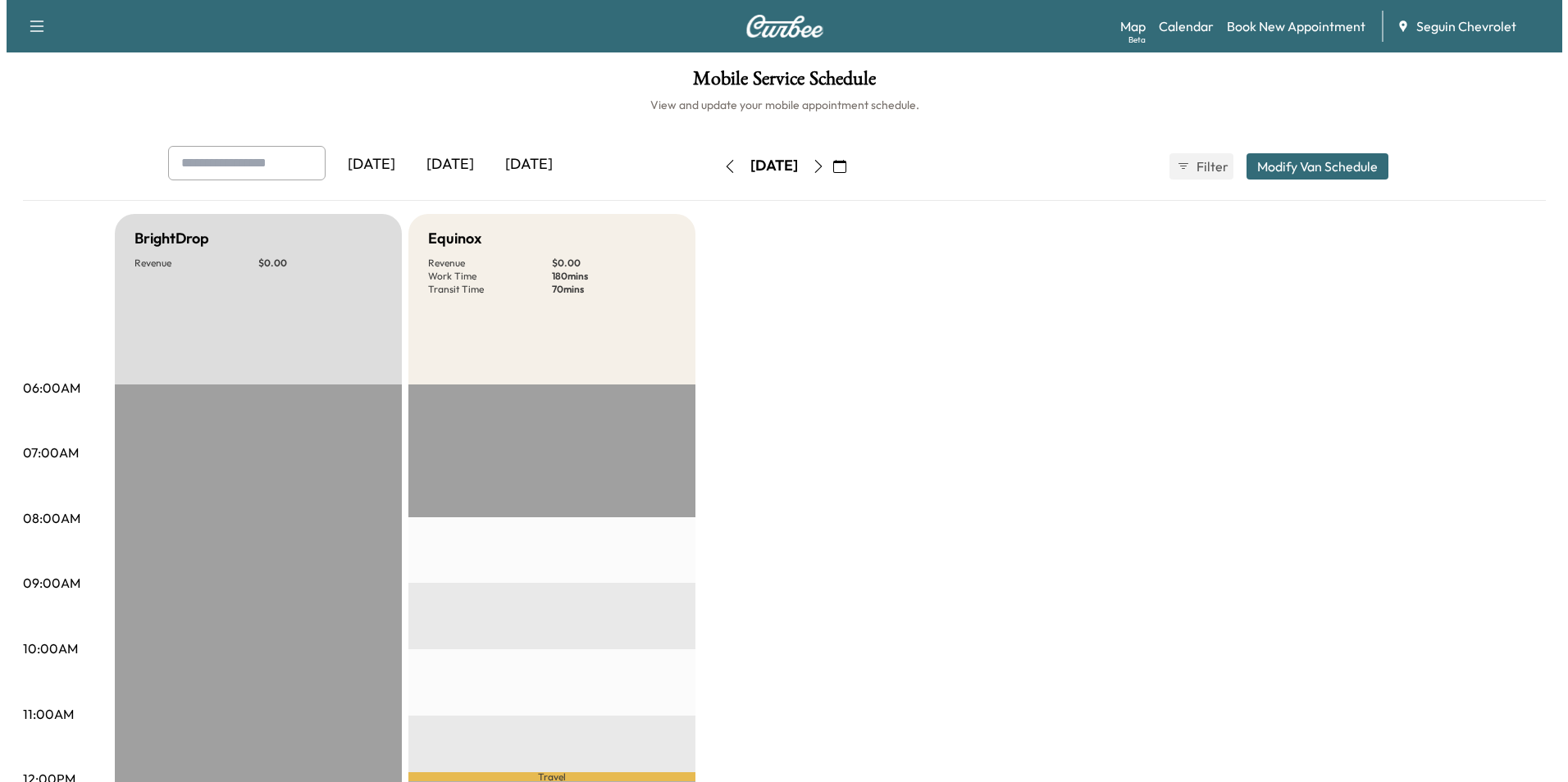
scroll to position [410, 0]
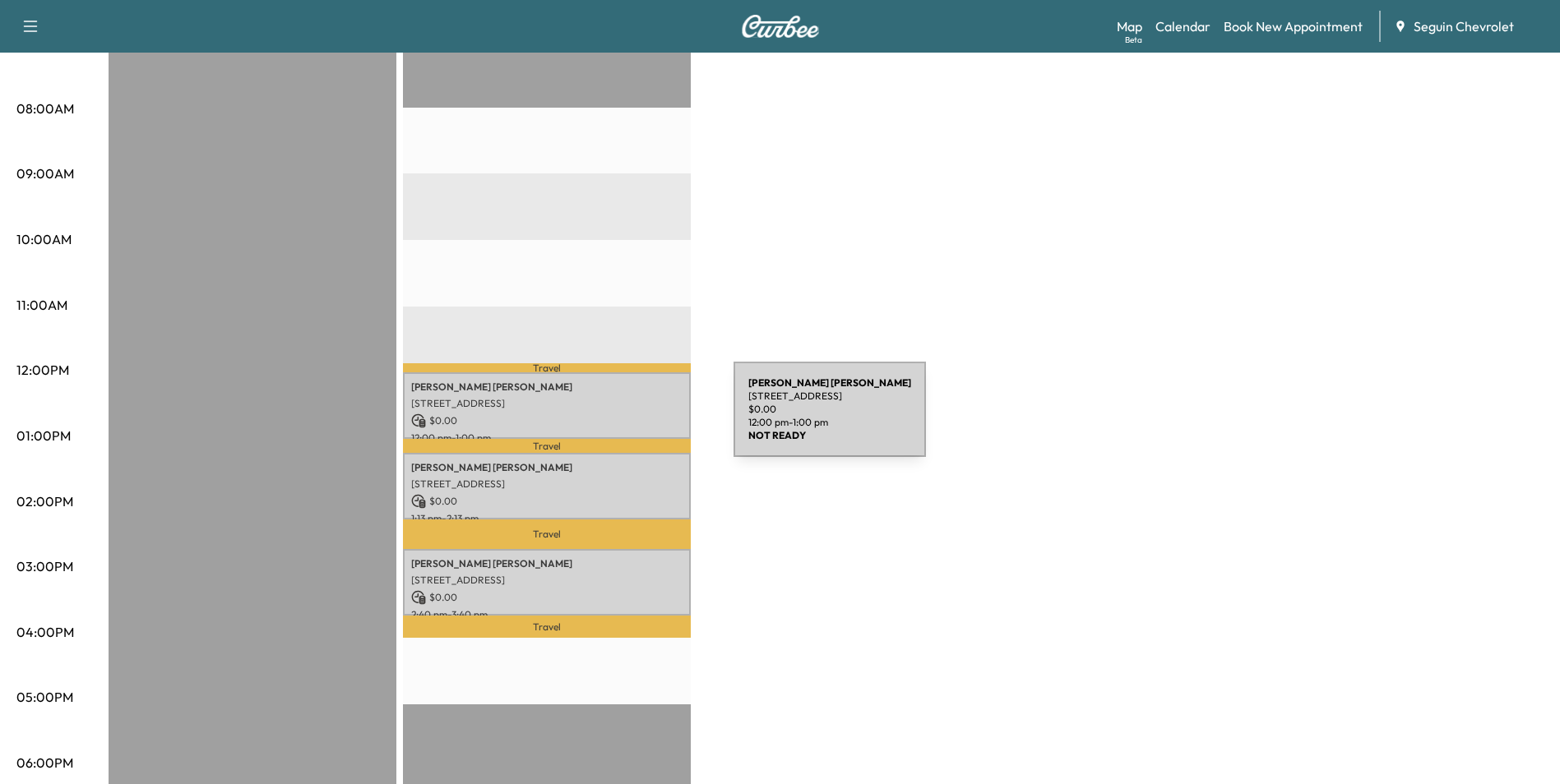
click at [610, 419] on p "$ 0.00" at bounding box center [547, 421] width 271 height 15
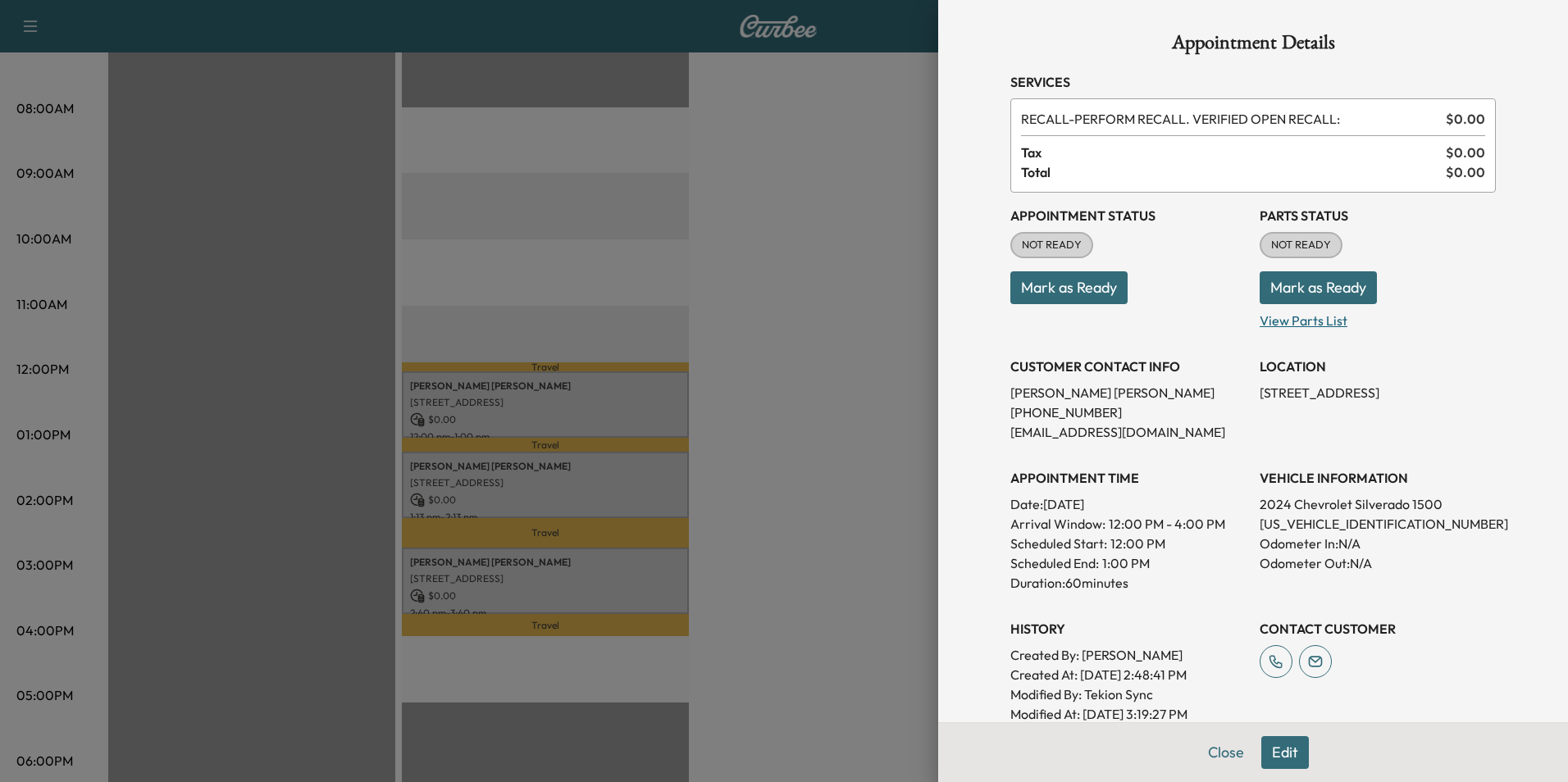
click at [1279, 319] on p "View Parts List" at bounding box center [1377, 317] width 236 height 26
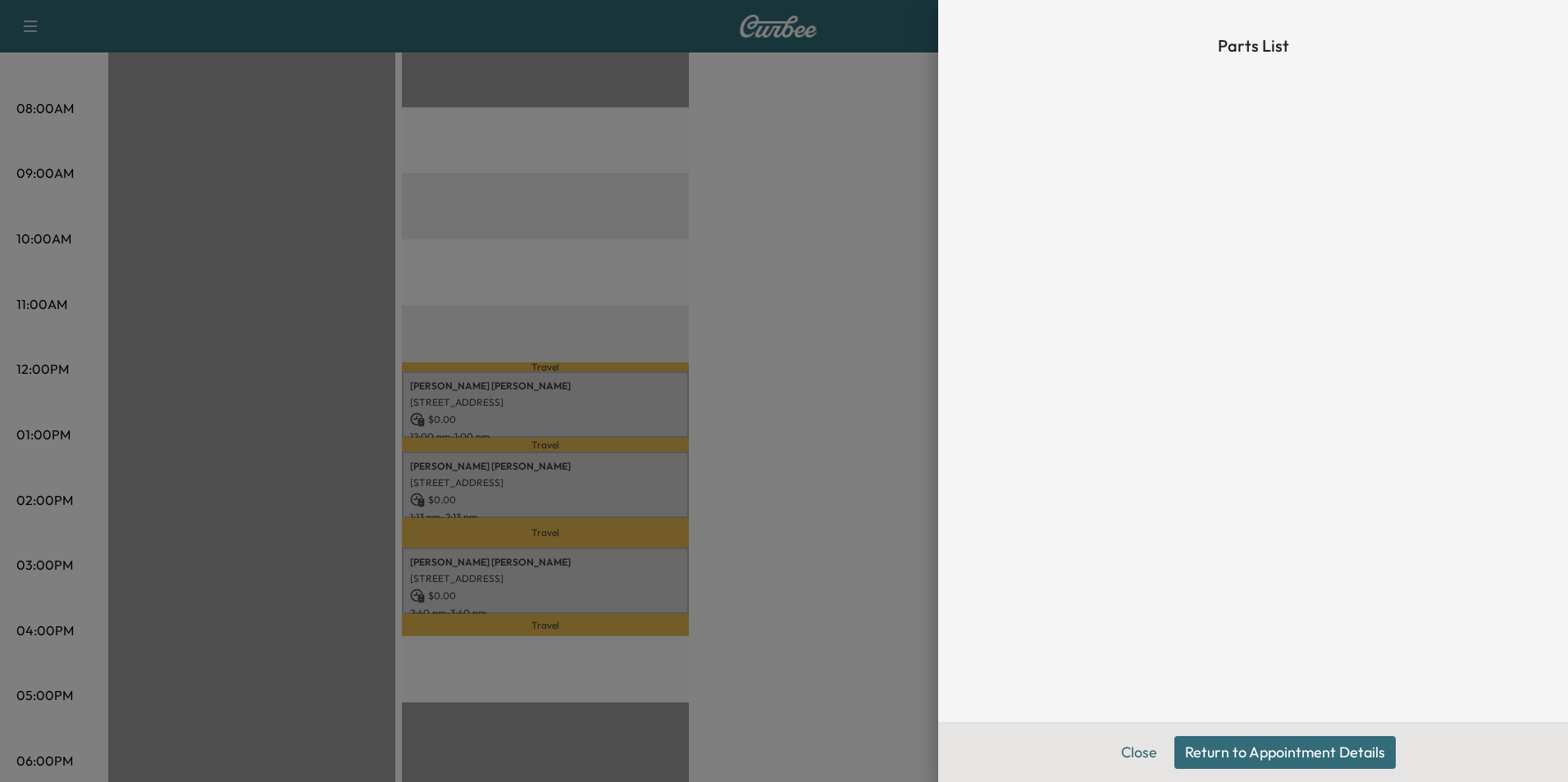
click at [881, 279] on div at bounding box center [784, 391] width 1568 height 782
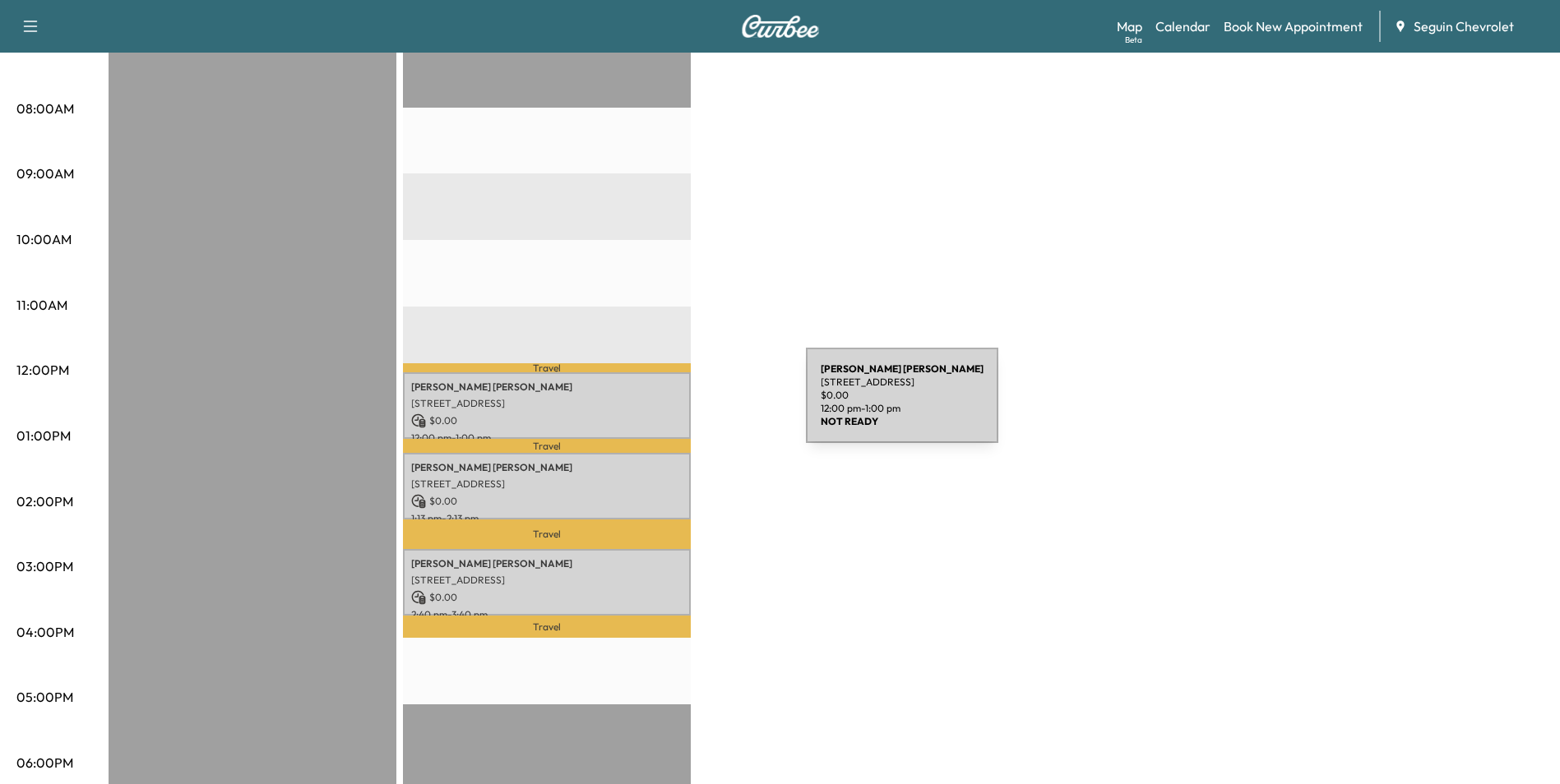
click at [682, 406] on div "Xavier Artiaga 625 S AUSTIN ST, SEGUIN, TX 78155, US $ 0.00 12:00 pm - 1:00 pm" at bounding box center [547, 405] width 287 height 66
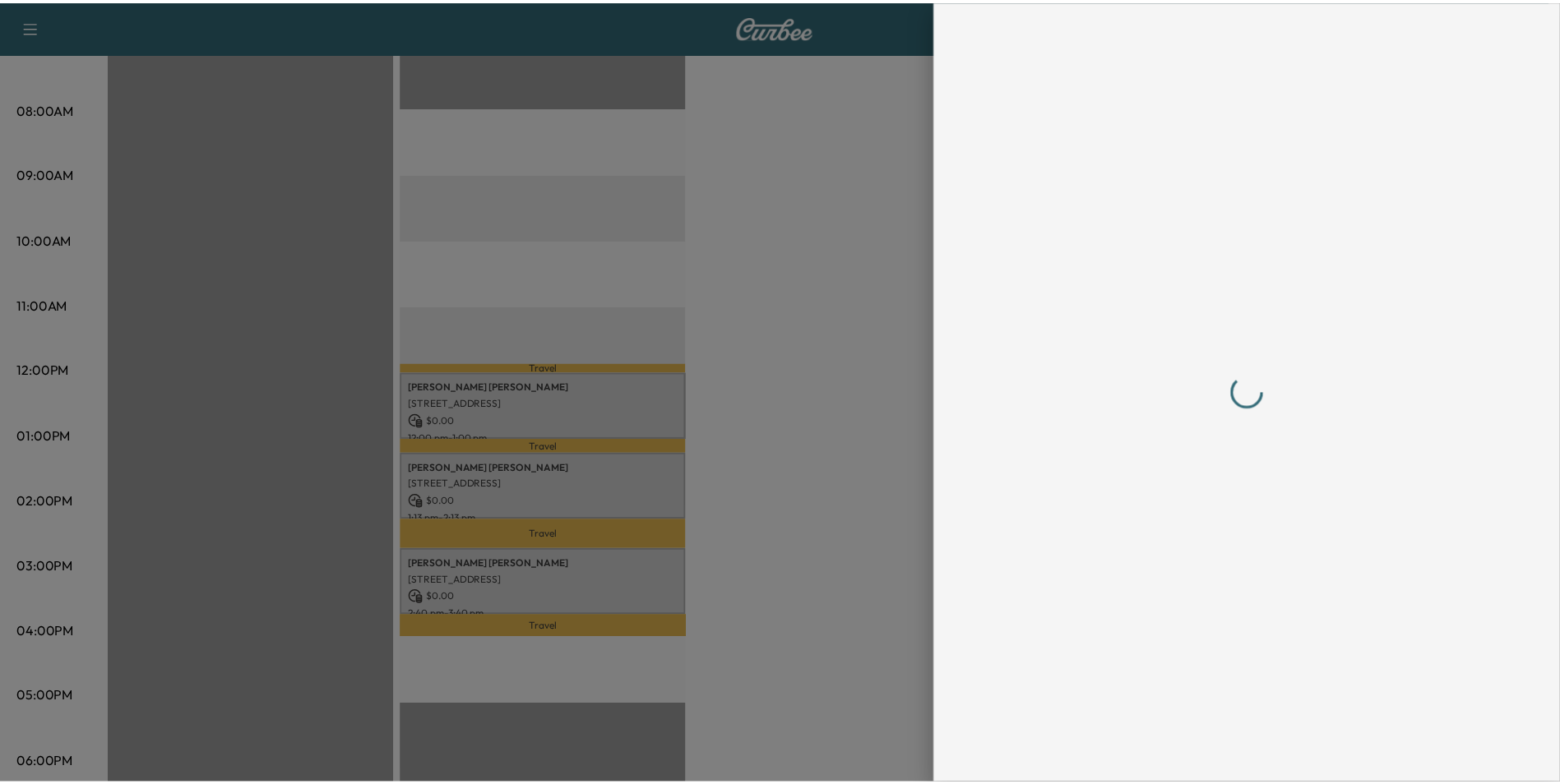
scroll to position [0, 0]
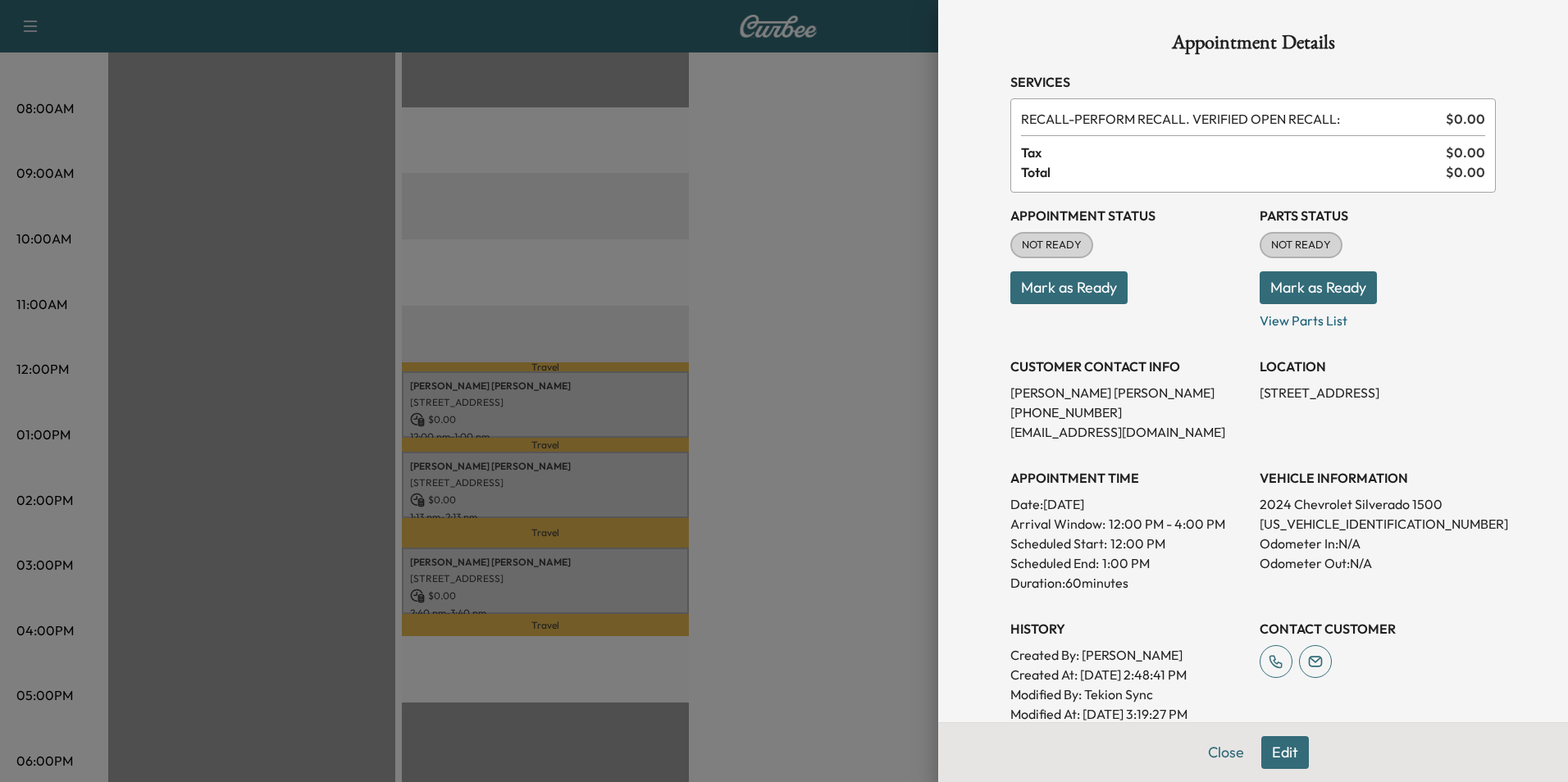
click at [897, 465] on div at bounding box center [784, 391] width 1568 height 782
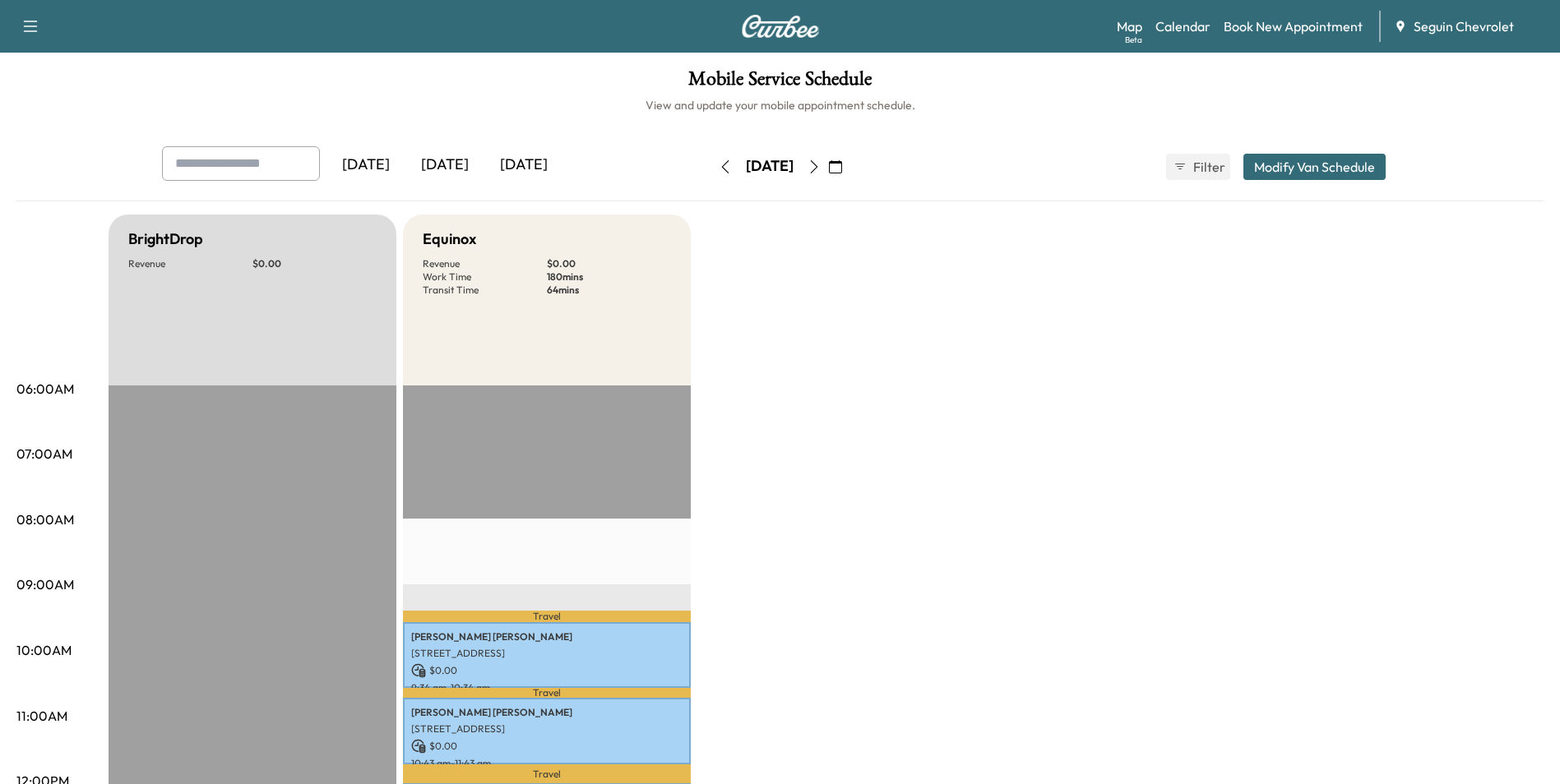
click at [820, 166] on icon "button" at bounding box center [814, 166] width 13 height 13
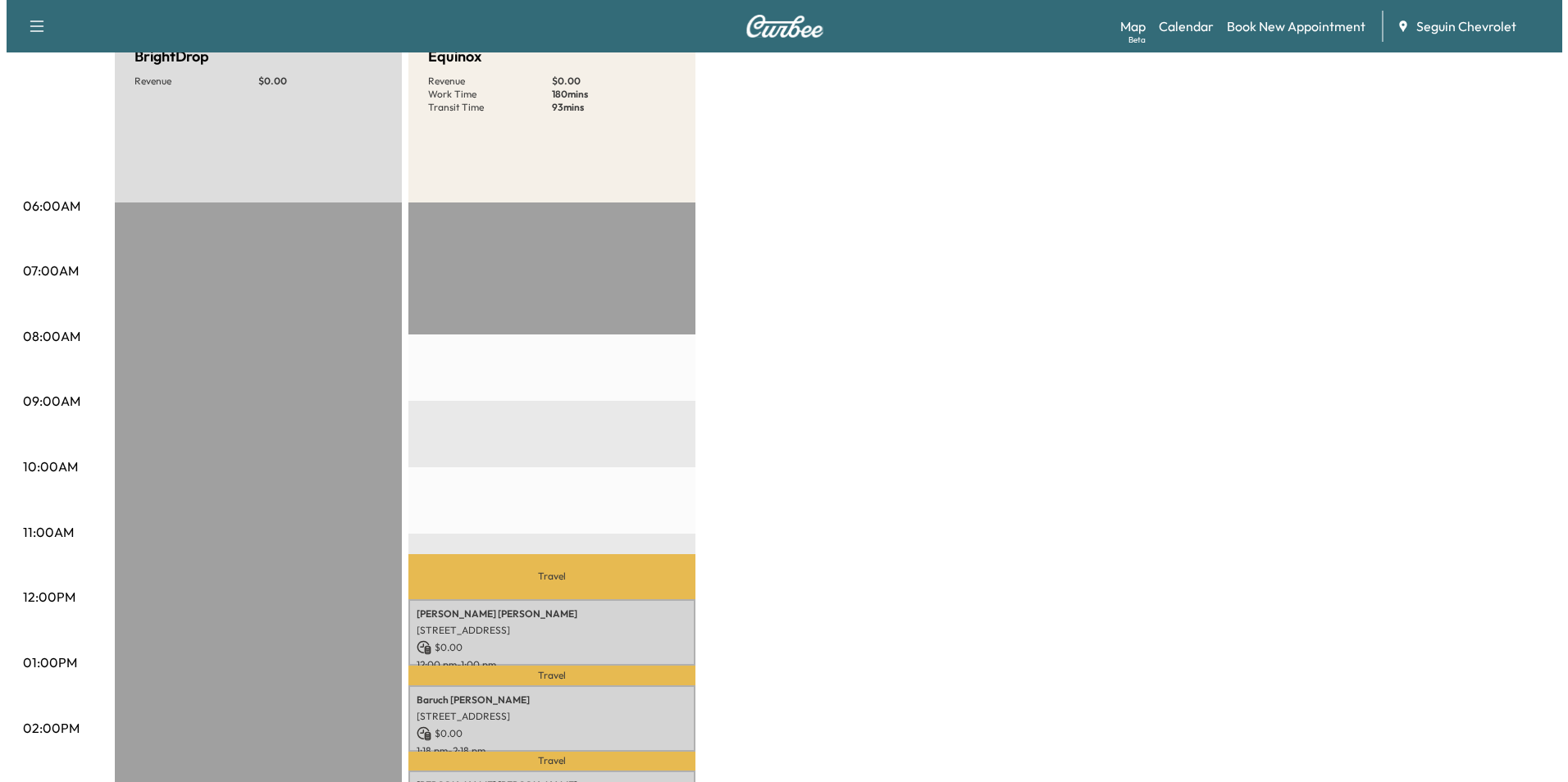
scroll to position [246, 0]
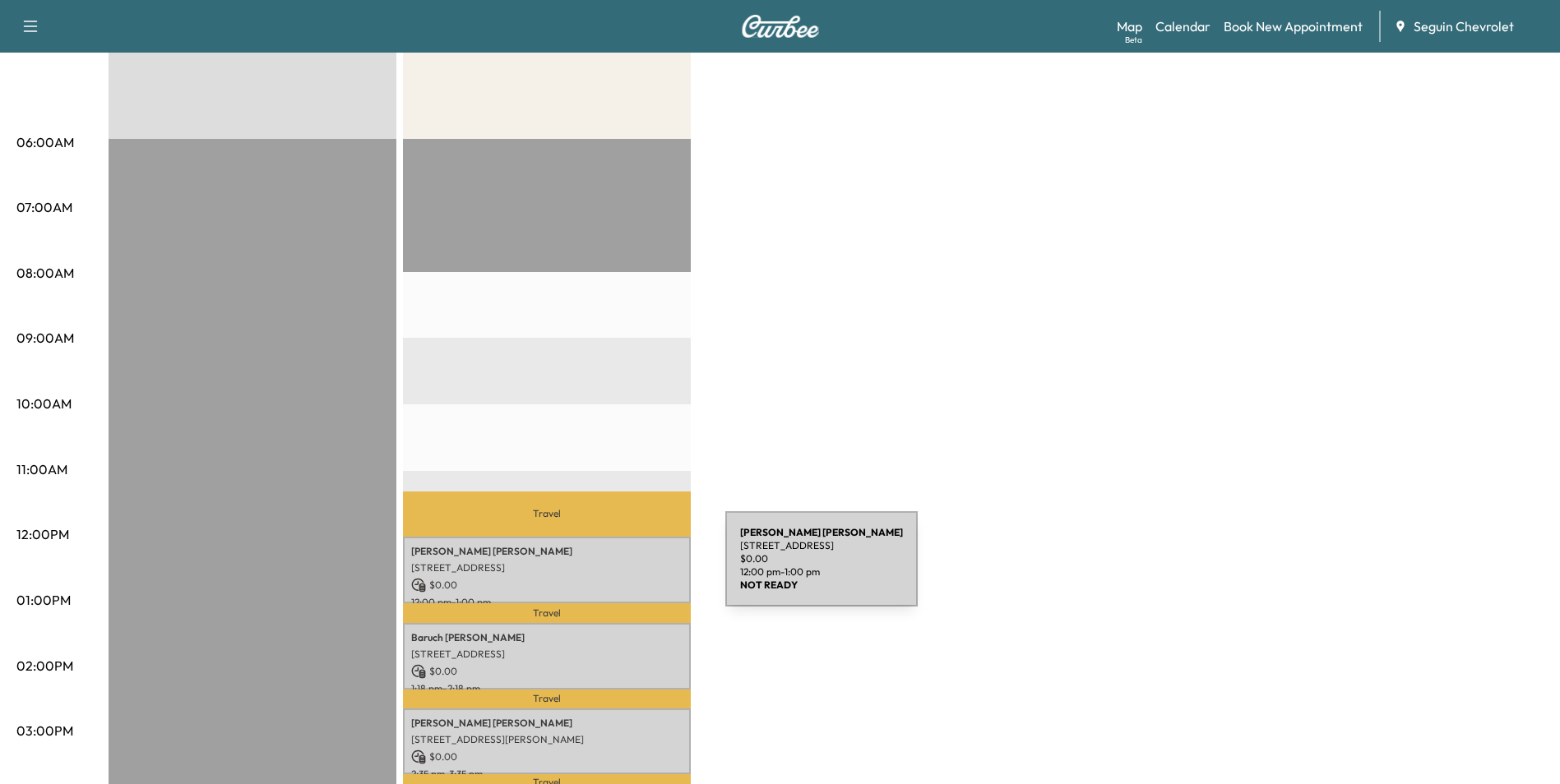
click at [602, 568] on p "[STREET_ADDRESS]" at bounding box center [547, 568] width 271 height 13
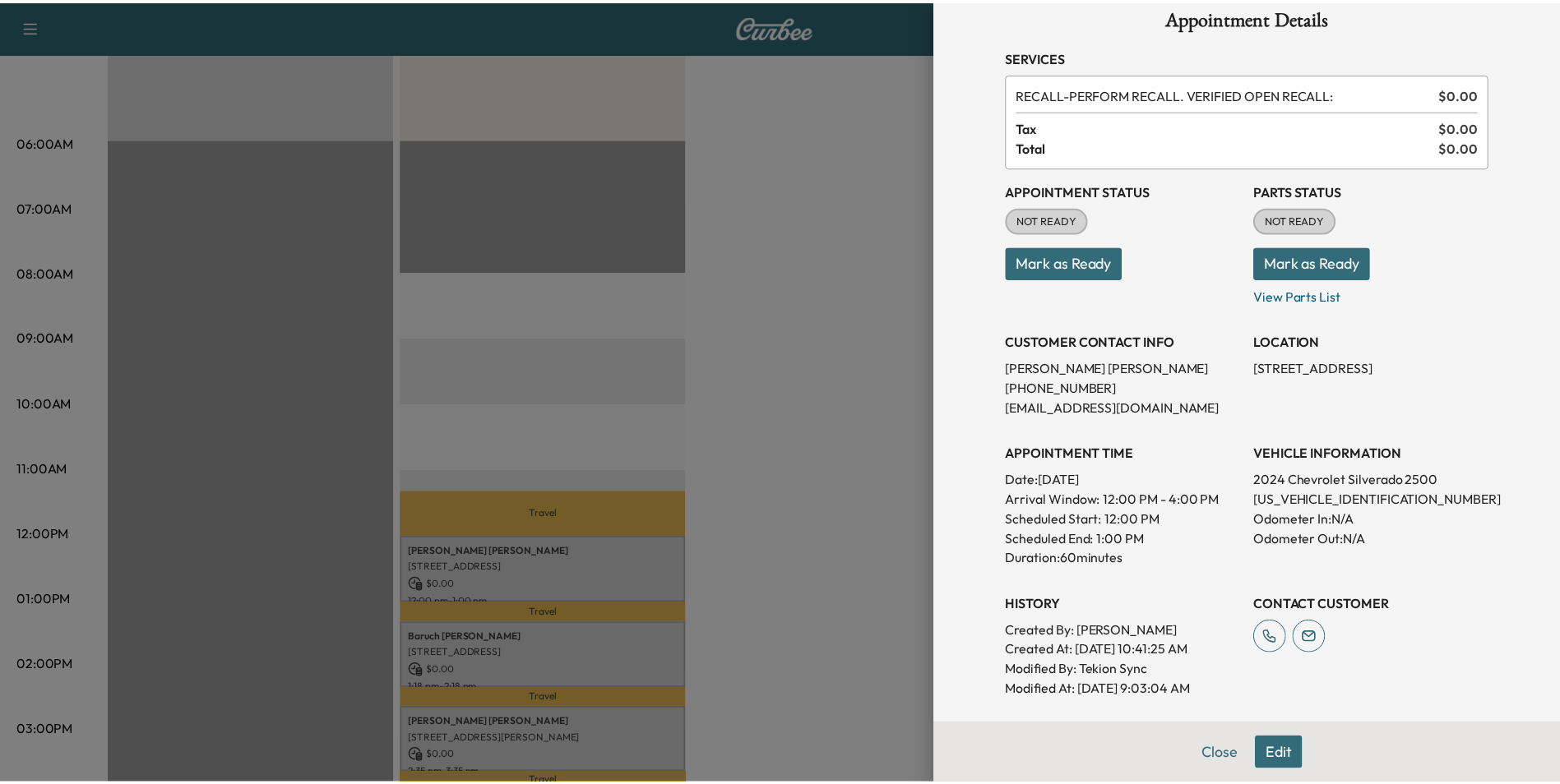
scroll to position [0, 0]
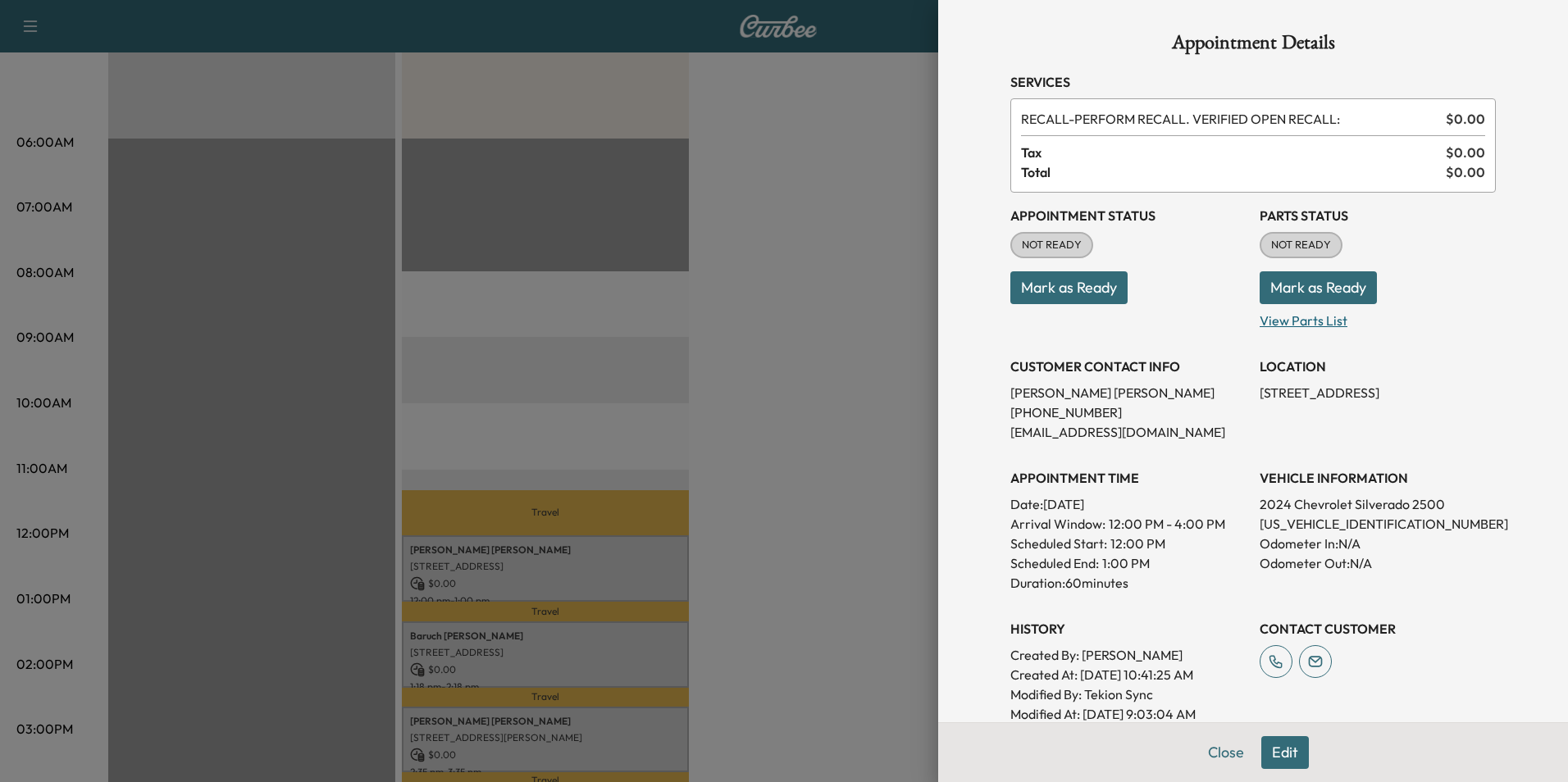
click at [1298, 315] on p "View Parts List" at bounding box center [1377, 317] width 236 height 26
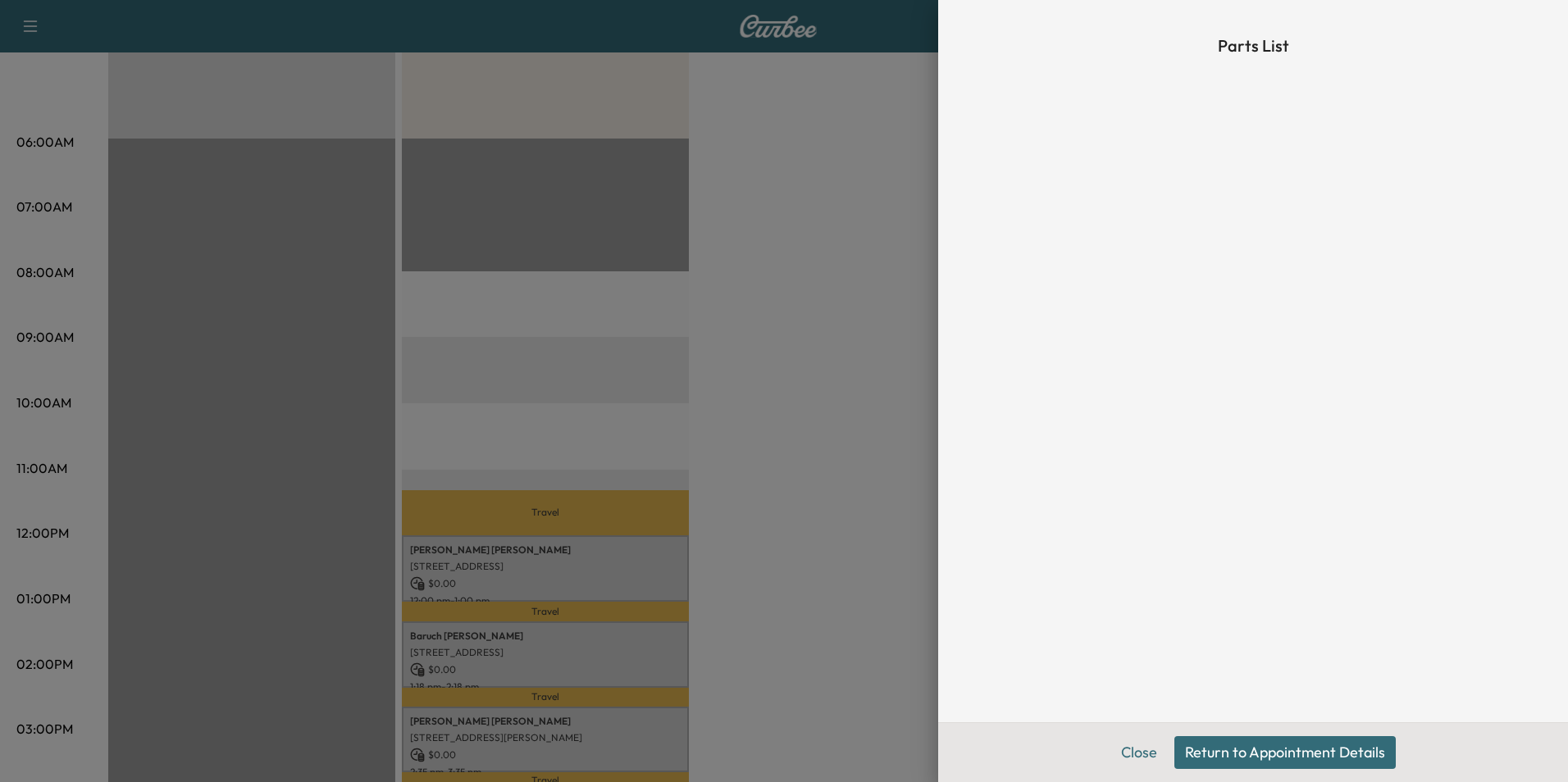
click at [807, 421] on div at bounding box center [784, 391] width 1568 height 782
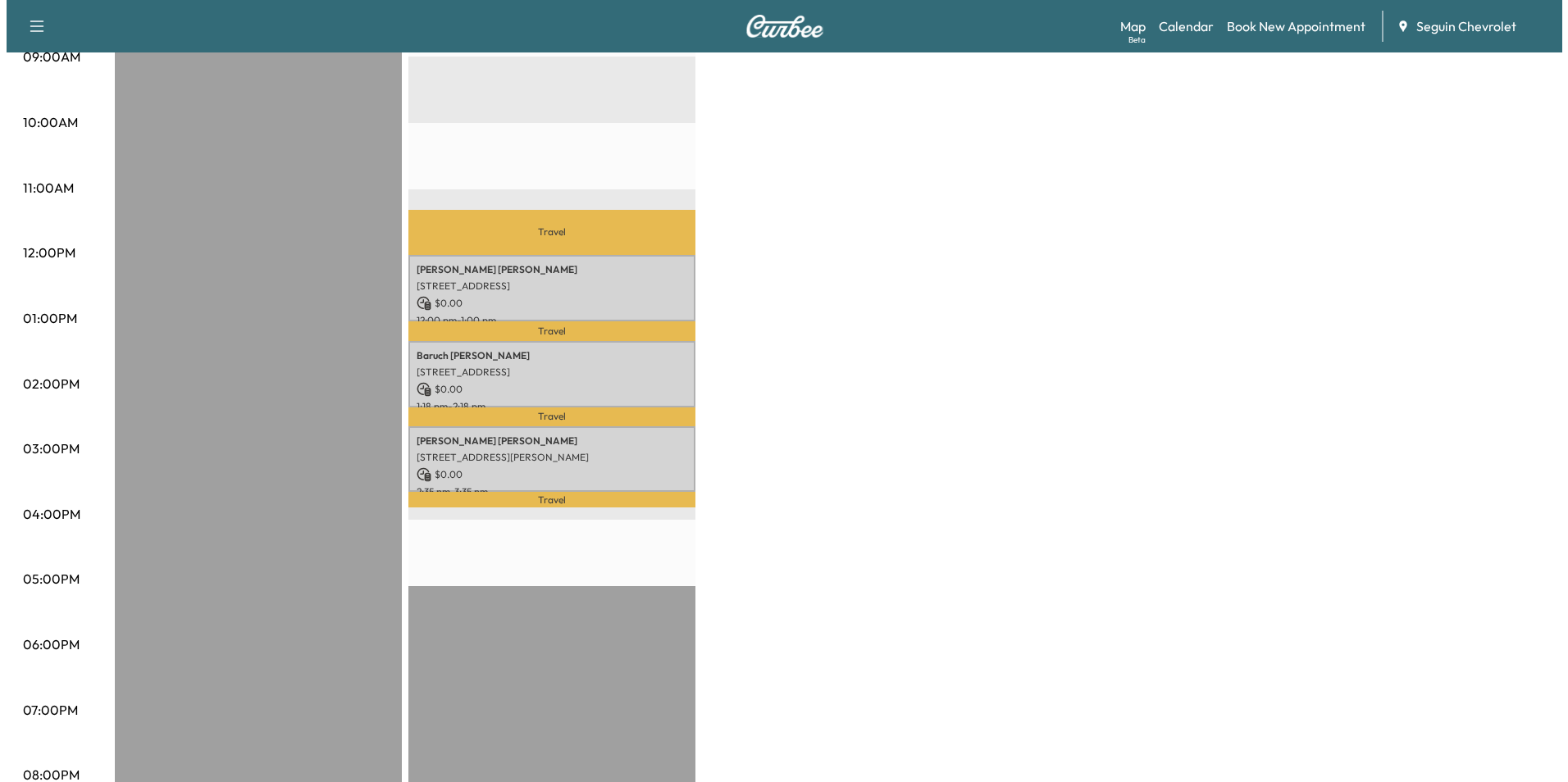
scroll to position [656, 0]
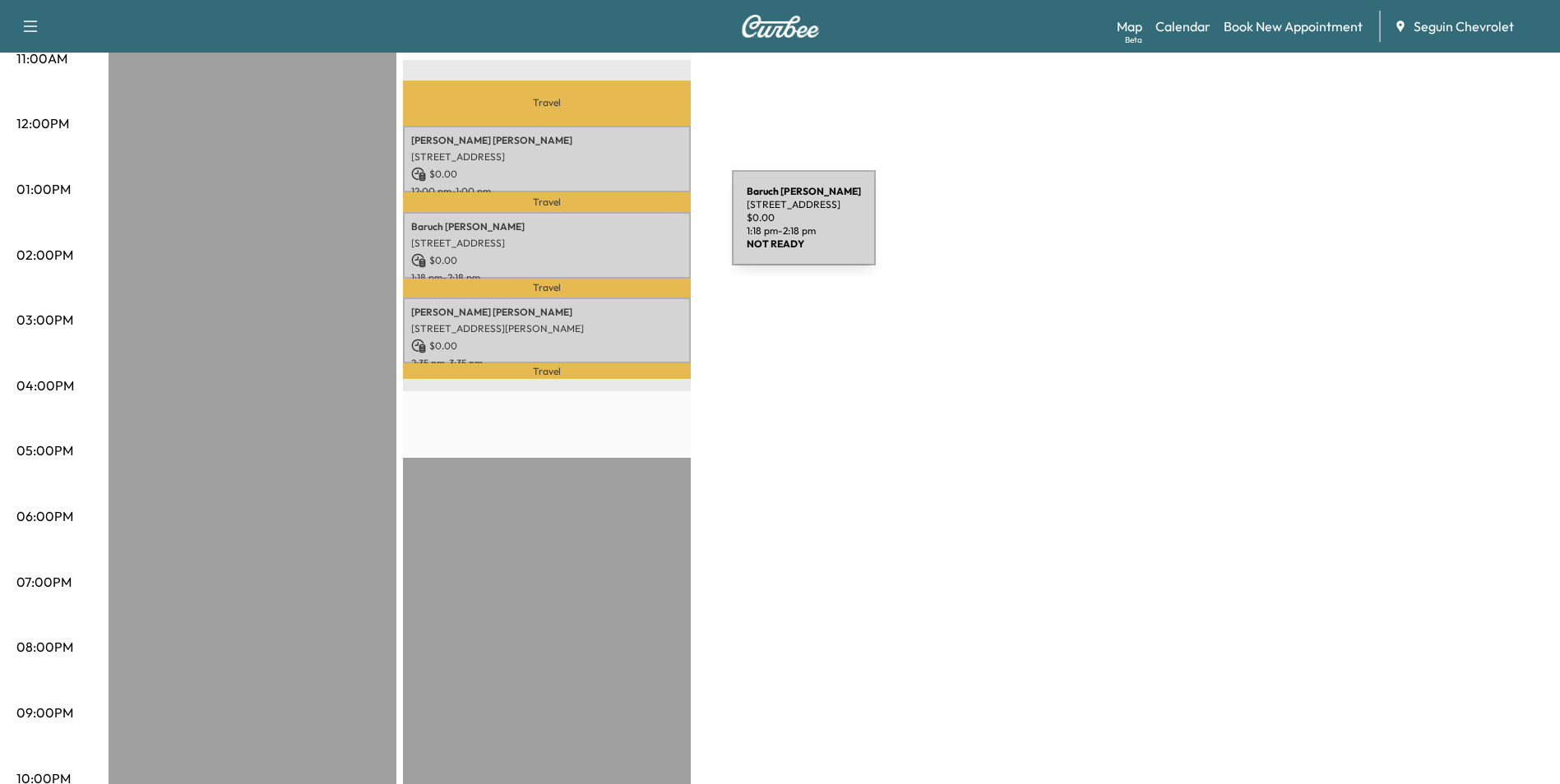
click at [609, 236] on p "[STREET_ADDRESS]" at bounding box center [547, 243] width 271 height 13
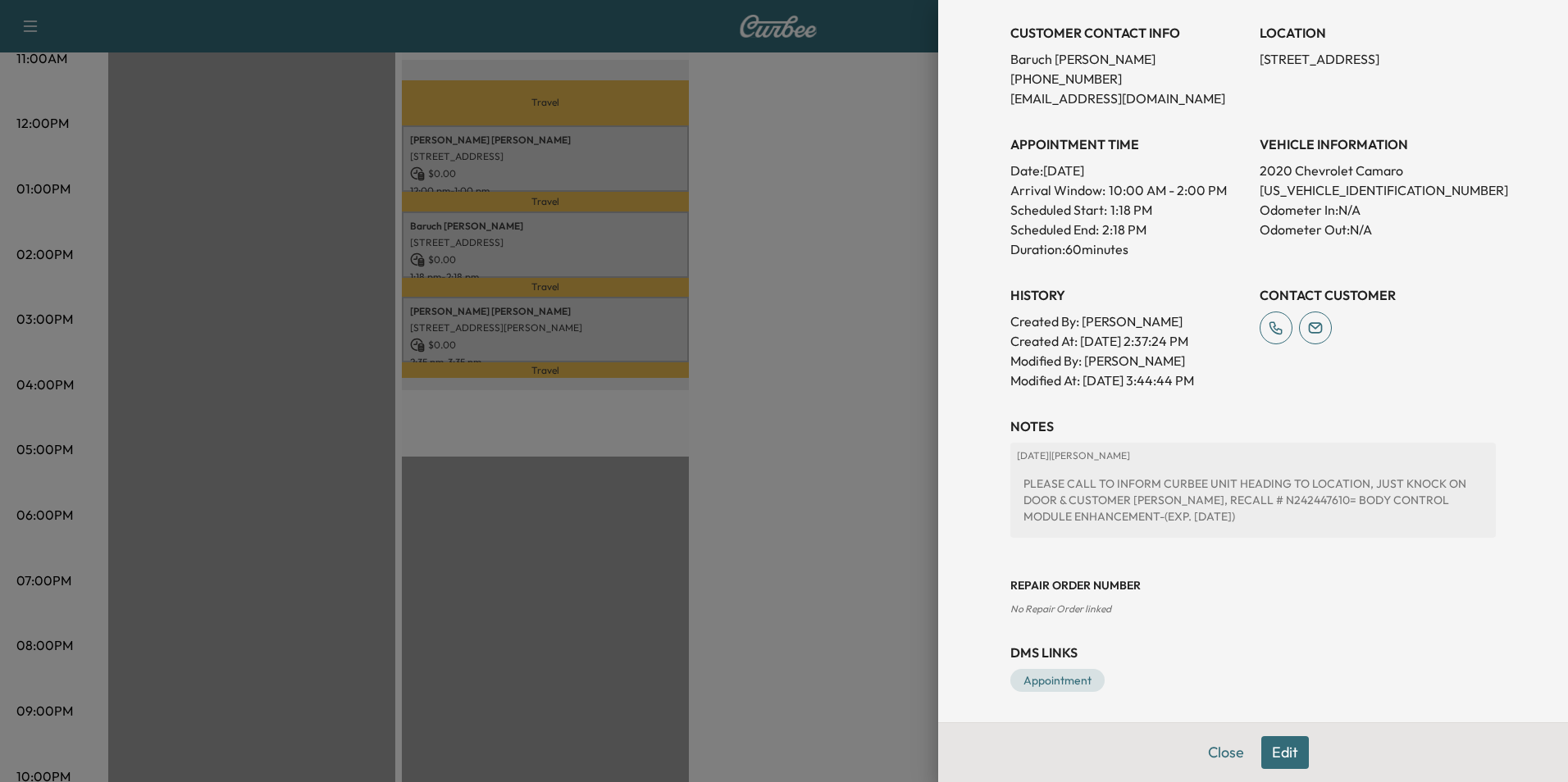
scroll to position [337, 0]
click at [1057, 676] on link "Appointment" at bounding box center [1058, 678] width 94 height 23
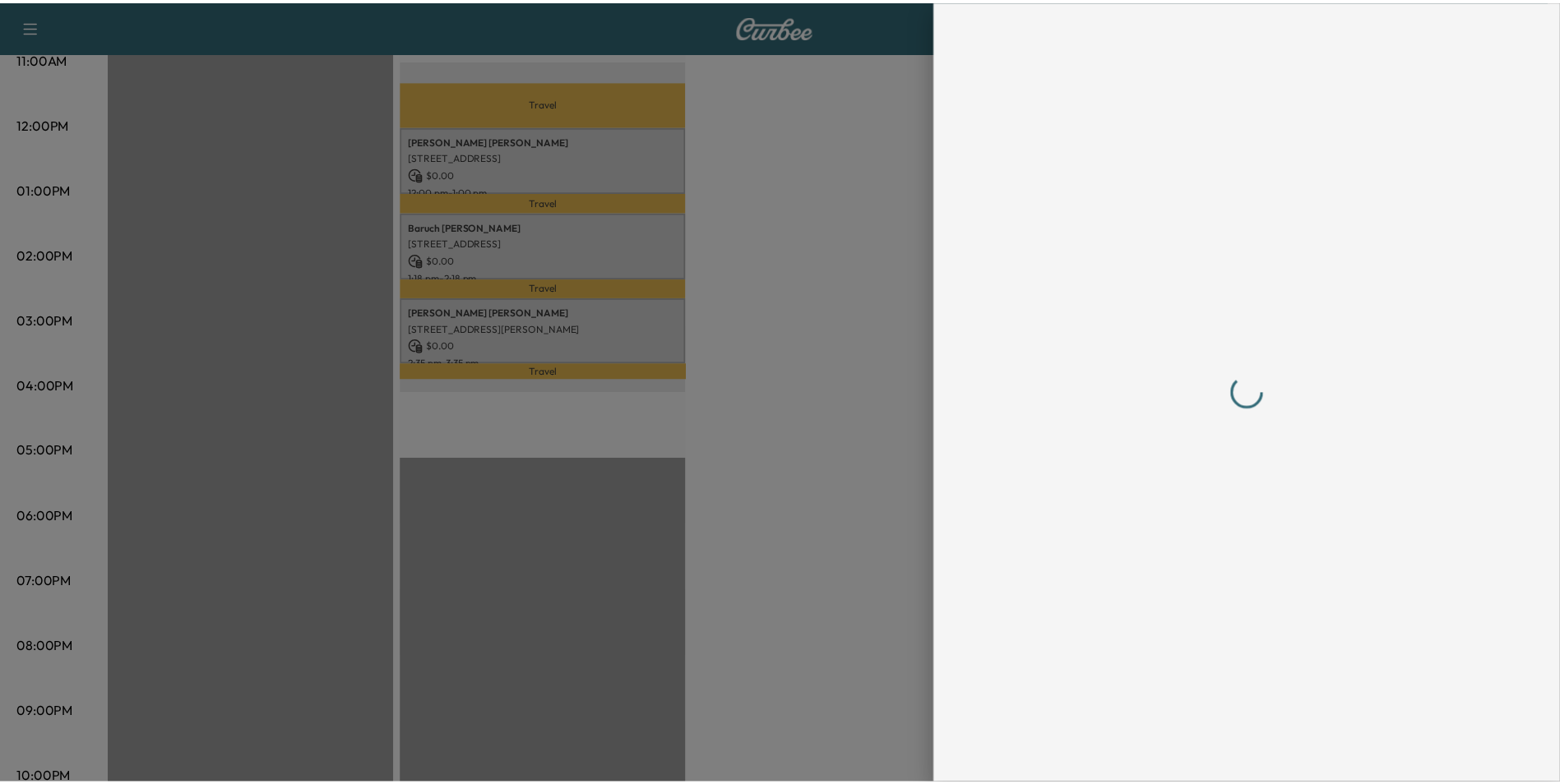
scroll to position [0, 0]
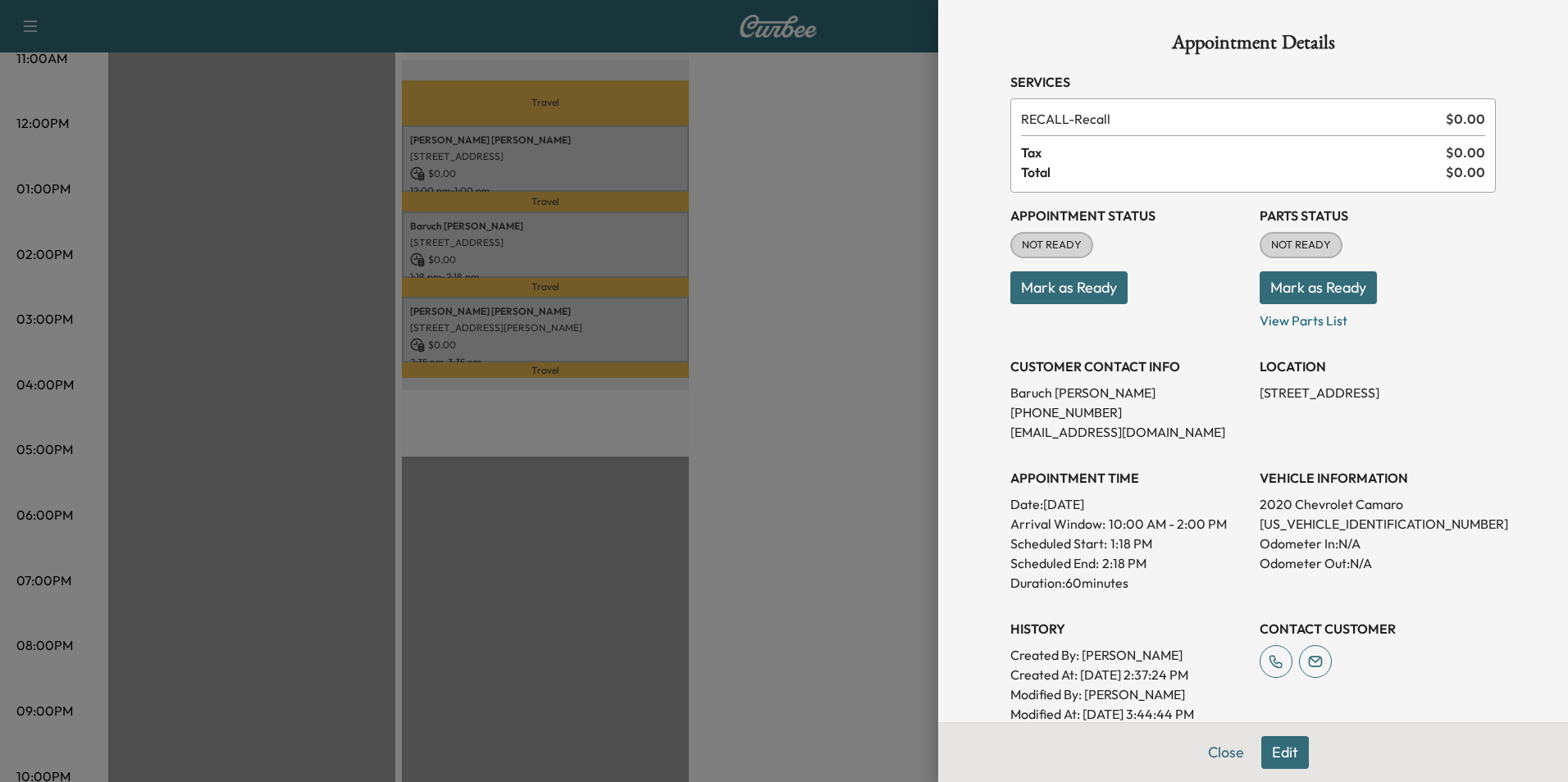
click at [858, 207] on div at bounding box center [784, 391] width 1568 height 782
